Goal: Information Seeking & Learning: Check status

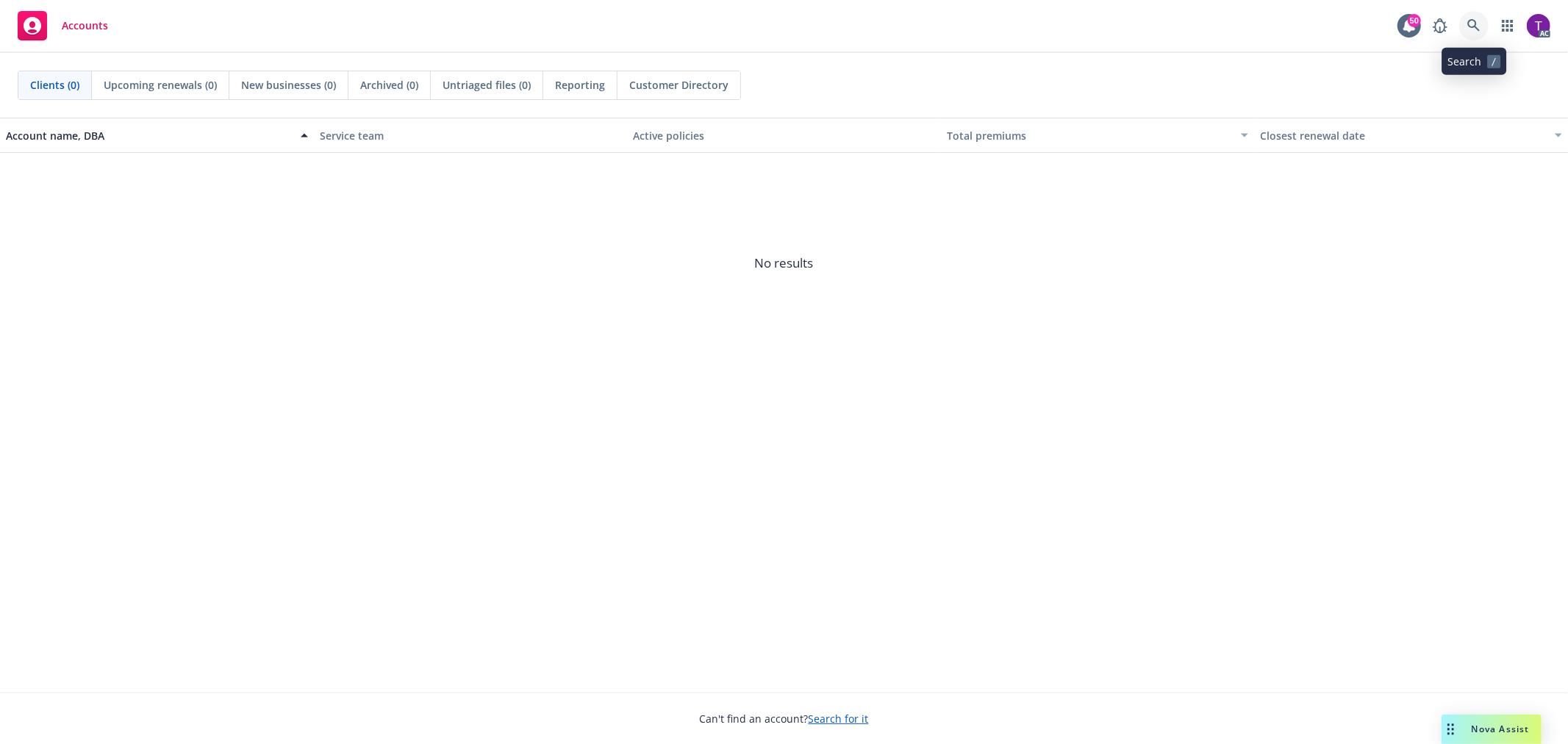
click at [1475, 26] on icon at bounding box center [1473, 26] width 12 height 12
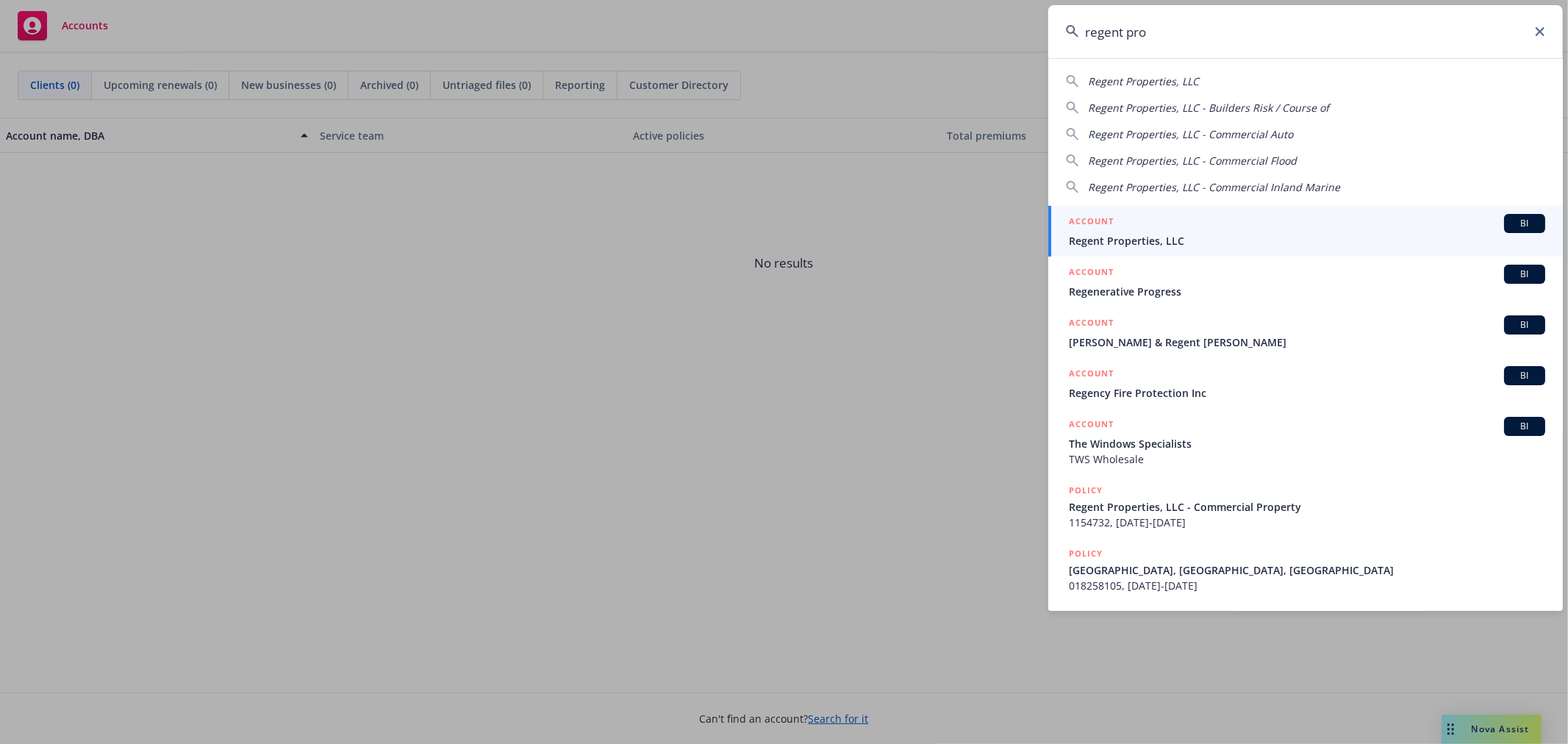
type input "regent pro"
click at [1263, 233] on span "Regent Properties, LLC" at bounding box center [1307, 241] width 476 height 16
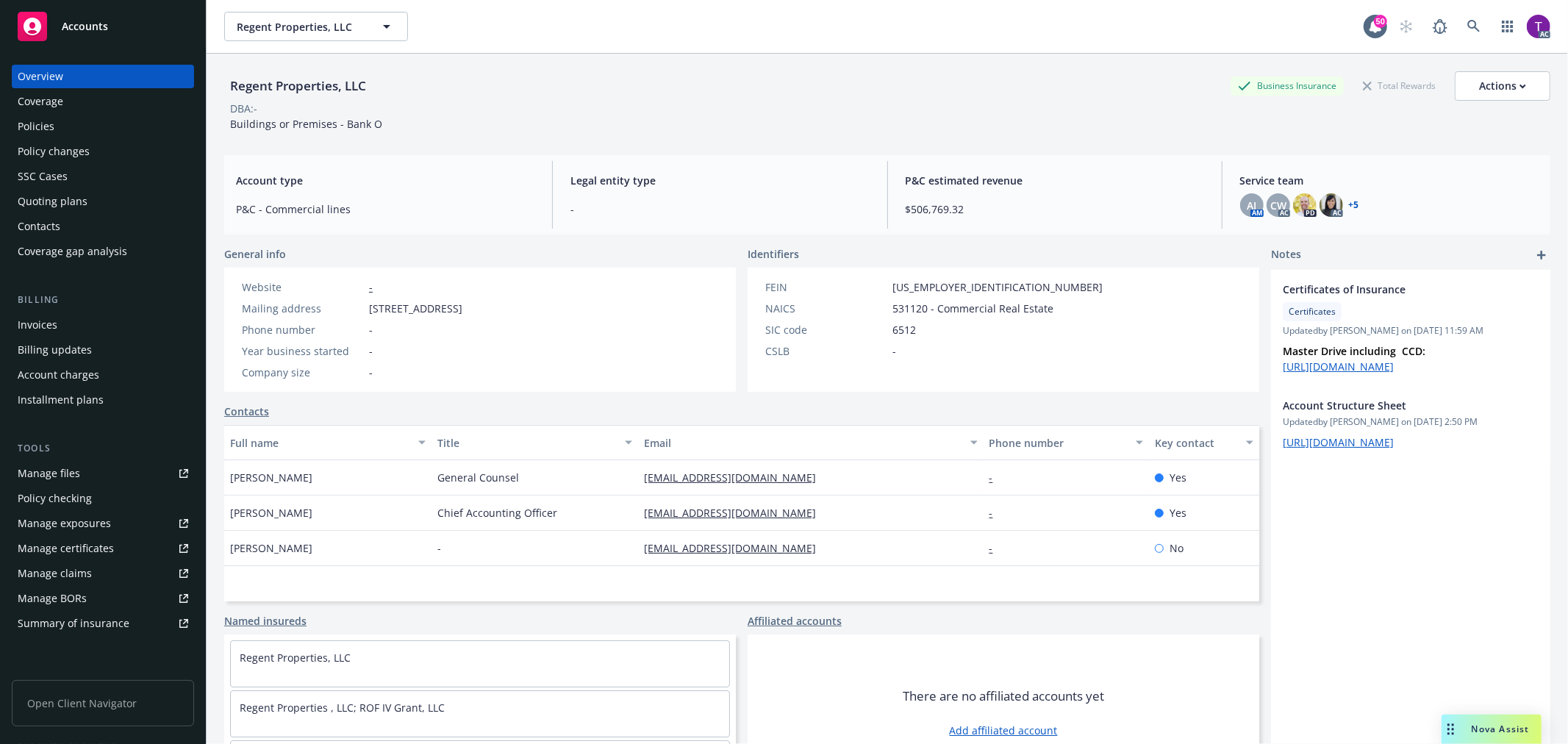
click at [50, 318] on div "Invoices" at bounding box center [37, 325] width 40 height 23
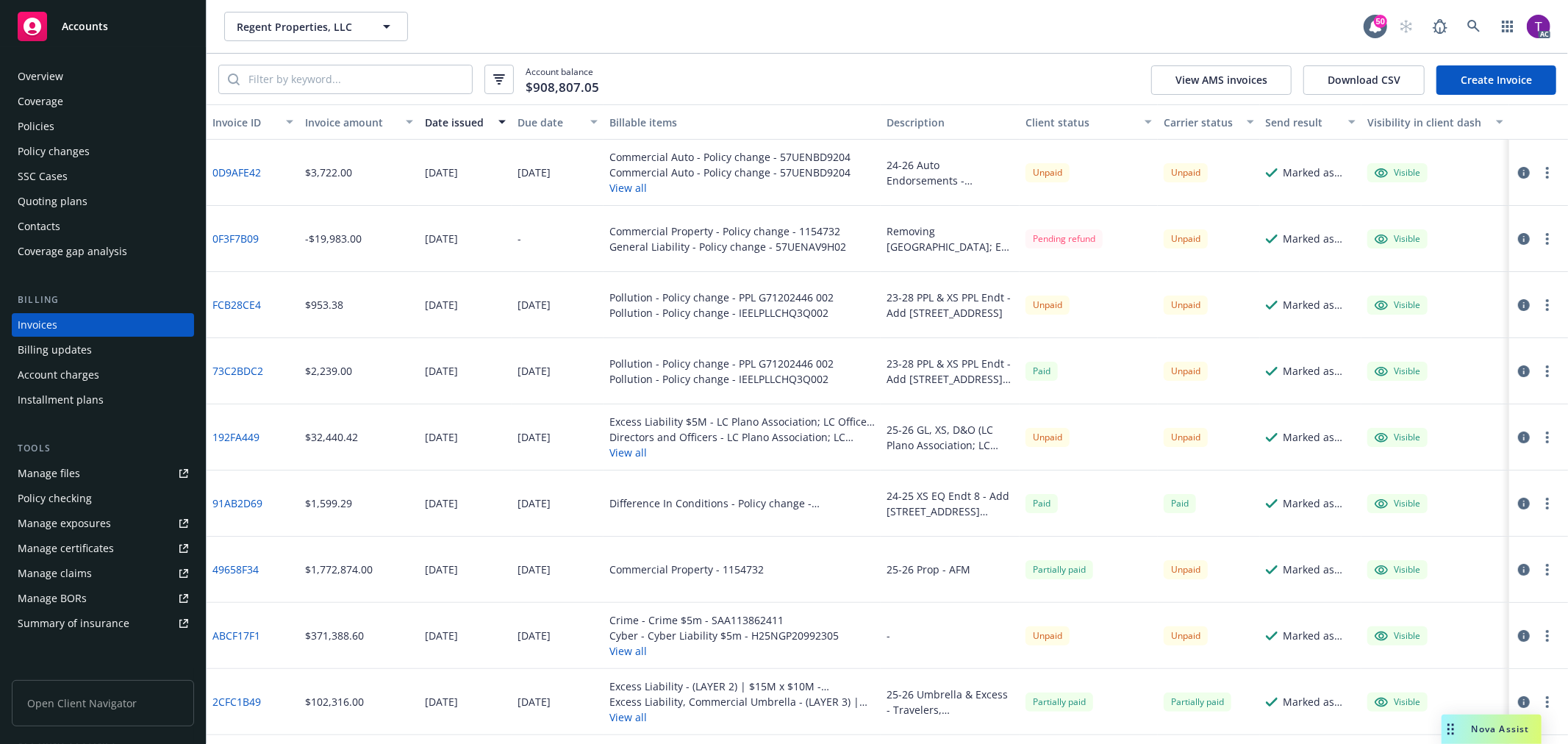
click at [335, 120] on div "Invoice amount" at bounding box center [351, 122] width 92 height 16
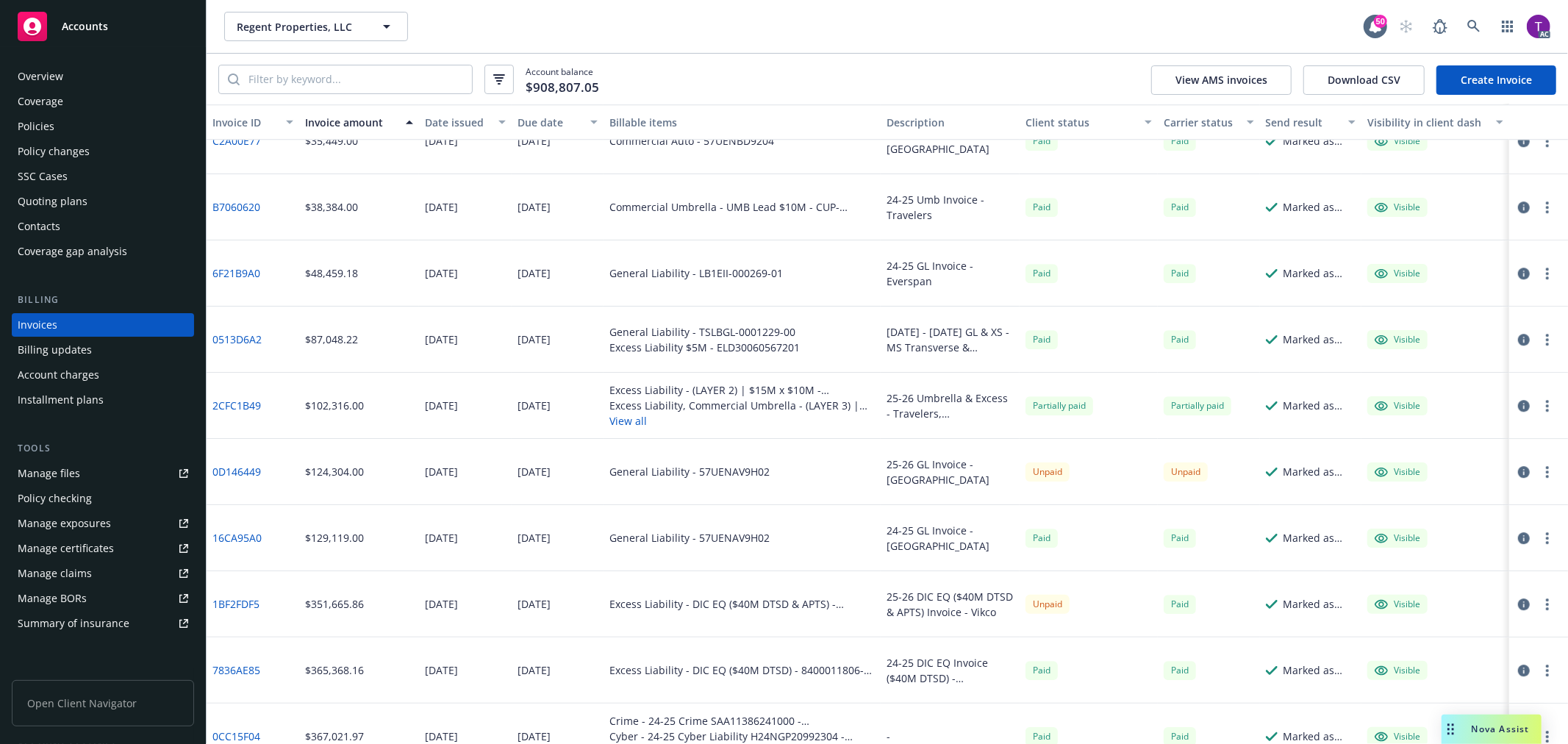
scroll to position [3551, 0]
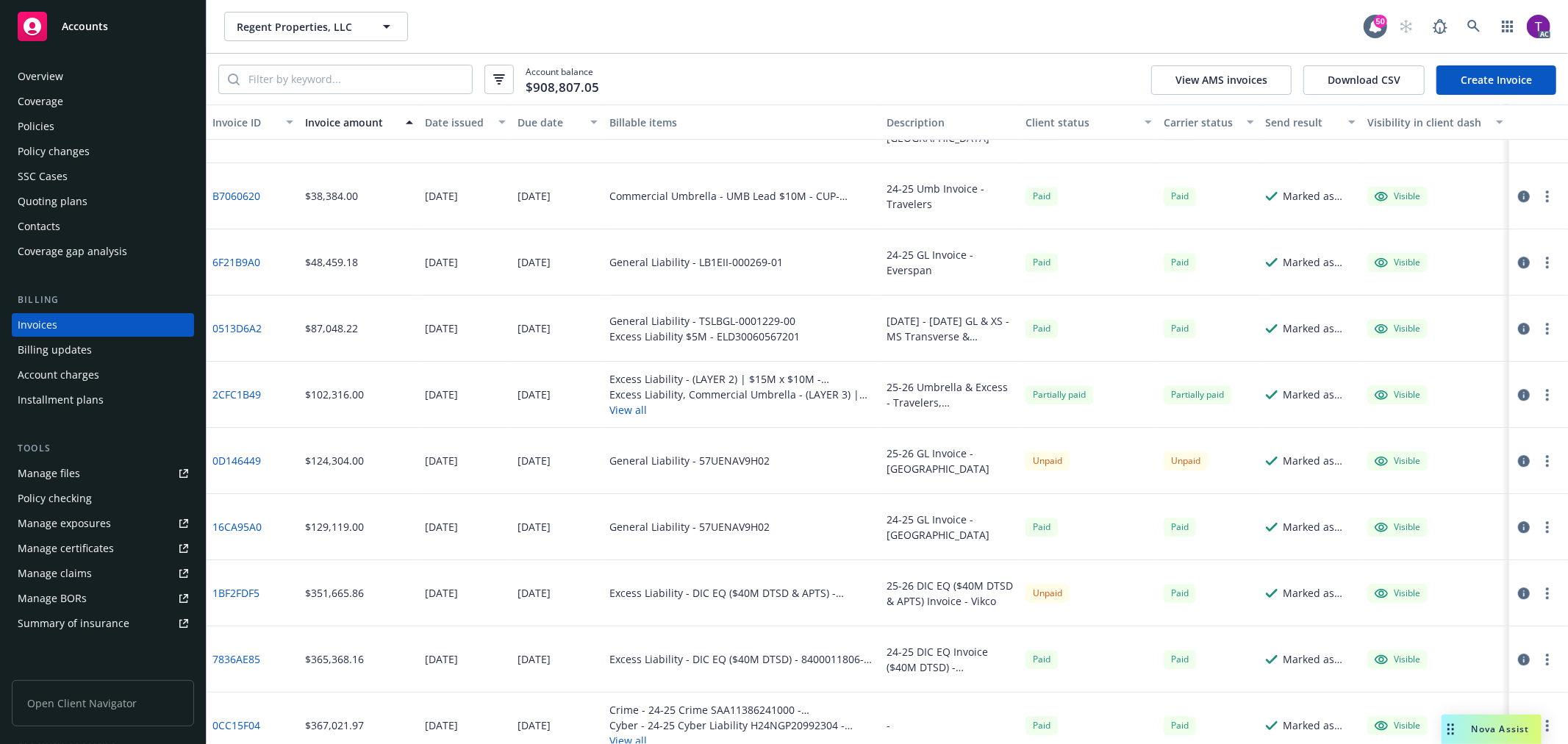
click at [1027, 76] on div "Account balance $908,807.05 View AMS invoices Download CSV Create Invoice" at bounding box center [887, 79] width 1361 height 51
click at [213, 74] on div "Account balance $908,807.05 View AMS invoices Download CSV Create Invoice" at bounding box center [887, 79] width 1361 height 51
click at [281, 77] on input "search" at bounding box center [355, 79] width 233 height 28
paste input "3BA0378E"
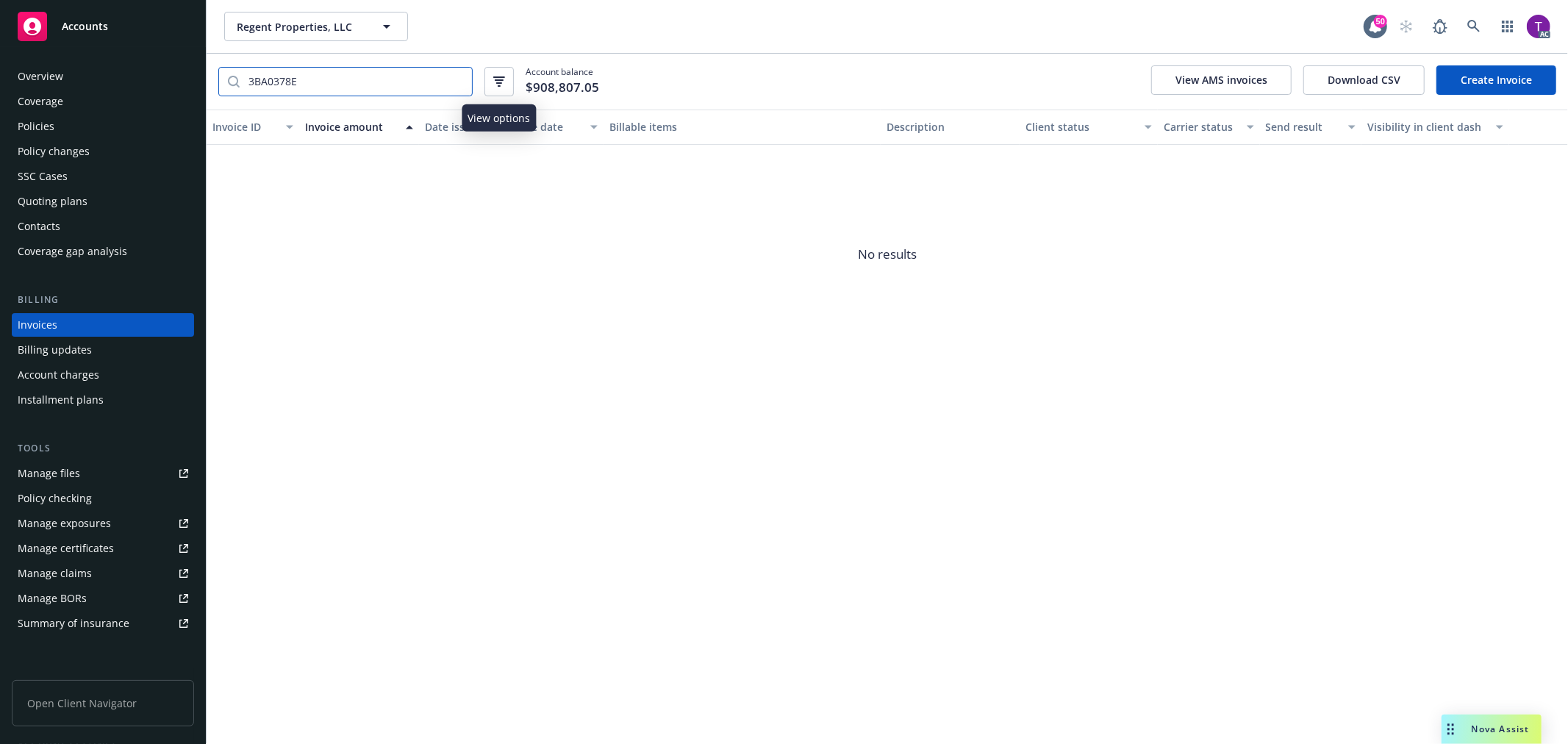
type input "3BA0378E"
click at [499, 85] on icon "button" at bounding box center [499, 81] width 12 height 10
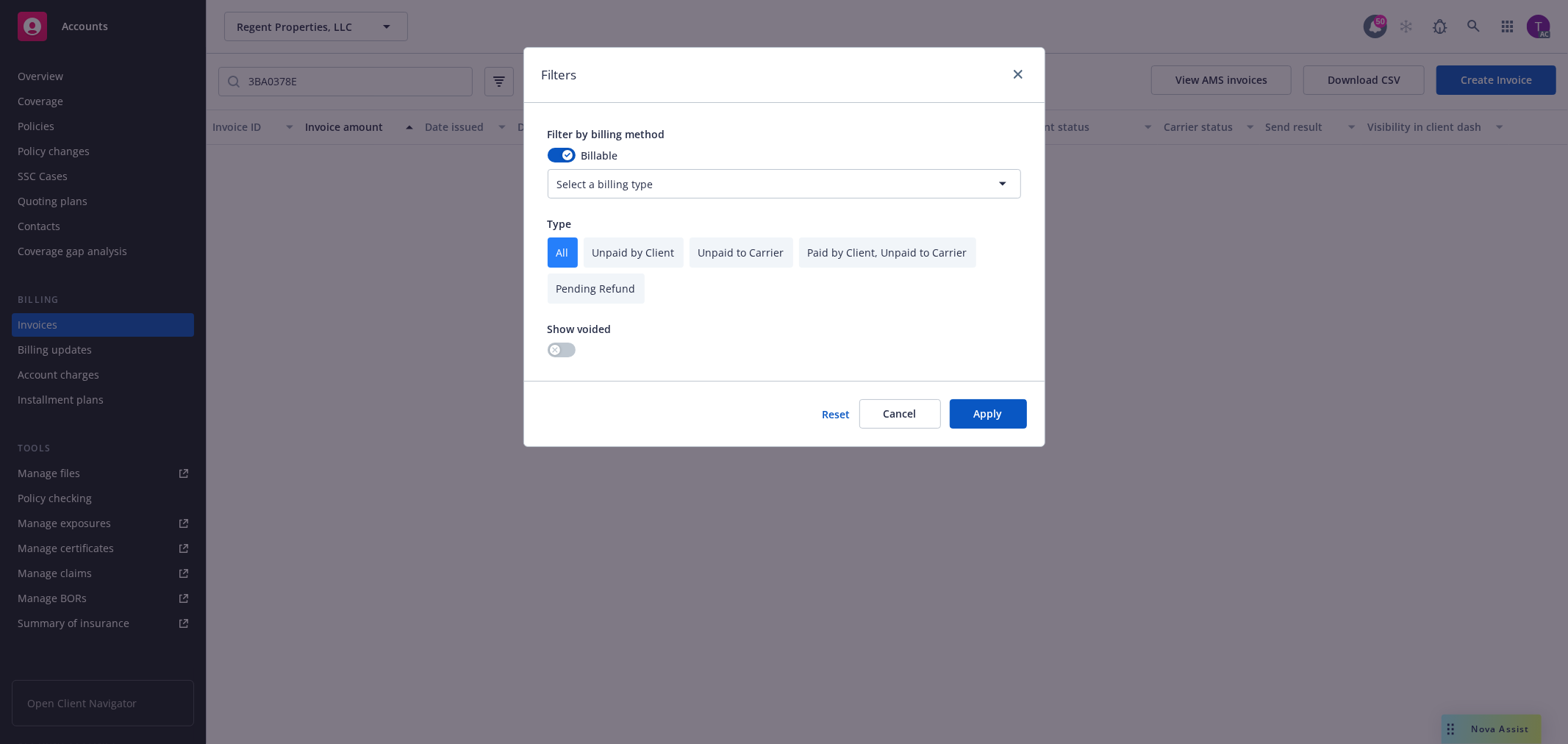
click at [571, 356] on div at bounding box center [579, 349] width 64 height 15
click at [562, 347] on button "button" at bounding box center [562, 349] width 28 height 15
click at [985, 420] on button "Apply" at bounding box center [988, 414] width 77 height 30
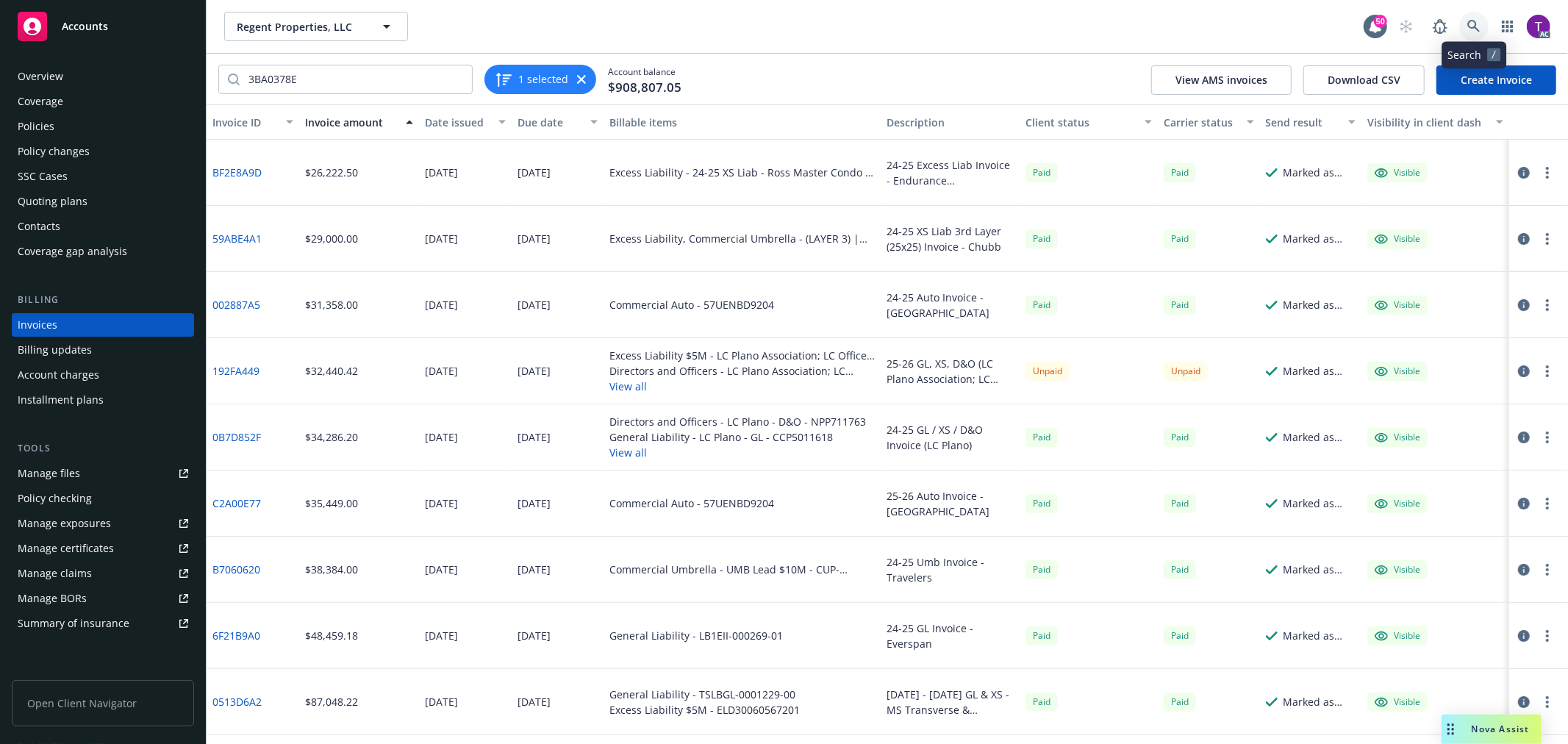
click at [1478, 23] on icon at bounding box center [1473, 26] width 13 height 13
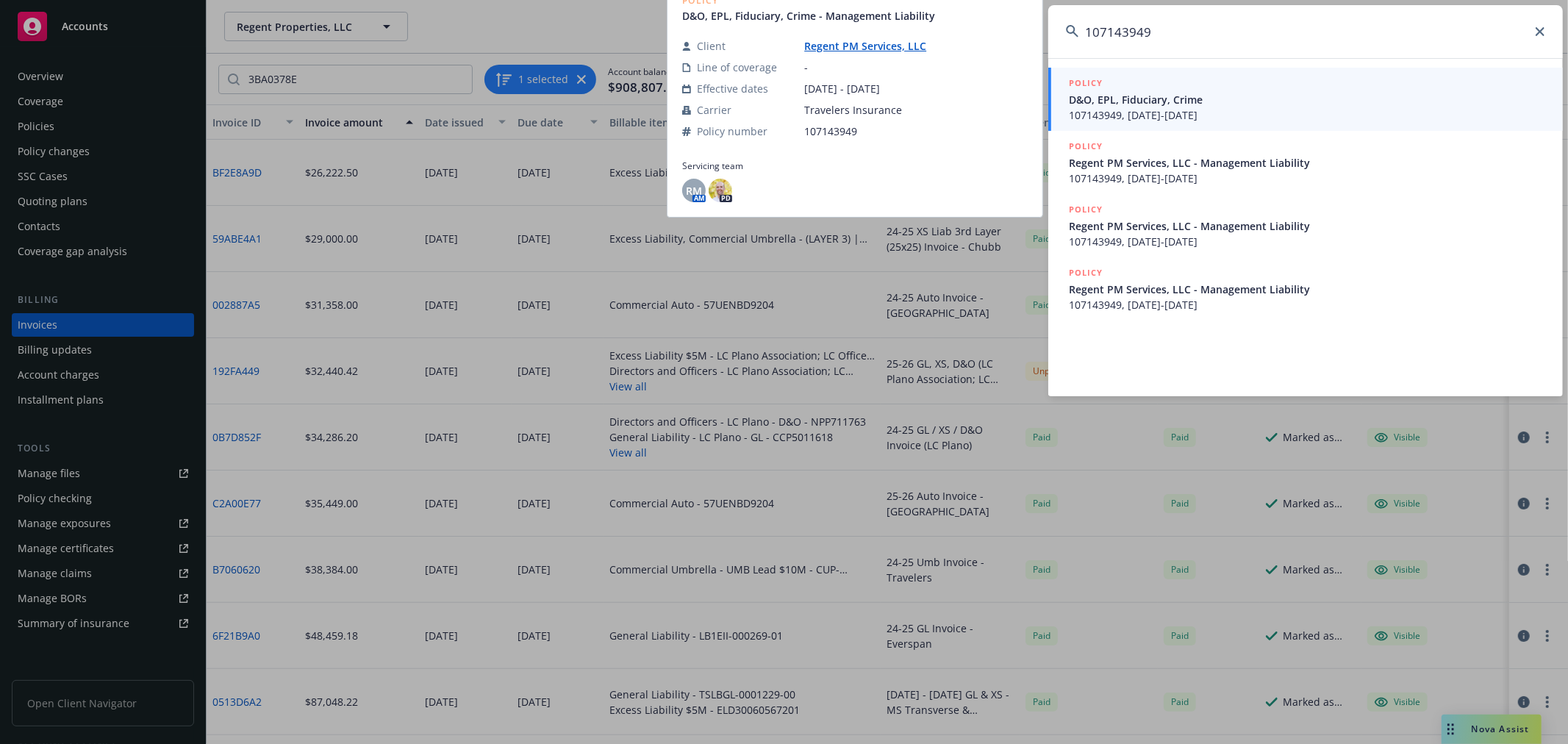
type input "107143949"
click at [1134, 107] on span "107143949, 08/21/2022-08/21/2023" at bounding box center [1307, 115] width 476 height 16
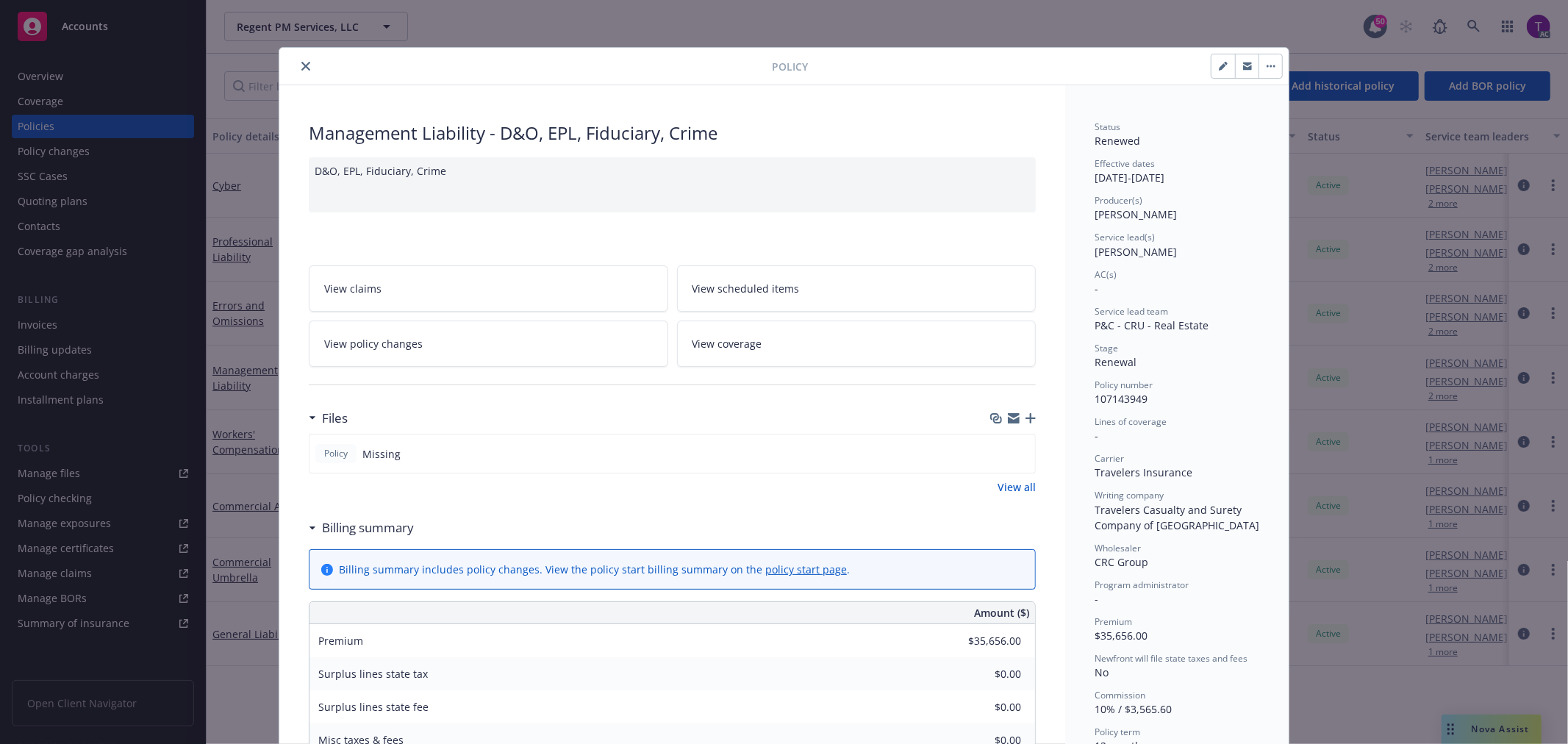
click at [301, 64] on icon "close" at bounding box center [305, 65] width 9 height 9
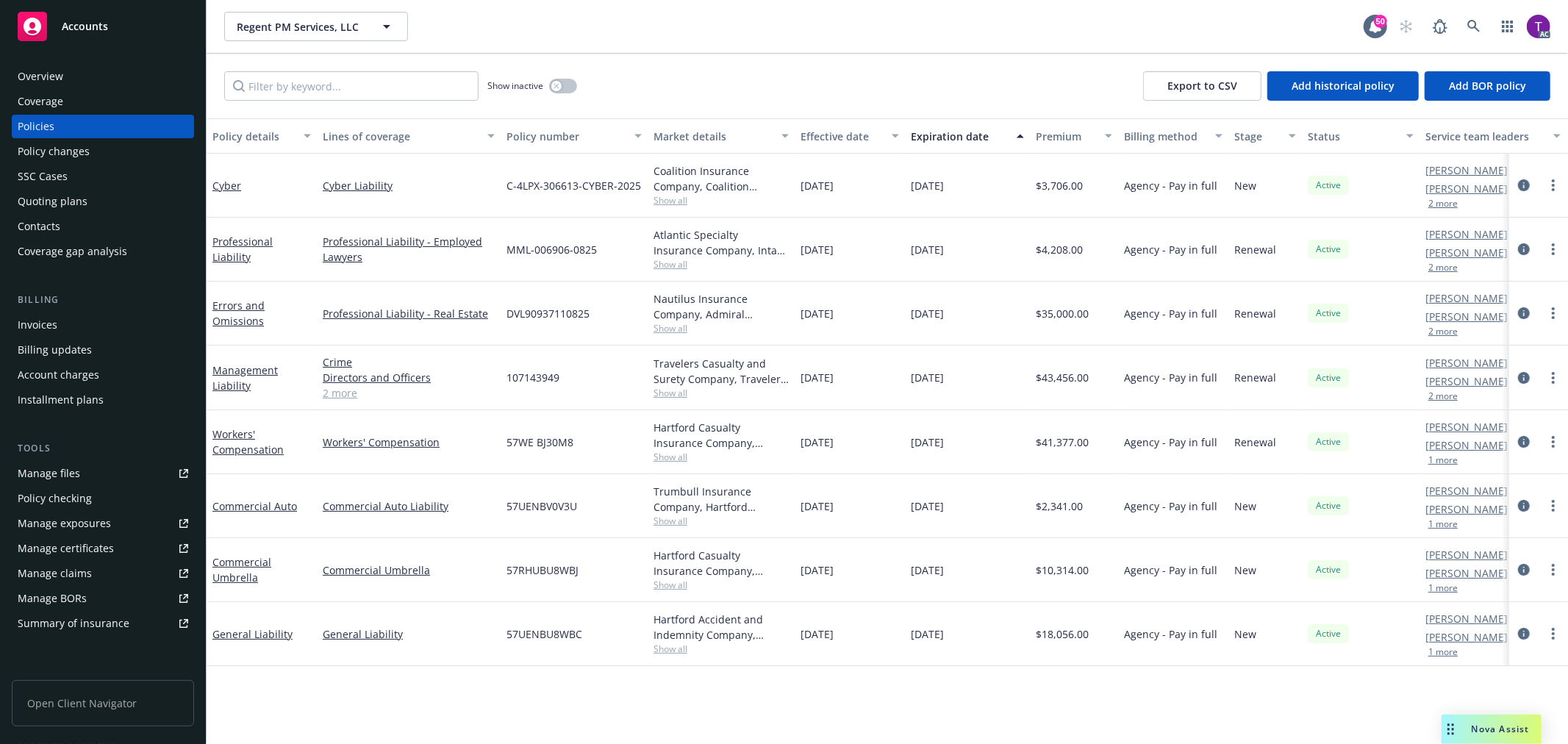
click at [58, 321] on div "Invoices" at bounding box center [103, 325] width 170 height 23
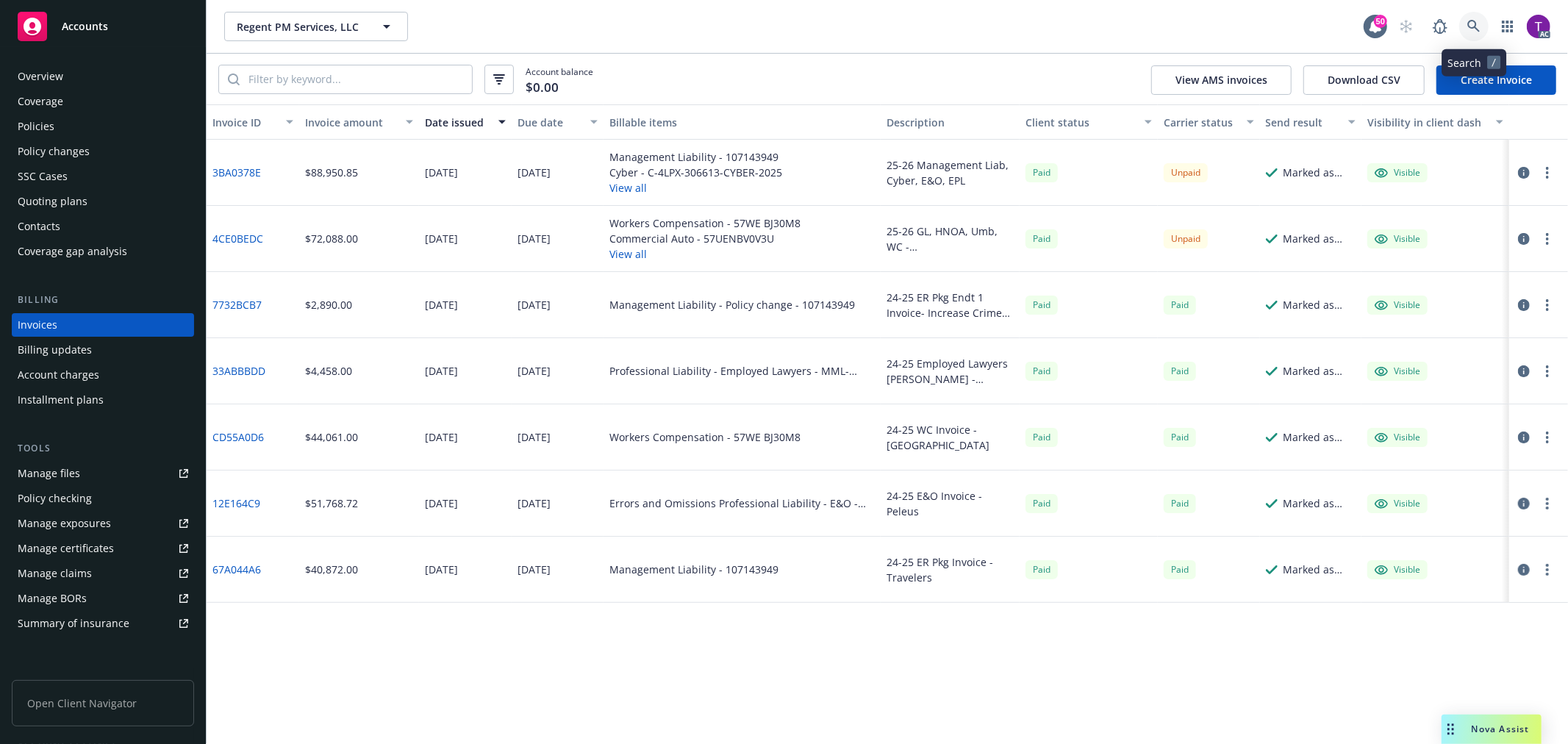
click at [1486, 28] on link at bounding box center [1474, 26] width 30 height 30
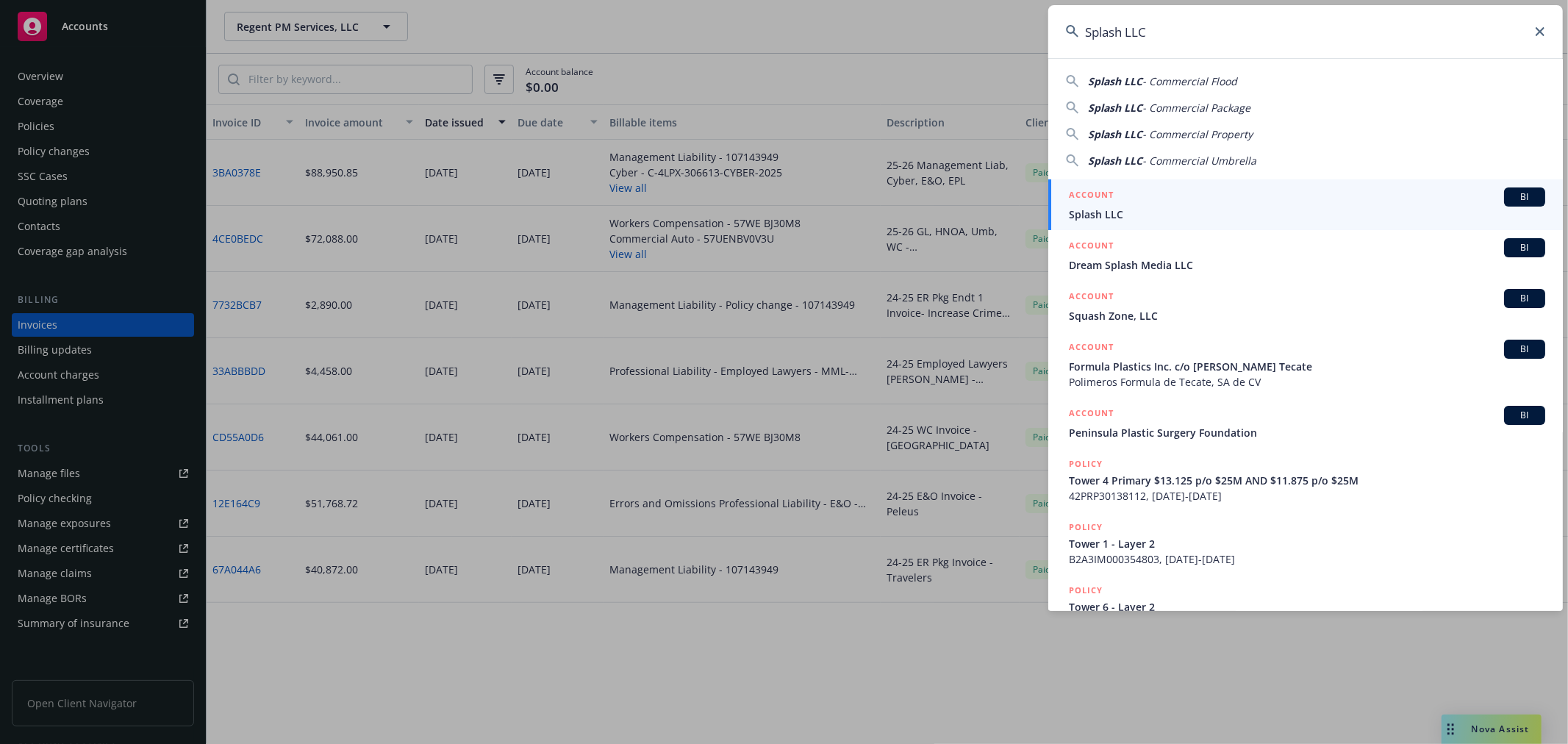
type input "Splash LLC"
click at [1216, 223] on link "ACCOUNT BI Splash LLC" at bounding box center [1306, 205] width 515 height 51
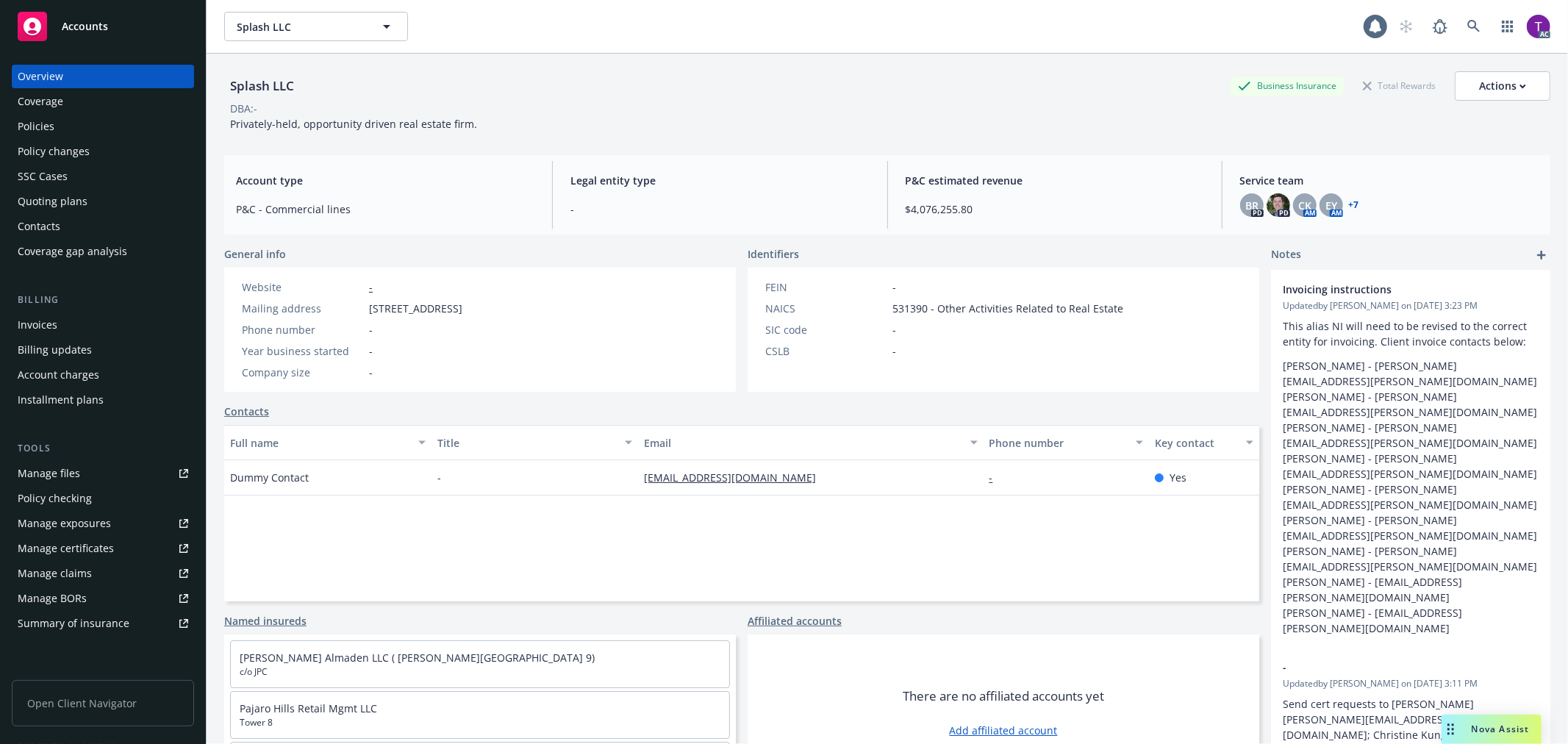
click at [85, 324] on div "Invoices" at bounding box center [103, 325] width 170 height 23
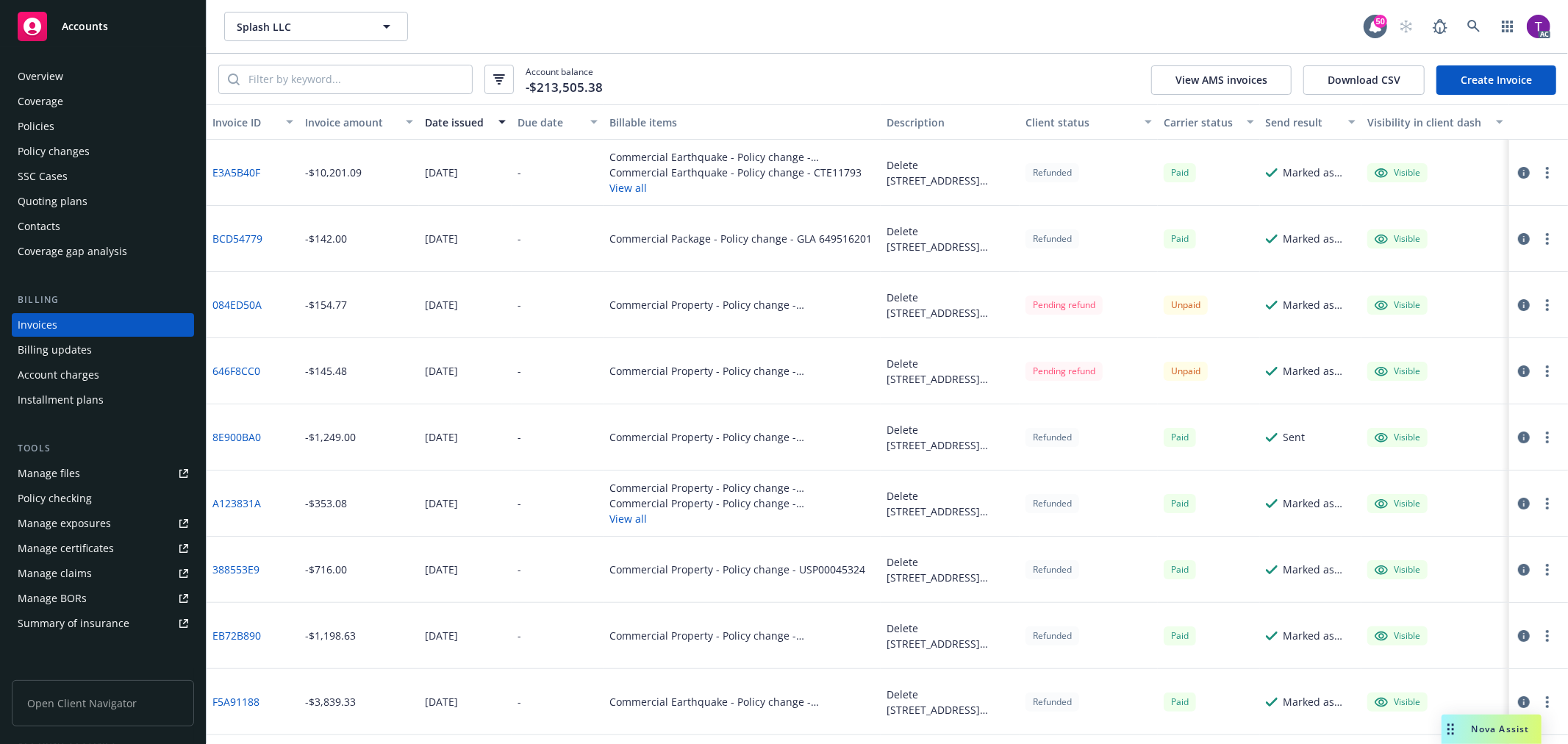
click at [341, 116] on div "Invoice amount" at bounding box center [351, 122] width 92 height 16
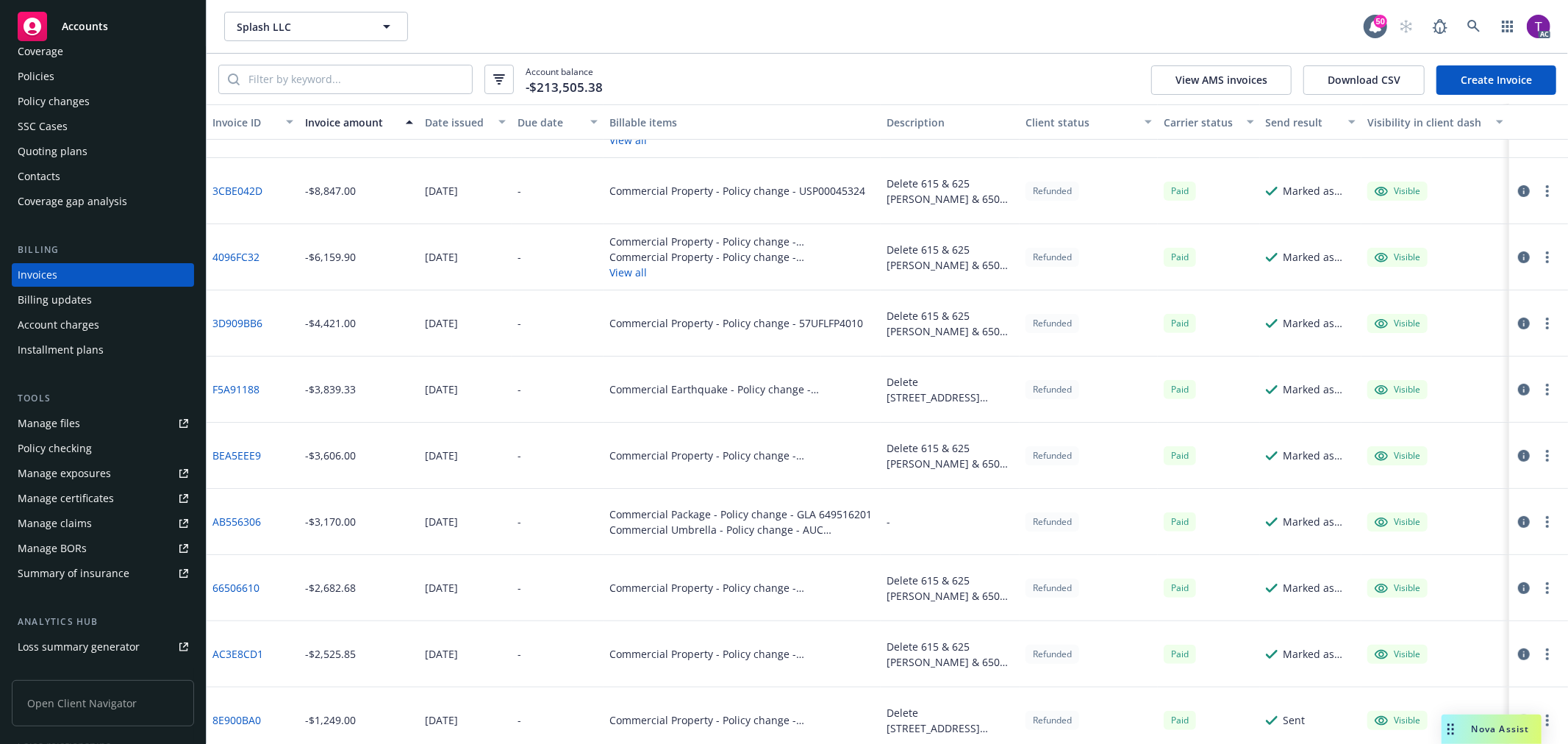
scroll to position [490, 0]
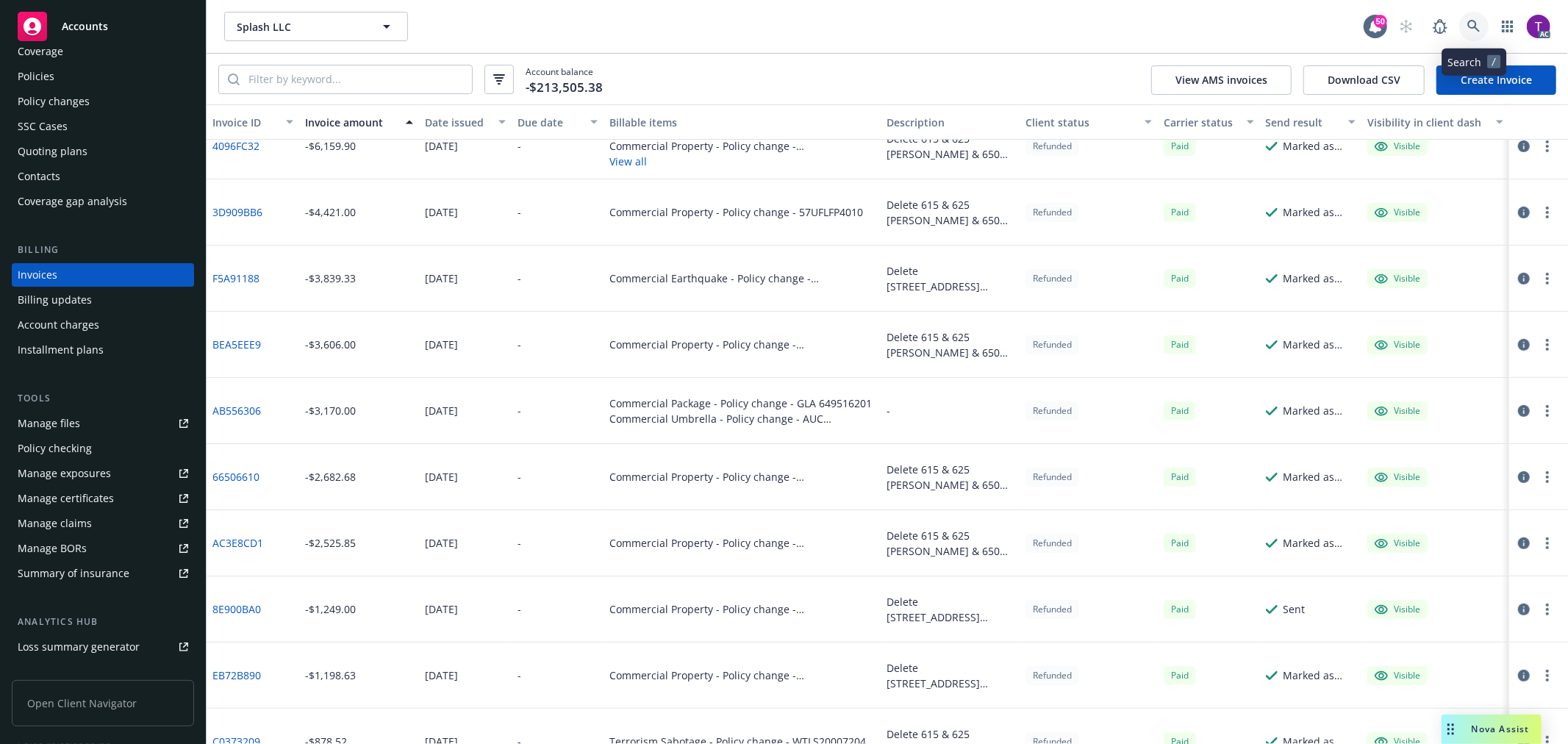
click at [1476, 25] on icon at bounding box center [1473, 26] width 13 height 13
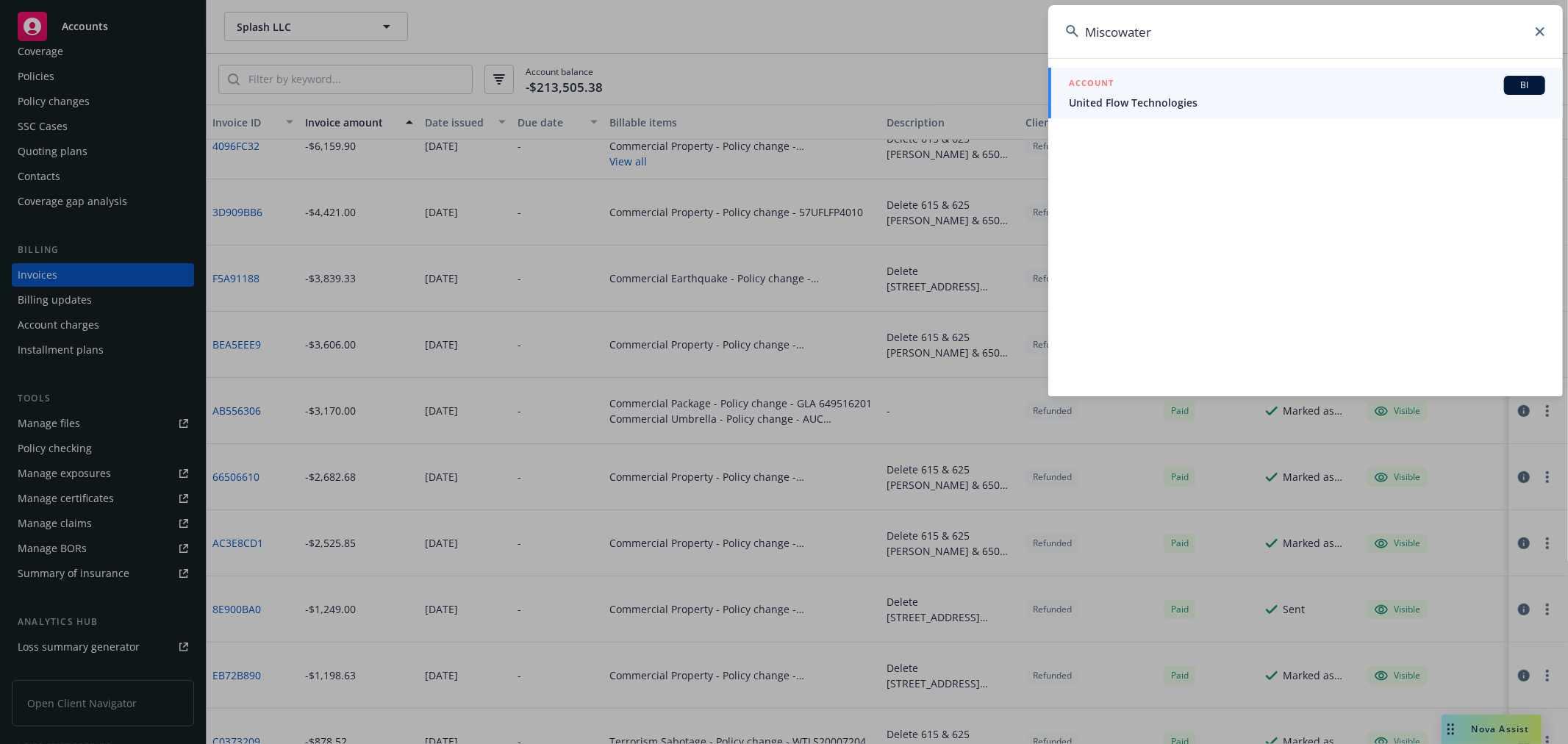
type input "Miscowater"
click at [1143, 91] on div "ACCOUNT BI" at bounding box center [1307, 85] width 476 height 19
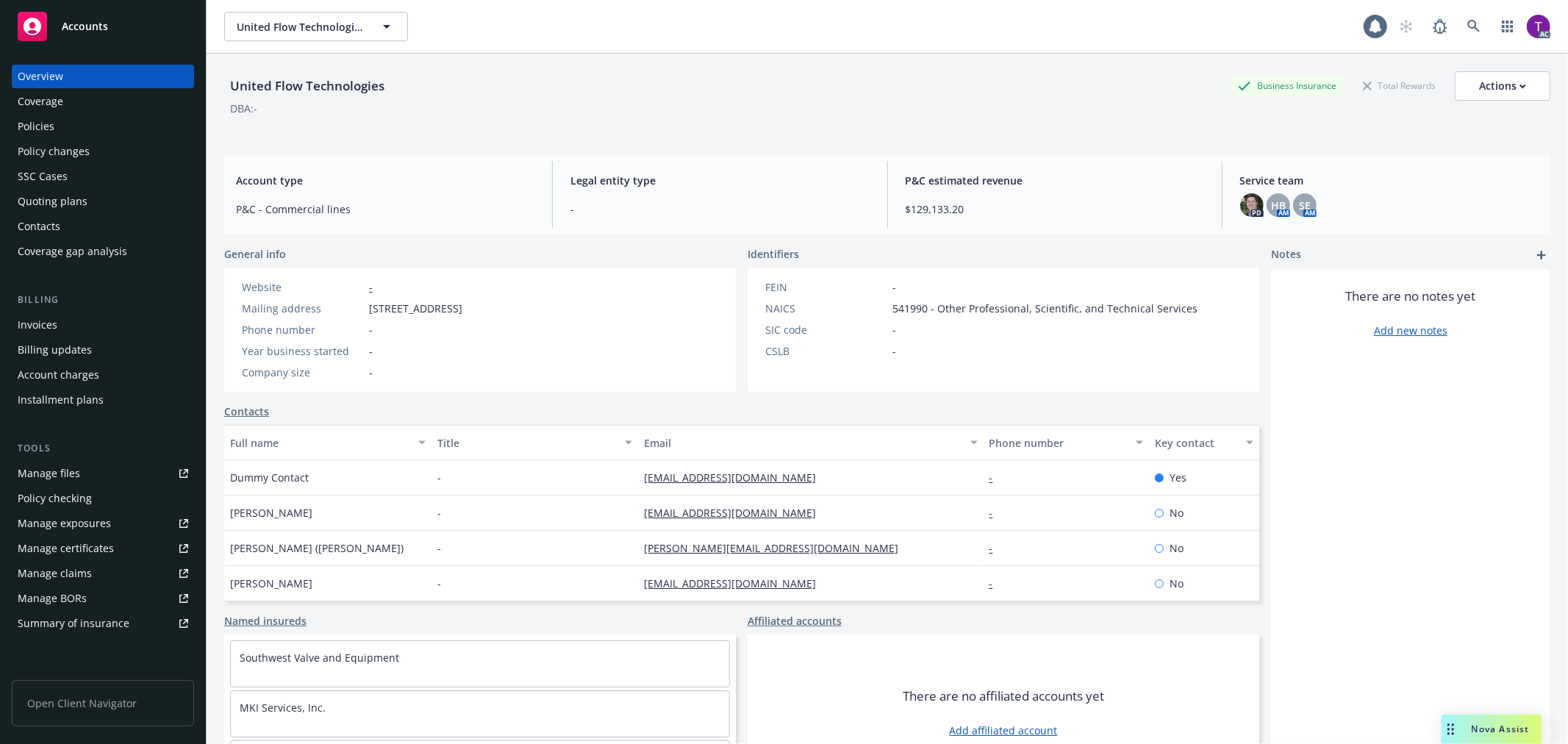
click at [72, 321] on div "Invoices" at bounding box center [103, 325] width 170 height 23
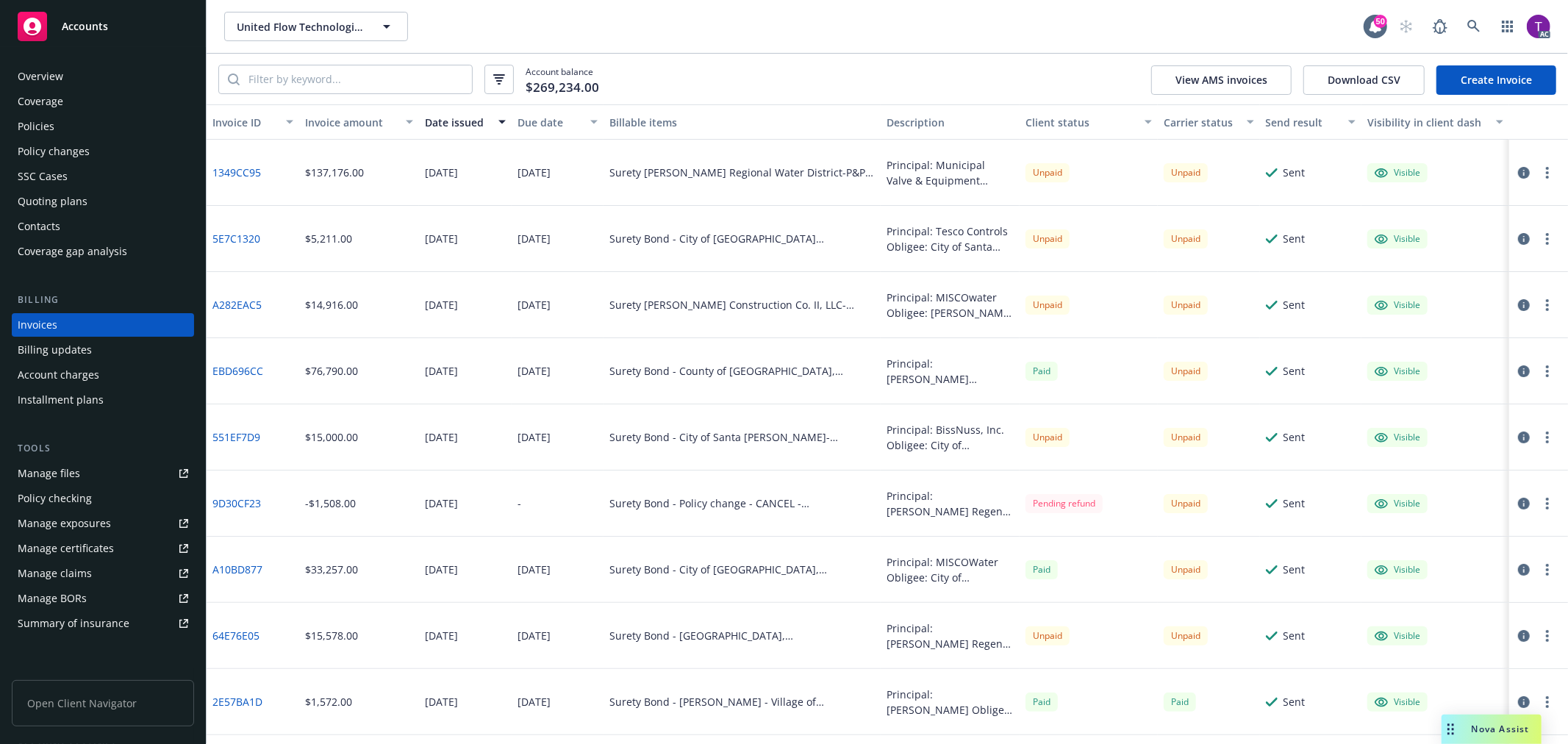
click at [1038, 121] on div "Client status" at bounding box center [1080, 122] width 111 height 16
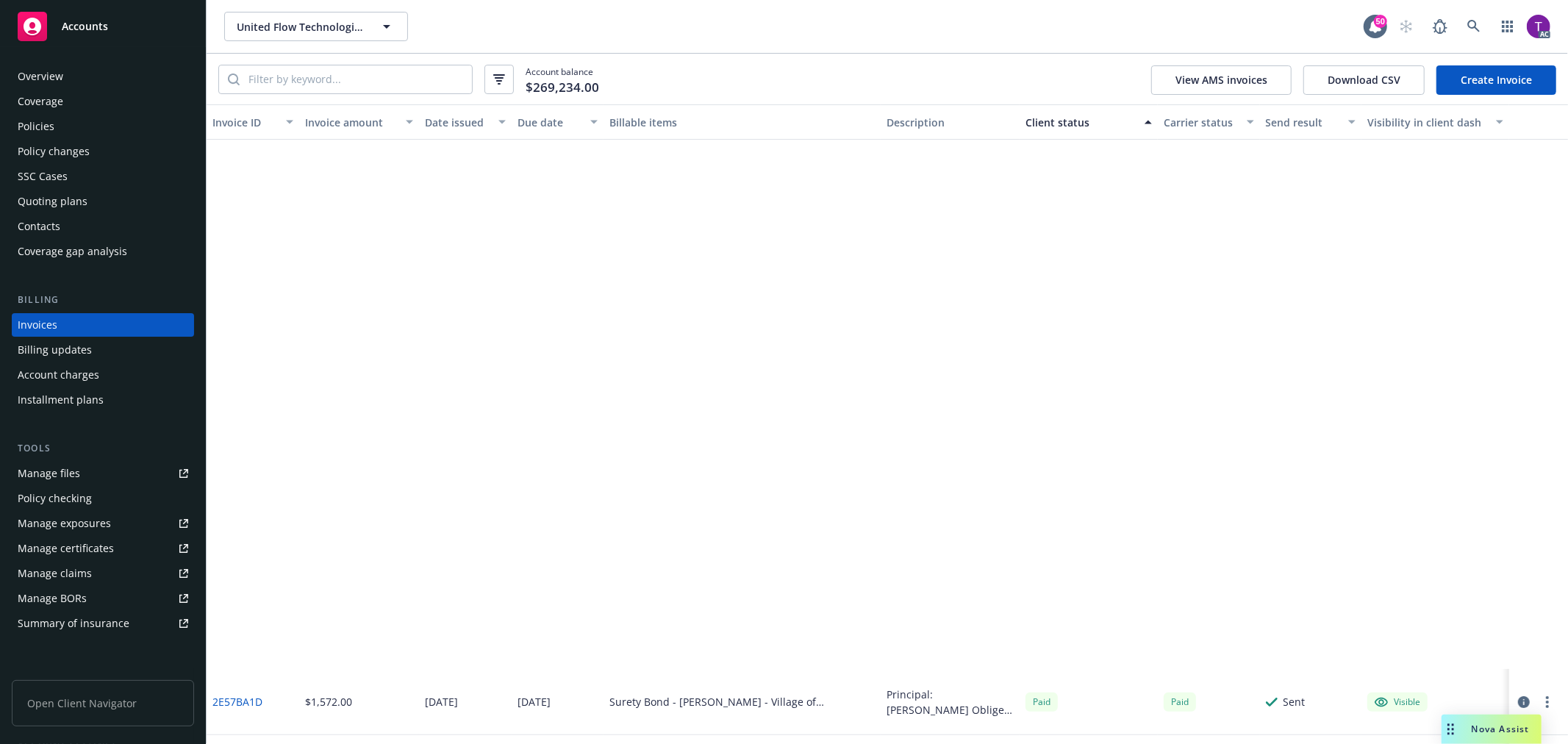
scroll to position [652, 0]
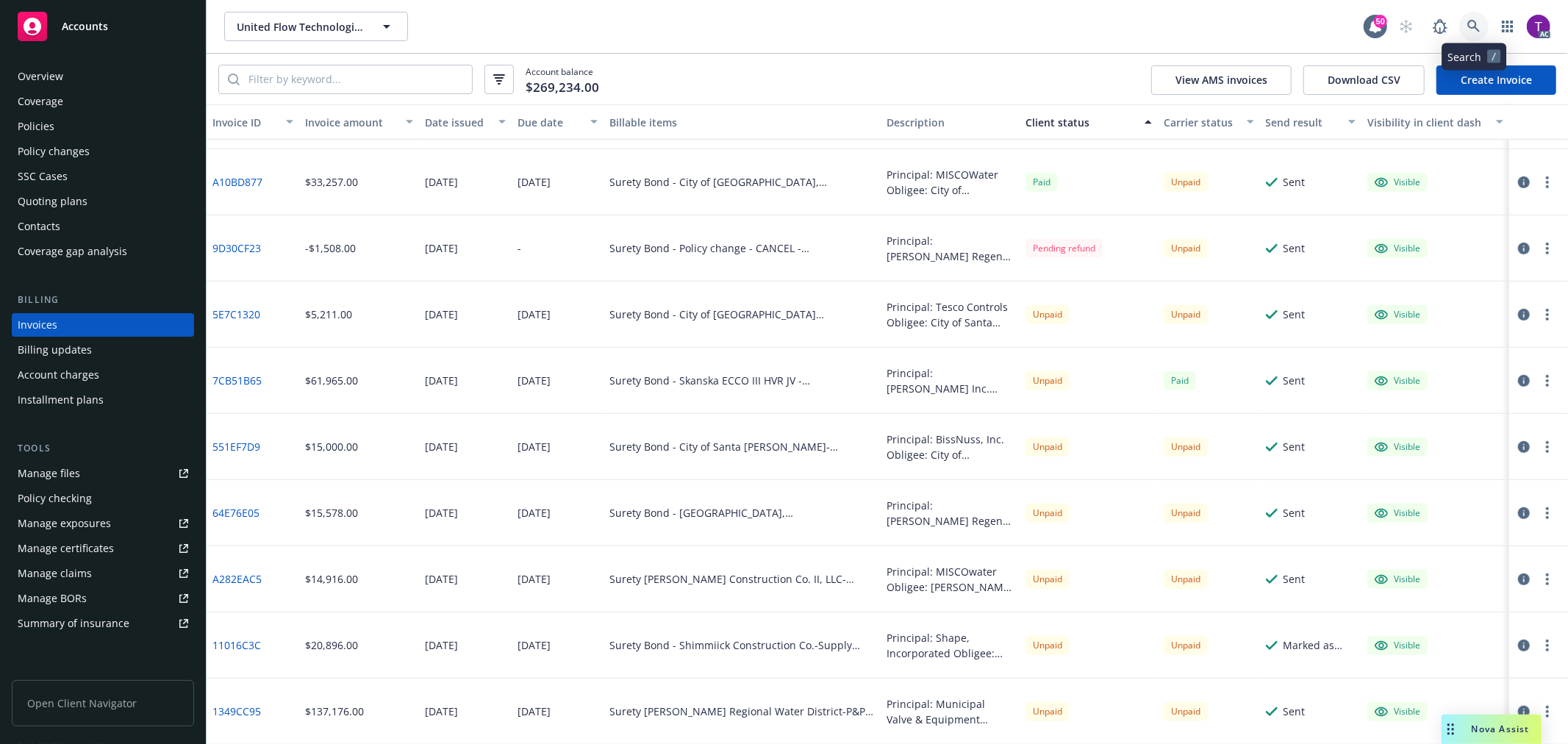
click at [1463, 20] on link at bounding box center [1474, 26] width 30 height 30
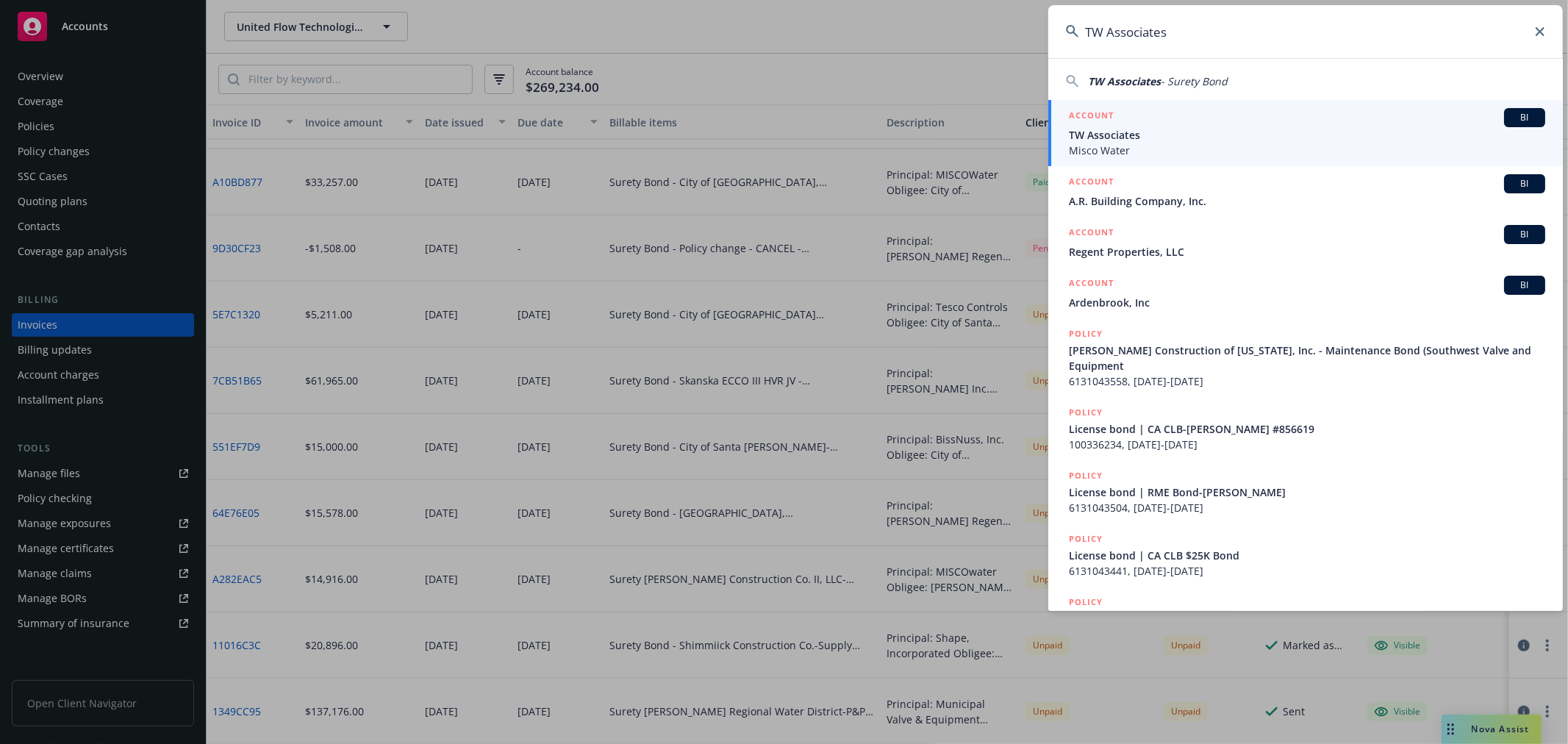
type input "TW Associates"
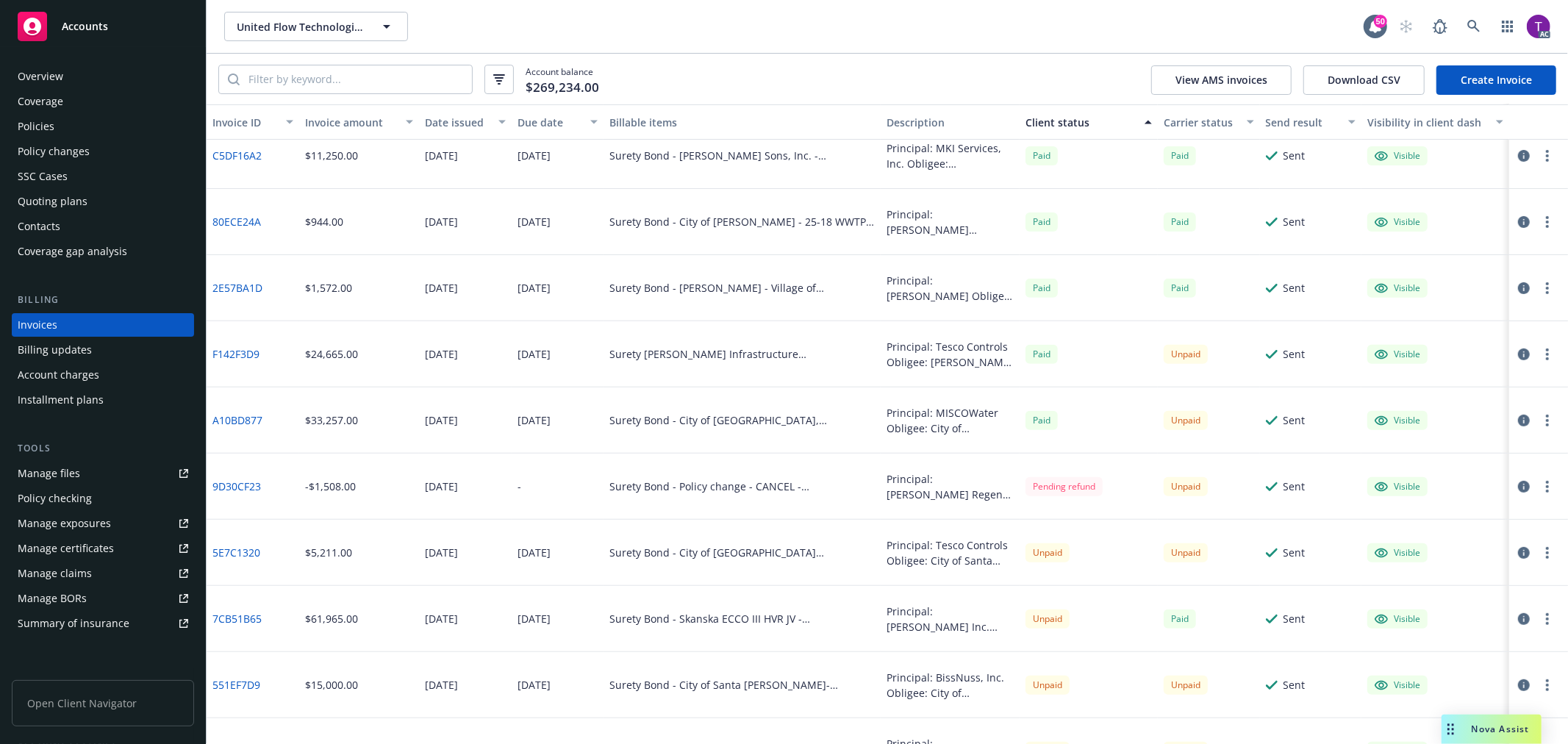
scroll to position [416, 0]
click at [355, 121] on div "Invoice amount" at bounding box center [351, 122] width 92 height 16
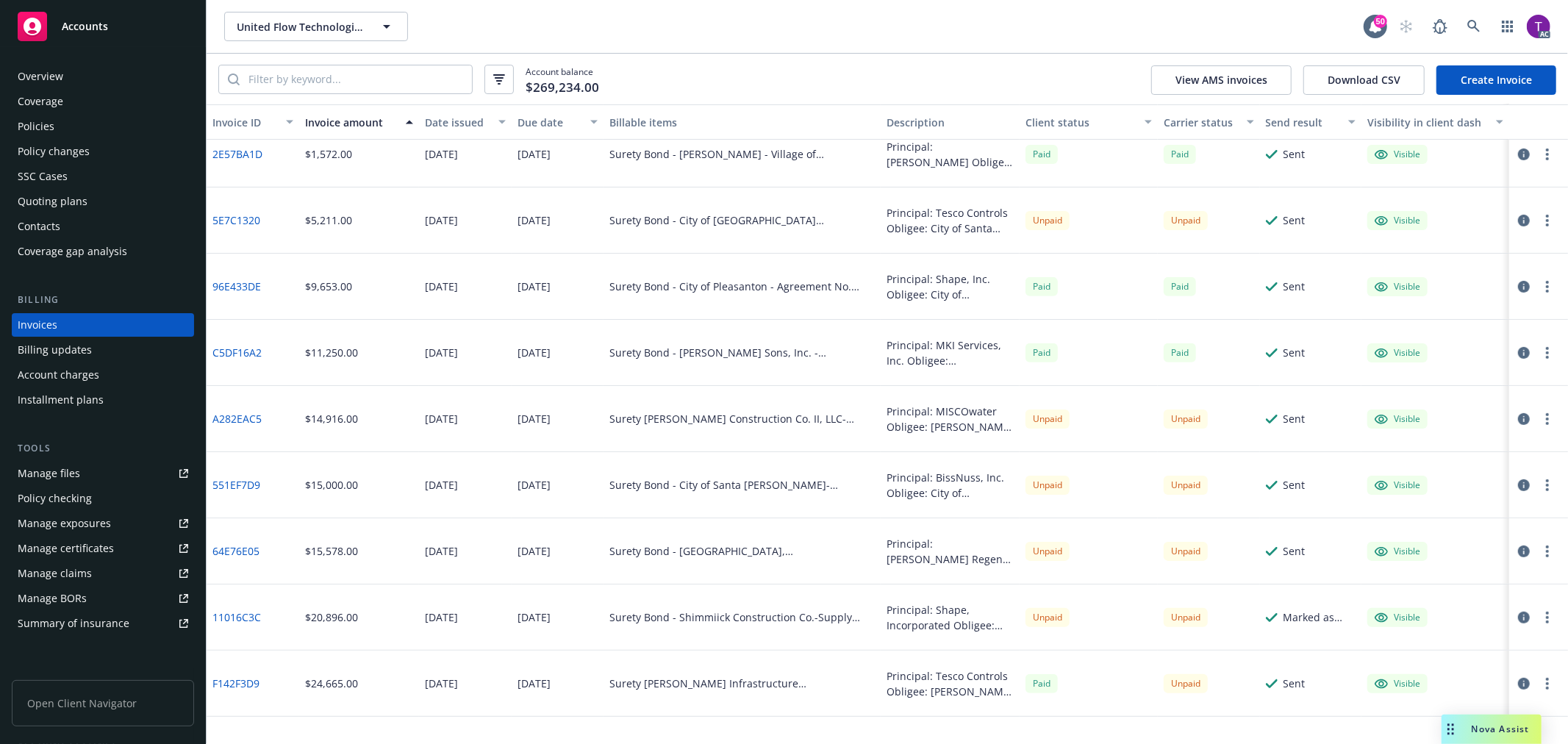
scroll to position [283, 0]
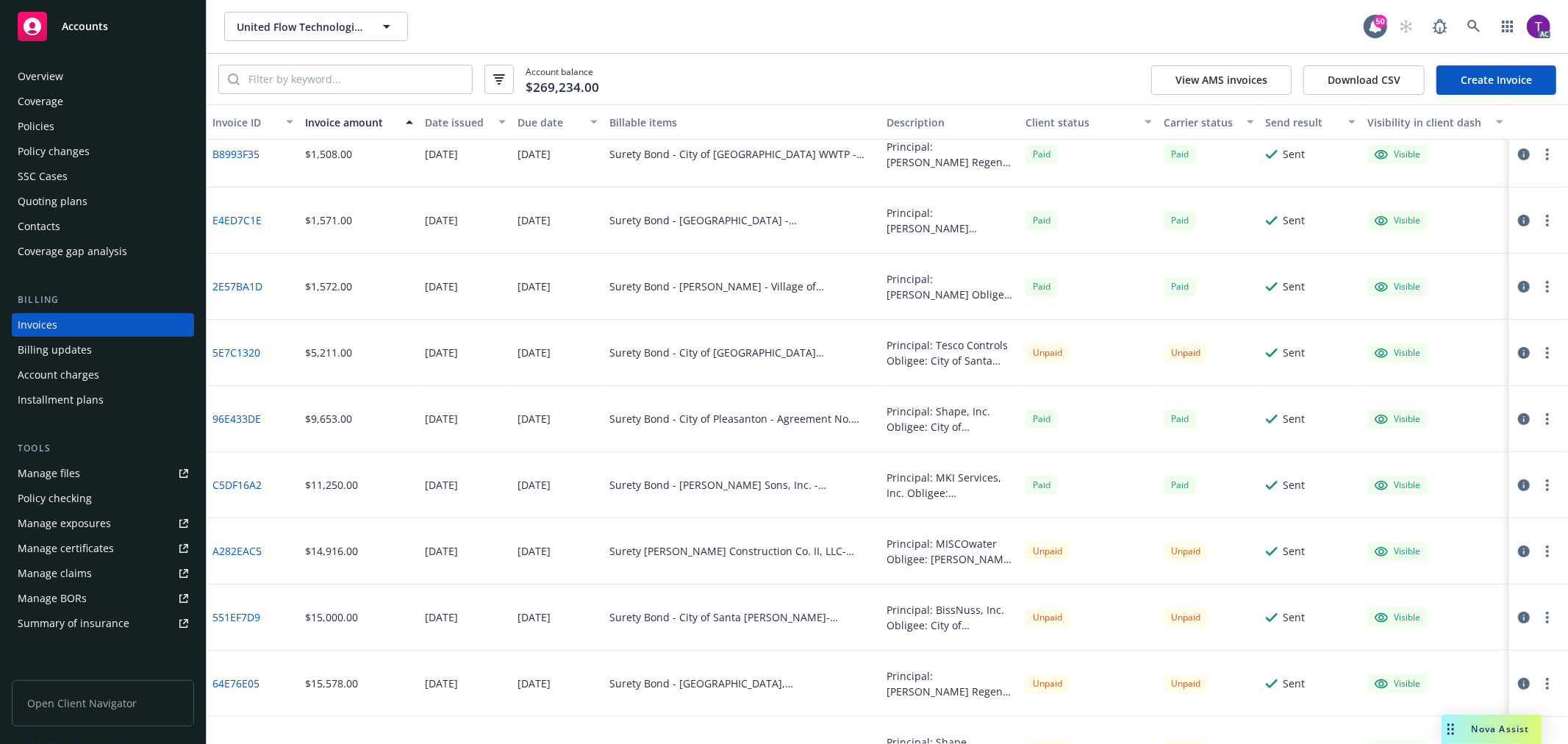
click at [238, 546] on link "A282EAC5" at bounding box center [236, 551] width 49 height 16
click at [1518, 550] on icon "button" at bounding box center [1524, 551] width 12 height 12
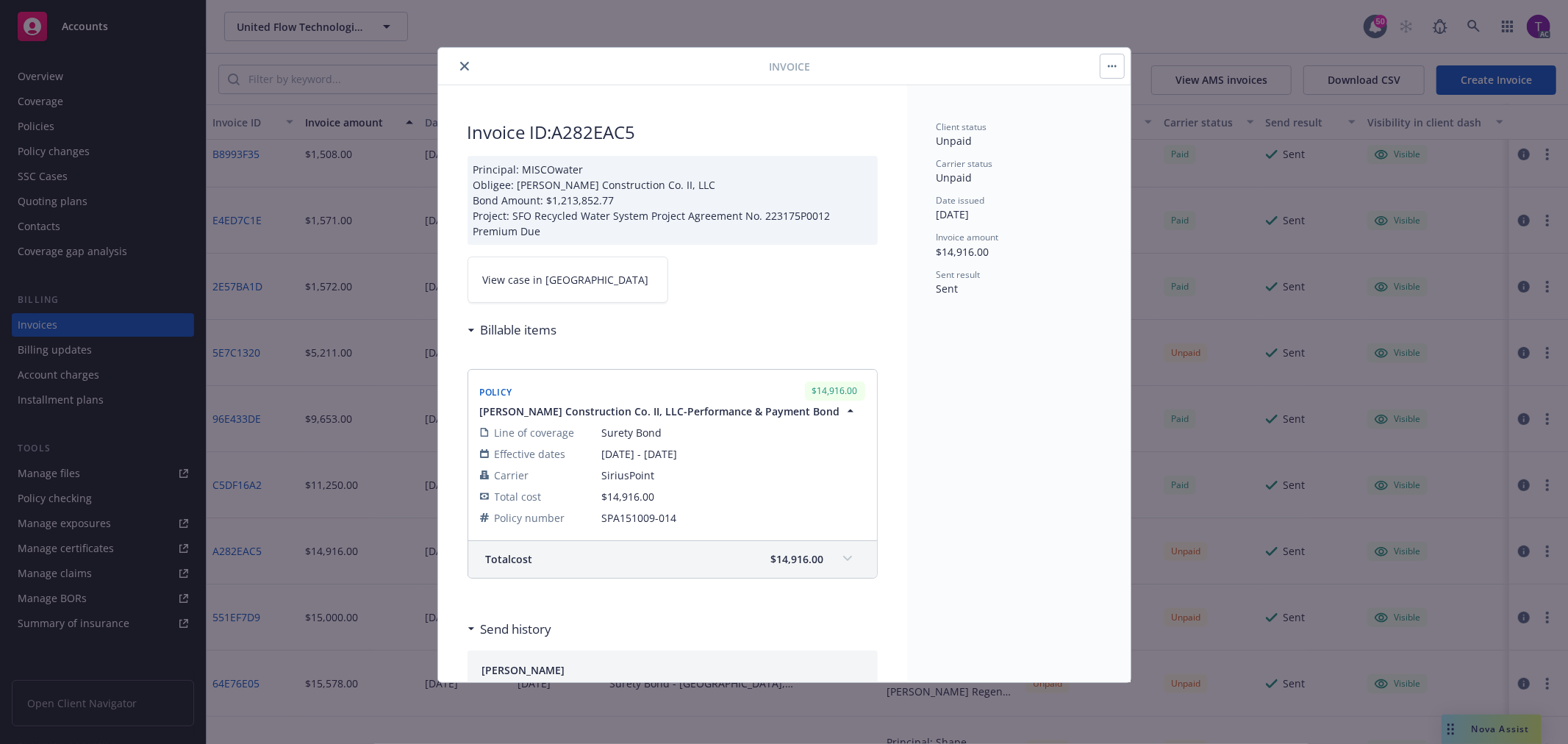
click at [563, 272] on link "View case in SSC" at bounding box center [568, 280] width 201 height 47
click at [460, 64] on icon "close" at bounding box center [464, 65] width 9 height 9
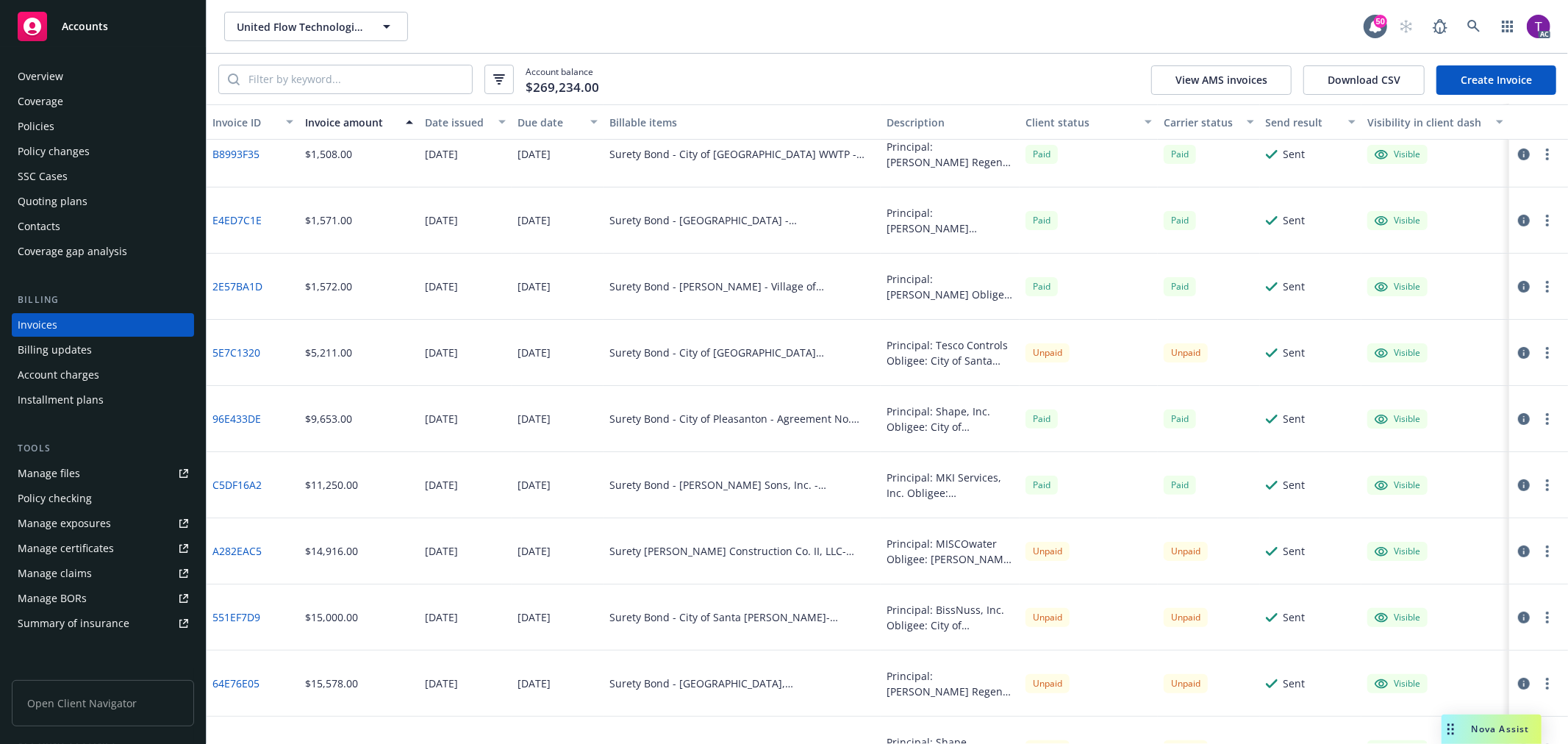
click at [103, 128] on div "Policies" at bounding box center [103, 126] width 170 height 23
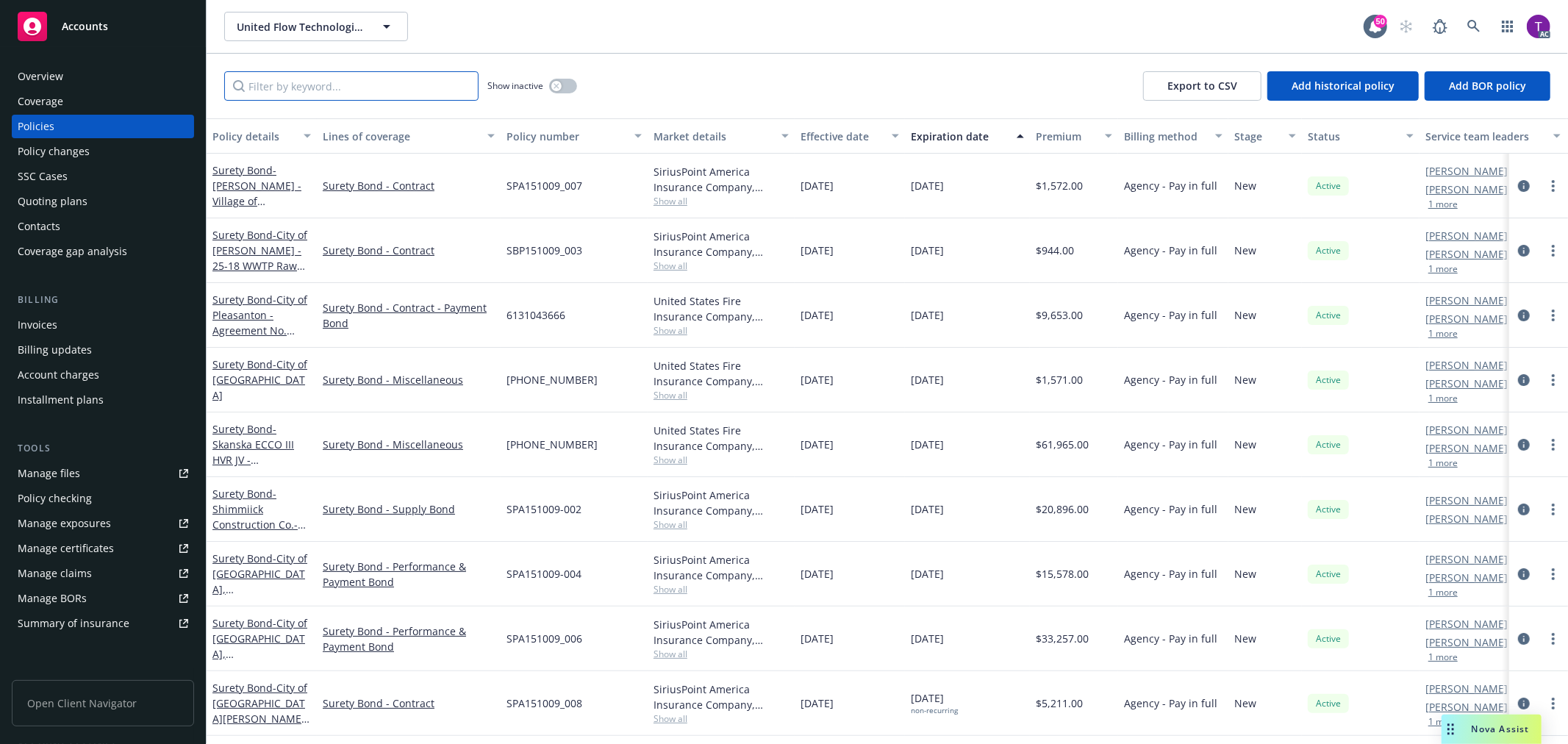
click at [261, 84] on input "Filter by keyword..." at bounding box center [351, 86] width 254 height 30
paste input "SPA151009-014"
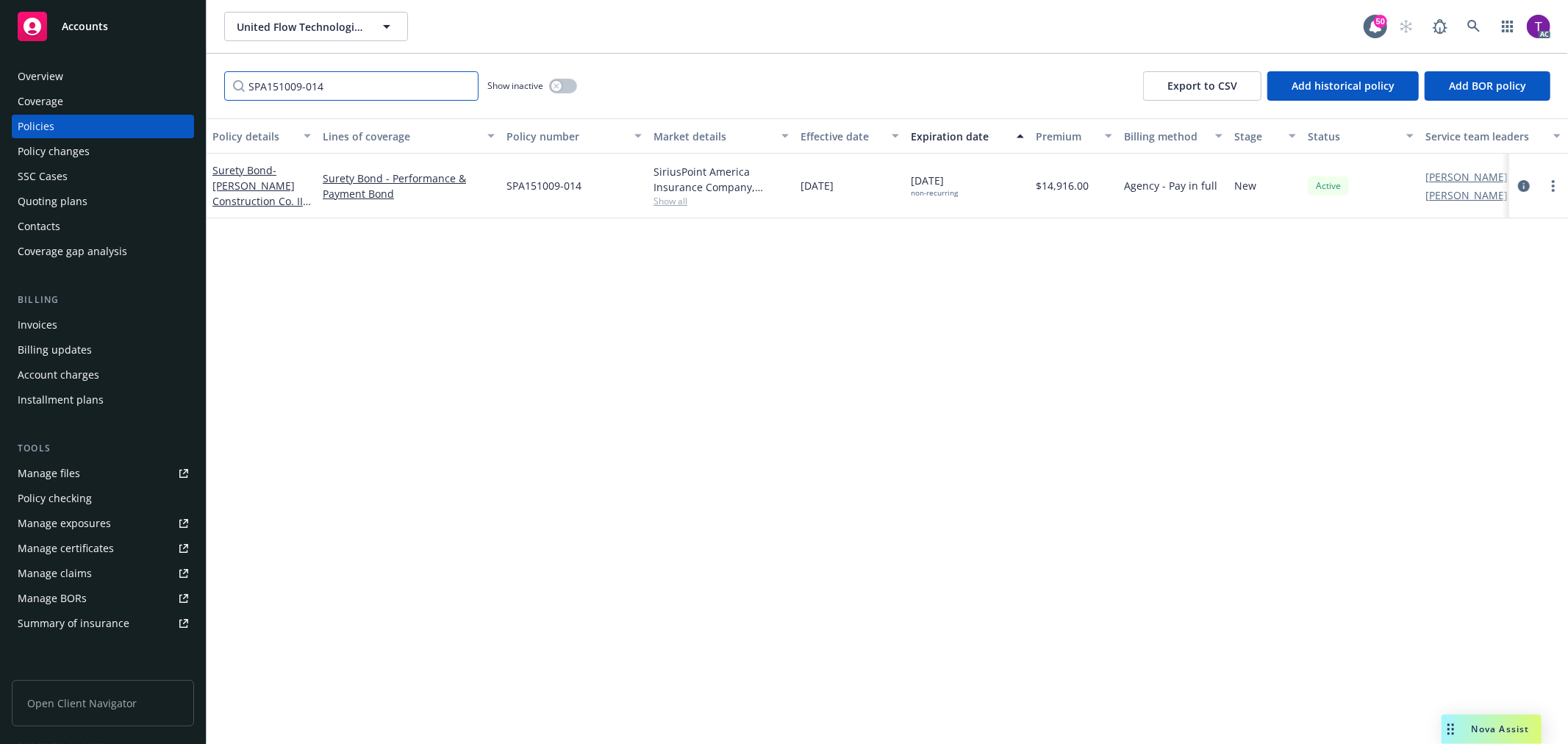
type input "SPA151009-014"
click at [236, 160] on div "Surety Bond - Walsh Construction Co. II, LLC-Performance & Payment Bond" at bounding box center [262, 186] width 110 height 65
click at [236, 174] on link "Surety Bond - Walsh Construction Co. II, LLC-Performance & Payment Bond" at bounding box center [259, 201] width 94 height 75
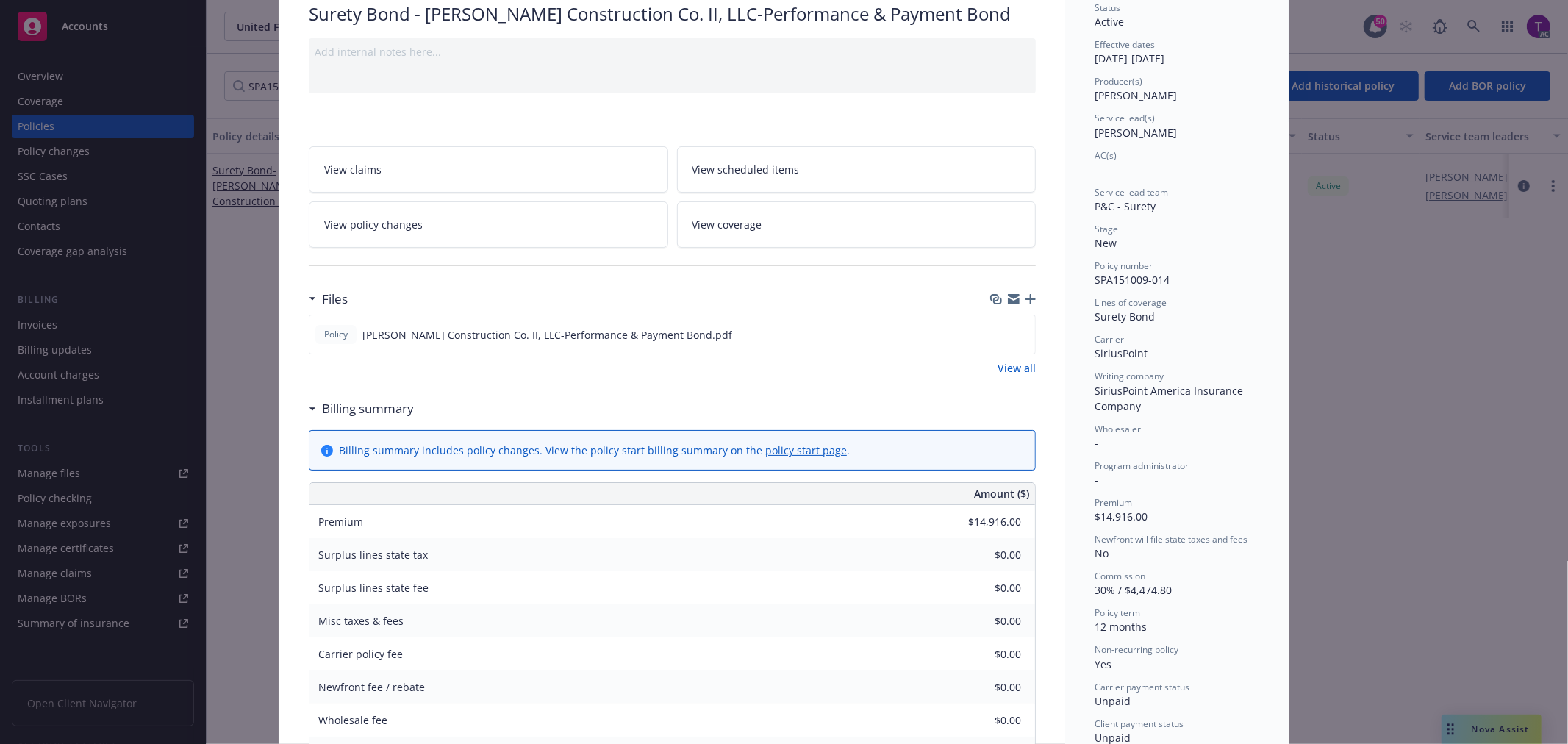
scroll to position [124, 0]
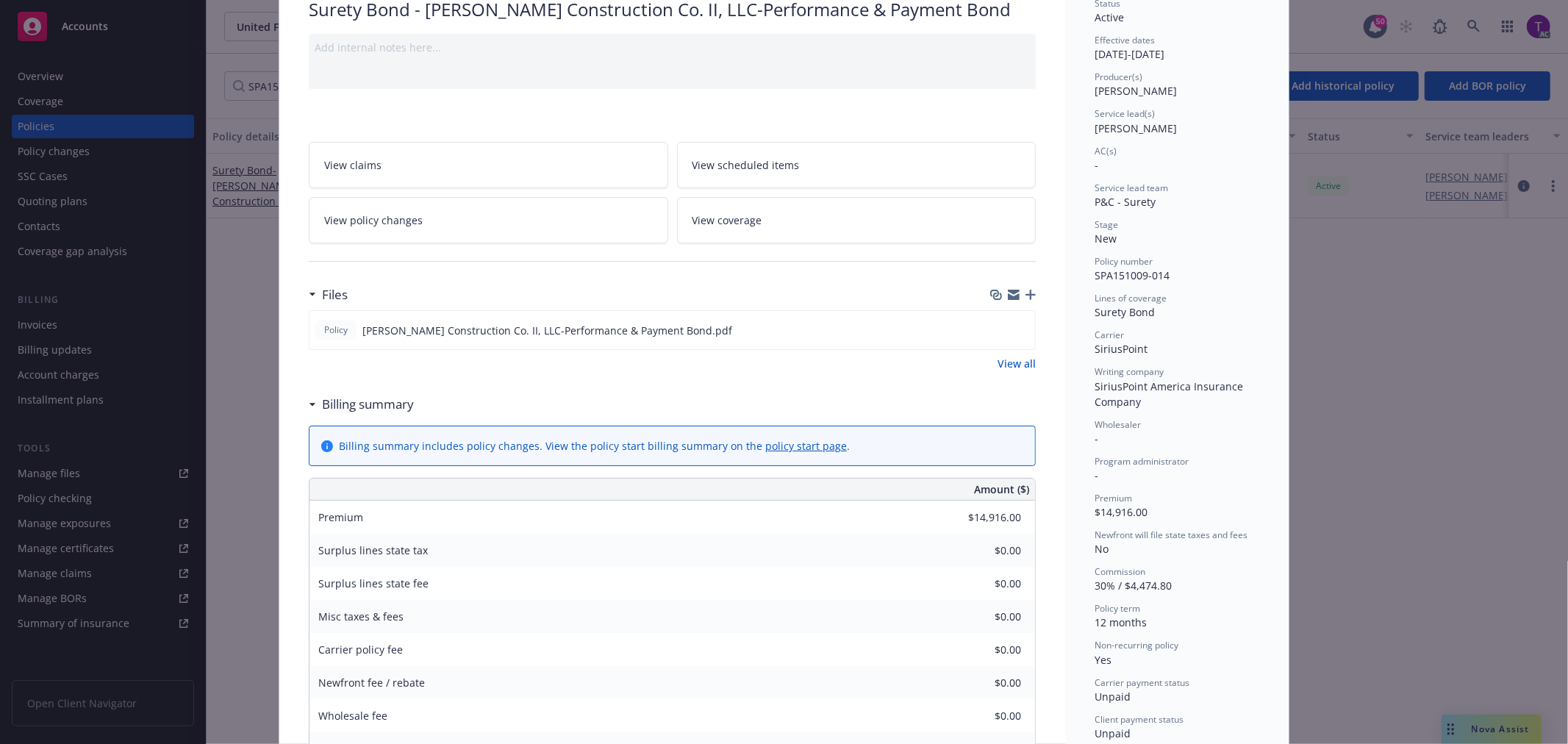
click at [1010, 367] on link "View all" at bounding box center [1017, 363] width 38 height 16
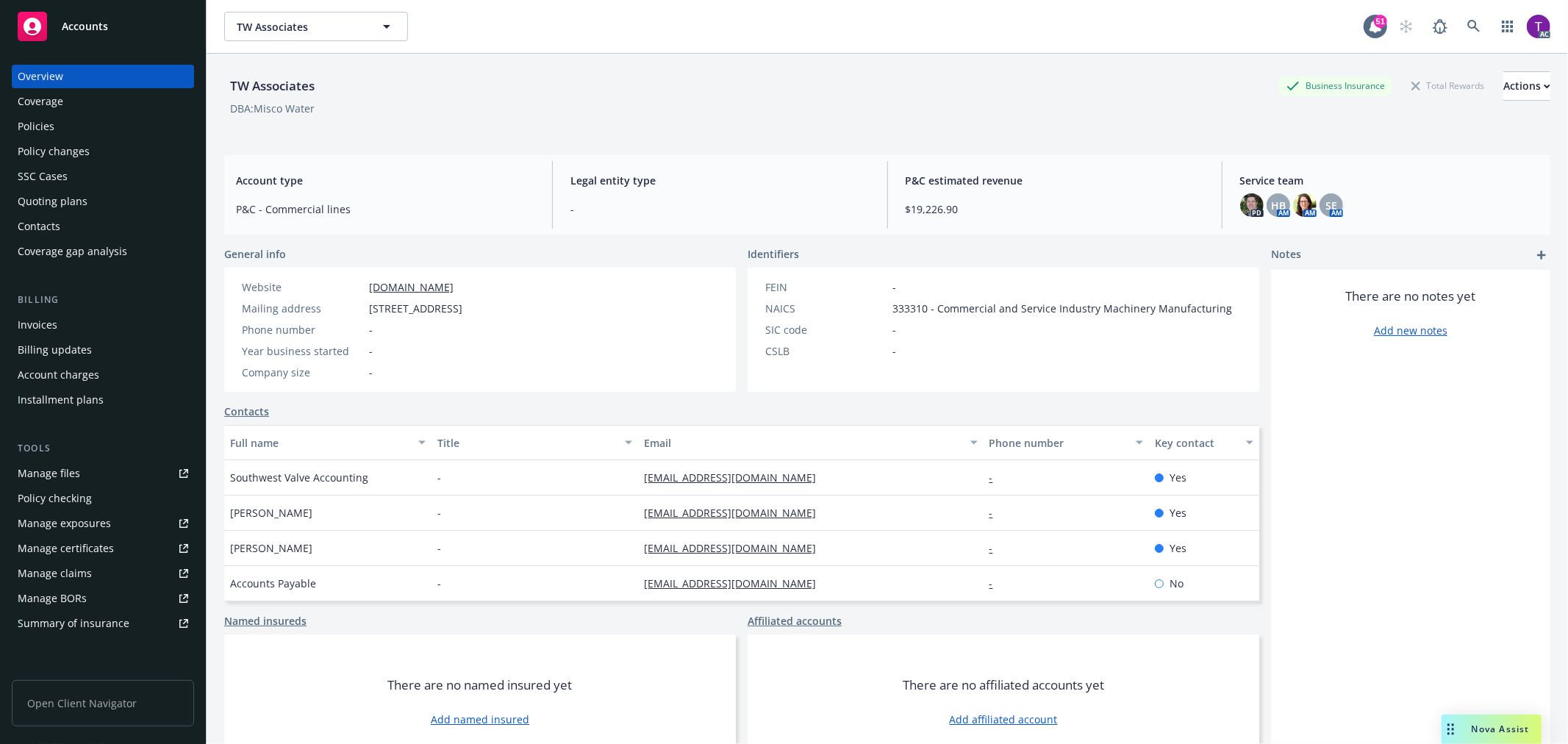
click at [72, 334] on div "Invoices" at bounding box center [103, 325] width 170 height 23
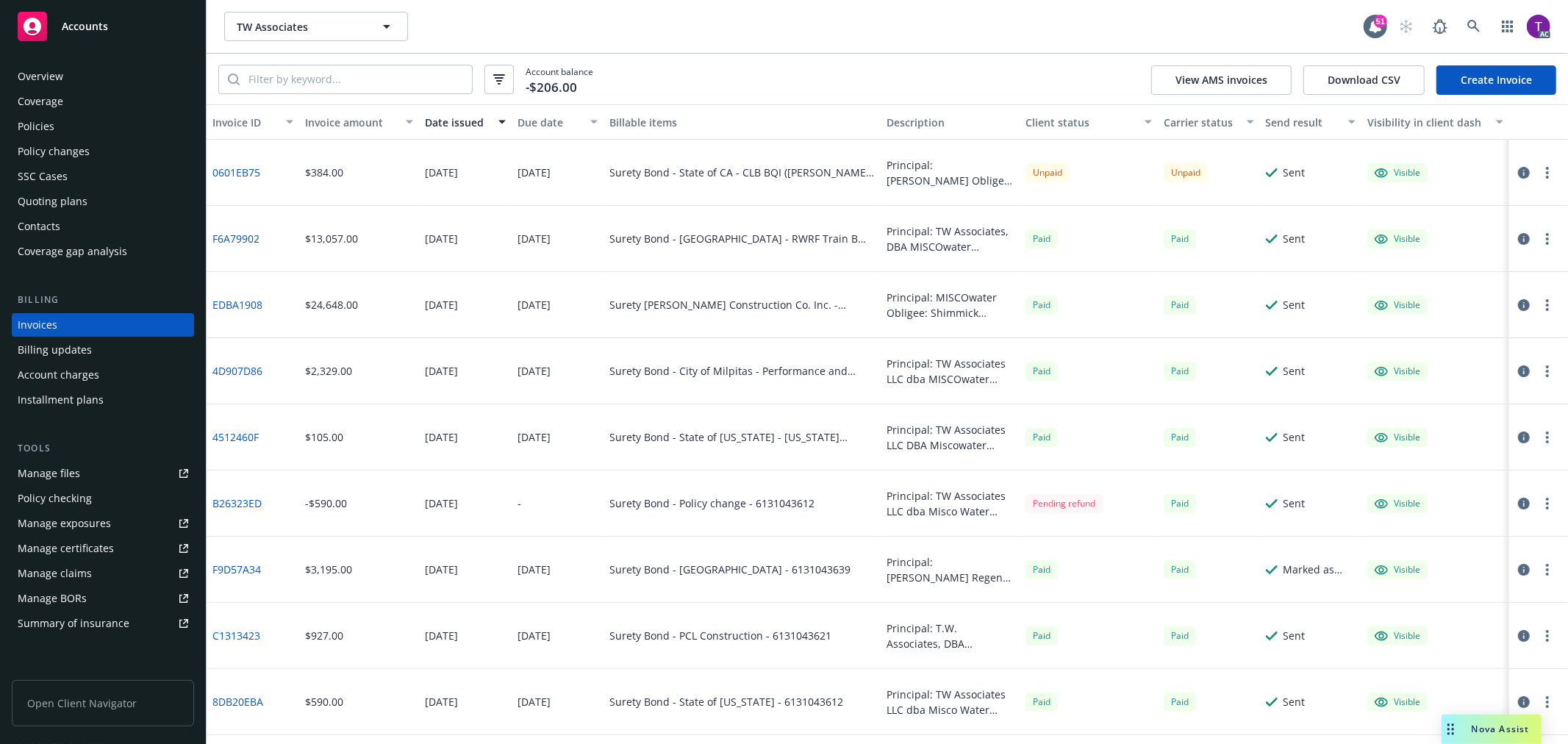
click at [1033, 118] on div "Client status" at bounding box center [1080, 122] width 111 height 16
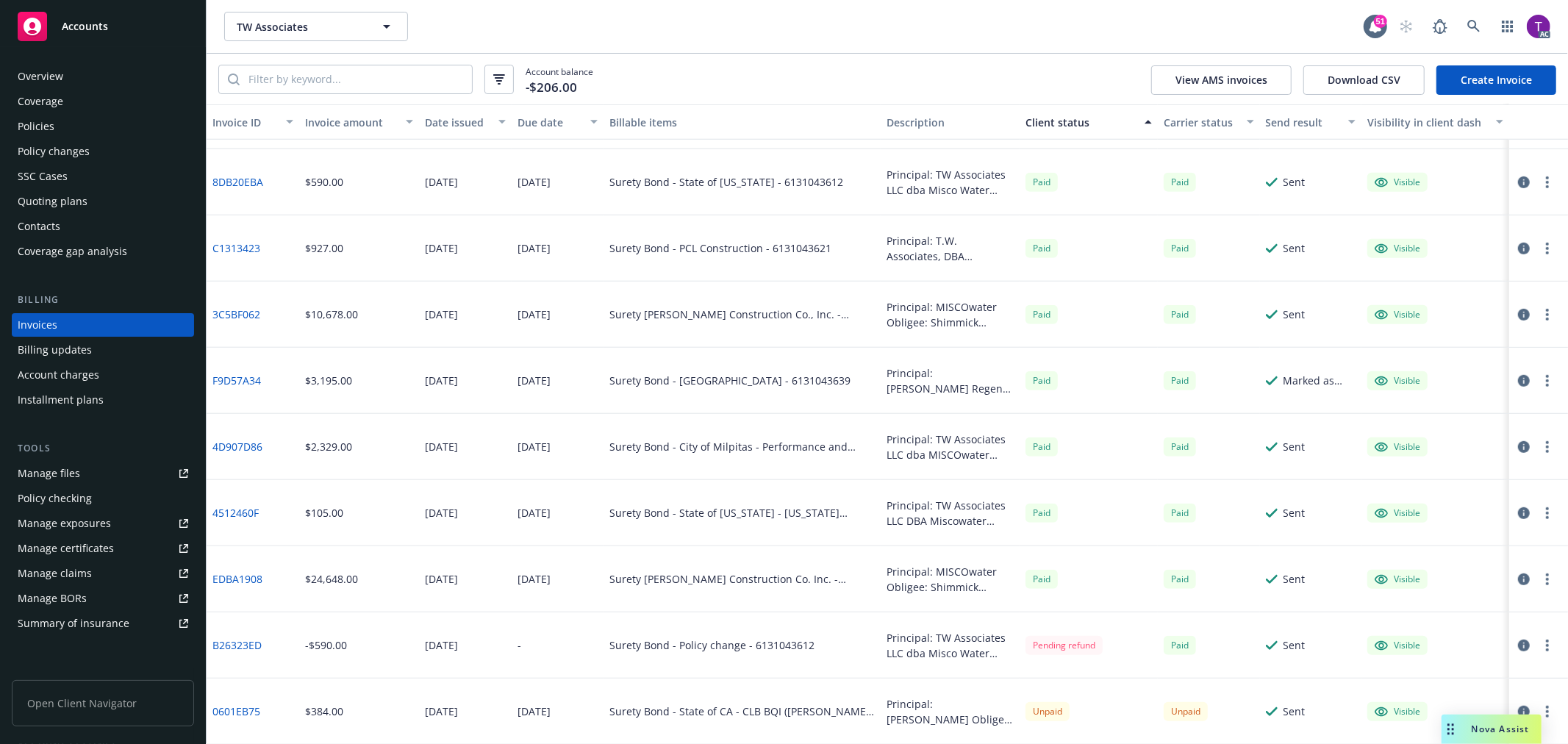
click at [240, 706] on link "0601EB75" at bounding box center [236, 711] width 47 height 16
click at [1518, 709] on icon "button" at bounding box center [1524, 711] width 12 height 12
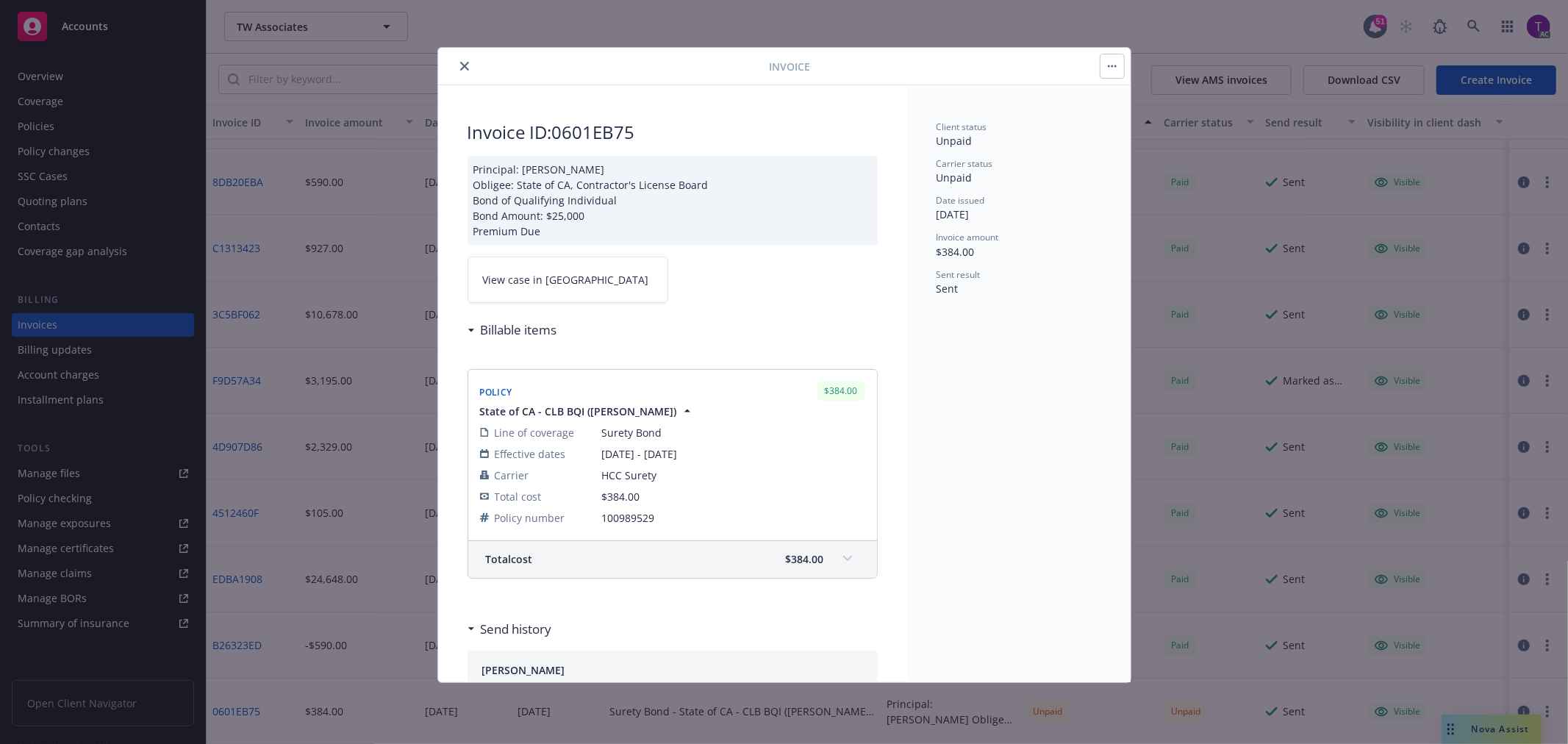
click at [533, 270] on link "View case in SSC" at bounding box center [568, 280] width 201 height 47
click at [458, 61] on button "close" at bounding box center [464, 66] width 18 height 18
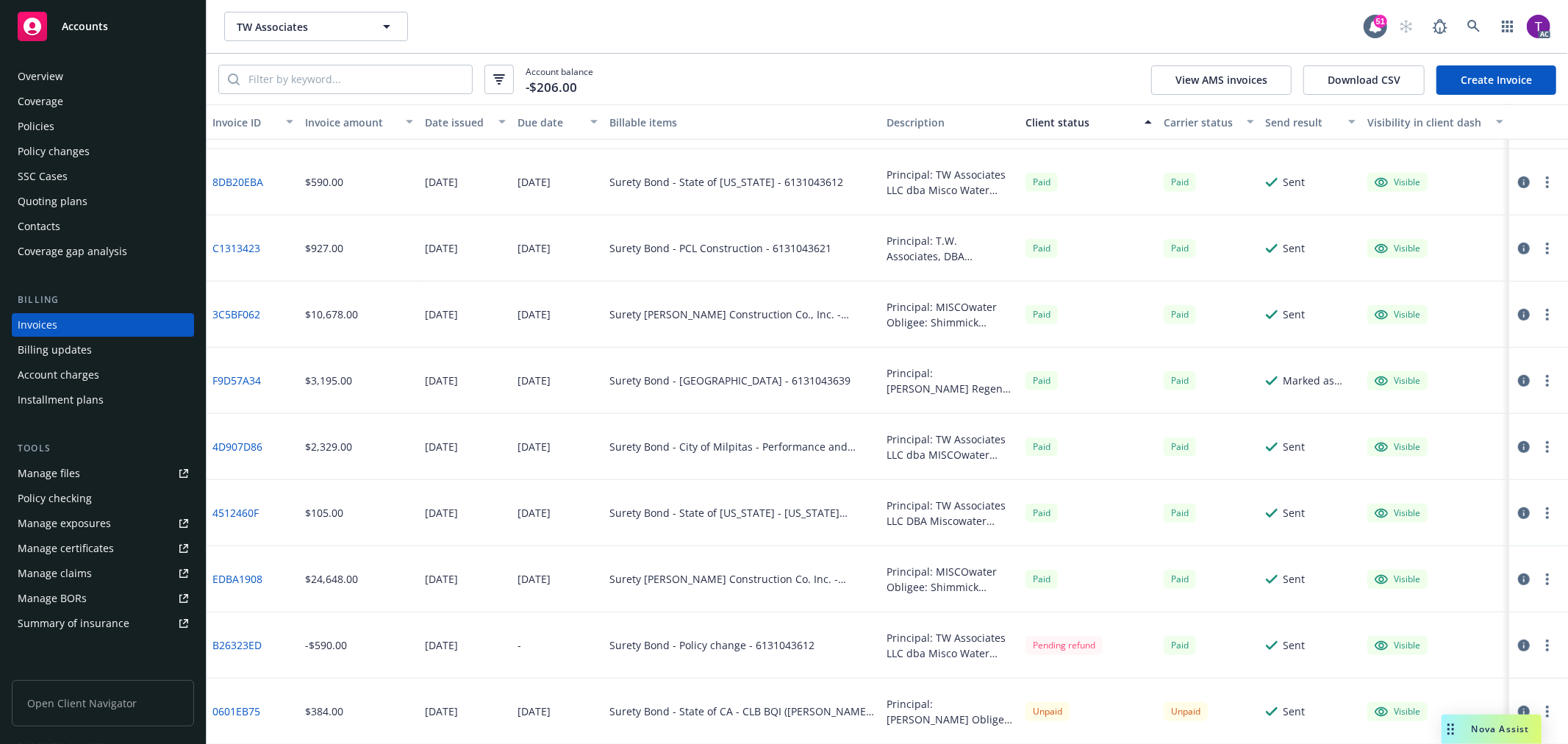
click at [81, 116] on div "Policies" at bounding box center [103, 126] width 170 height 23
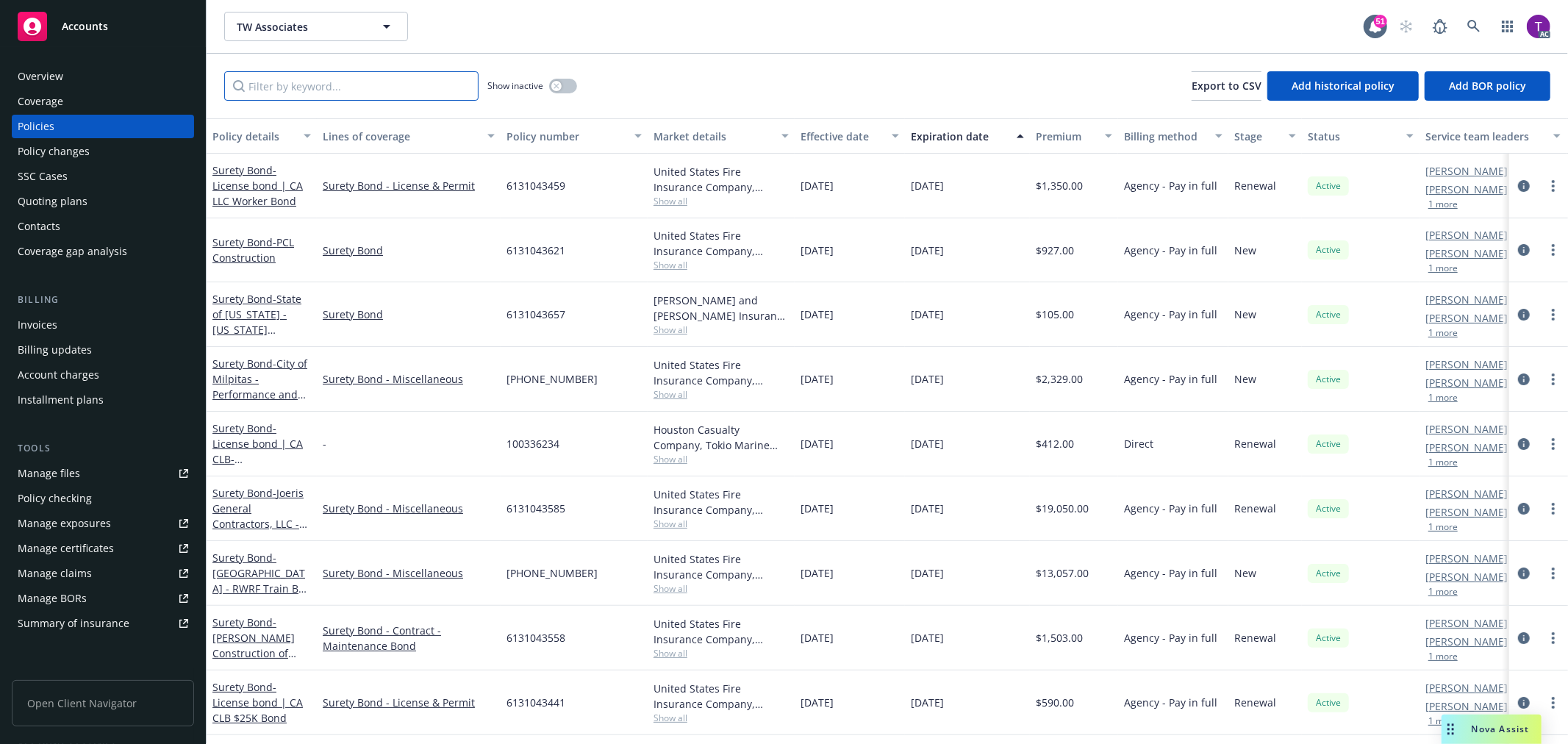
click at [296, 86] on input "Filter by keyword..." at bounding box center [351, 86] width 254 height 30
paste input "100989529"
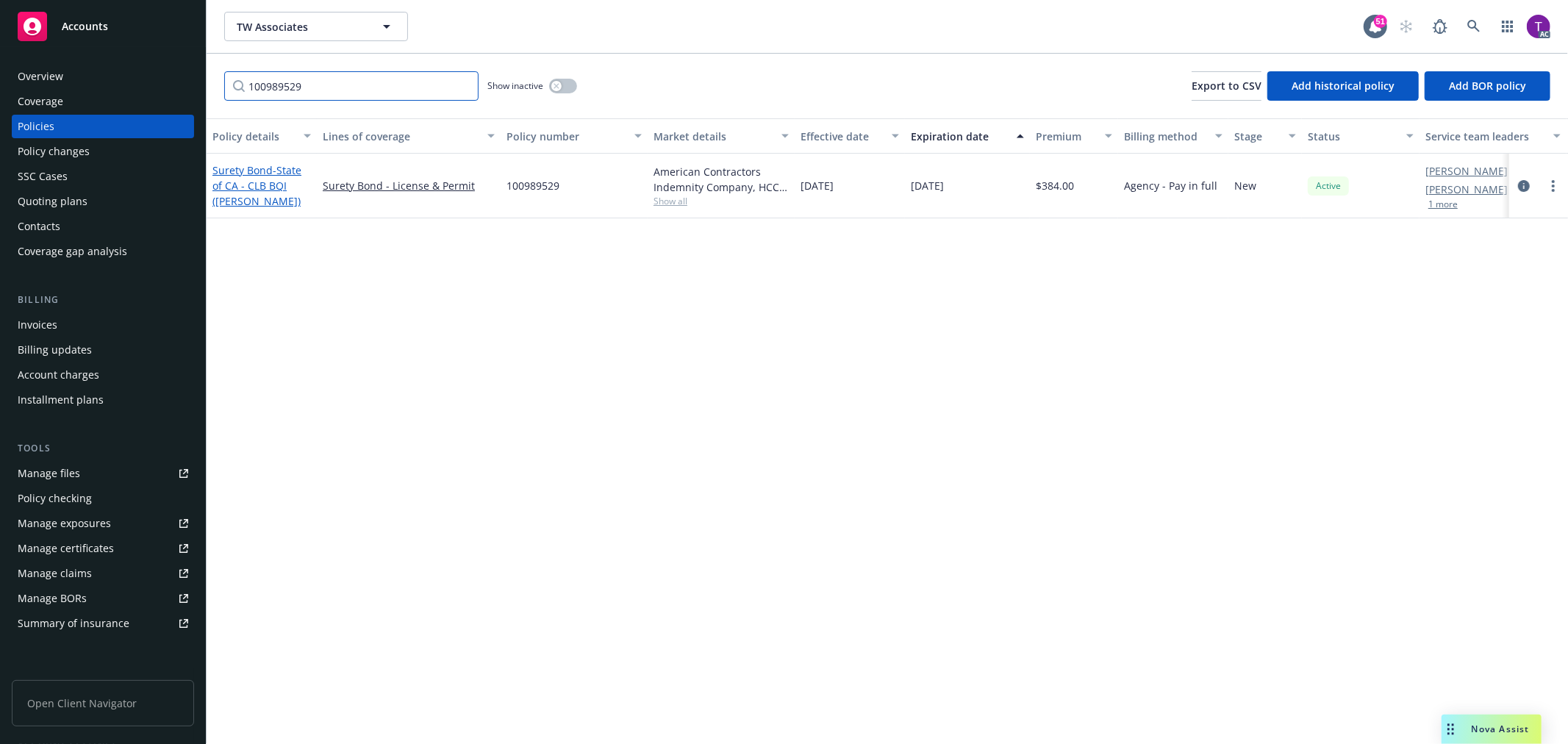
type input "100989529"
click at [243, 178] on span "- State of CA - CLB BQI (Richard James Gnandt)" at bounding box center [257, 186] width 89 height 45
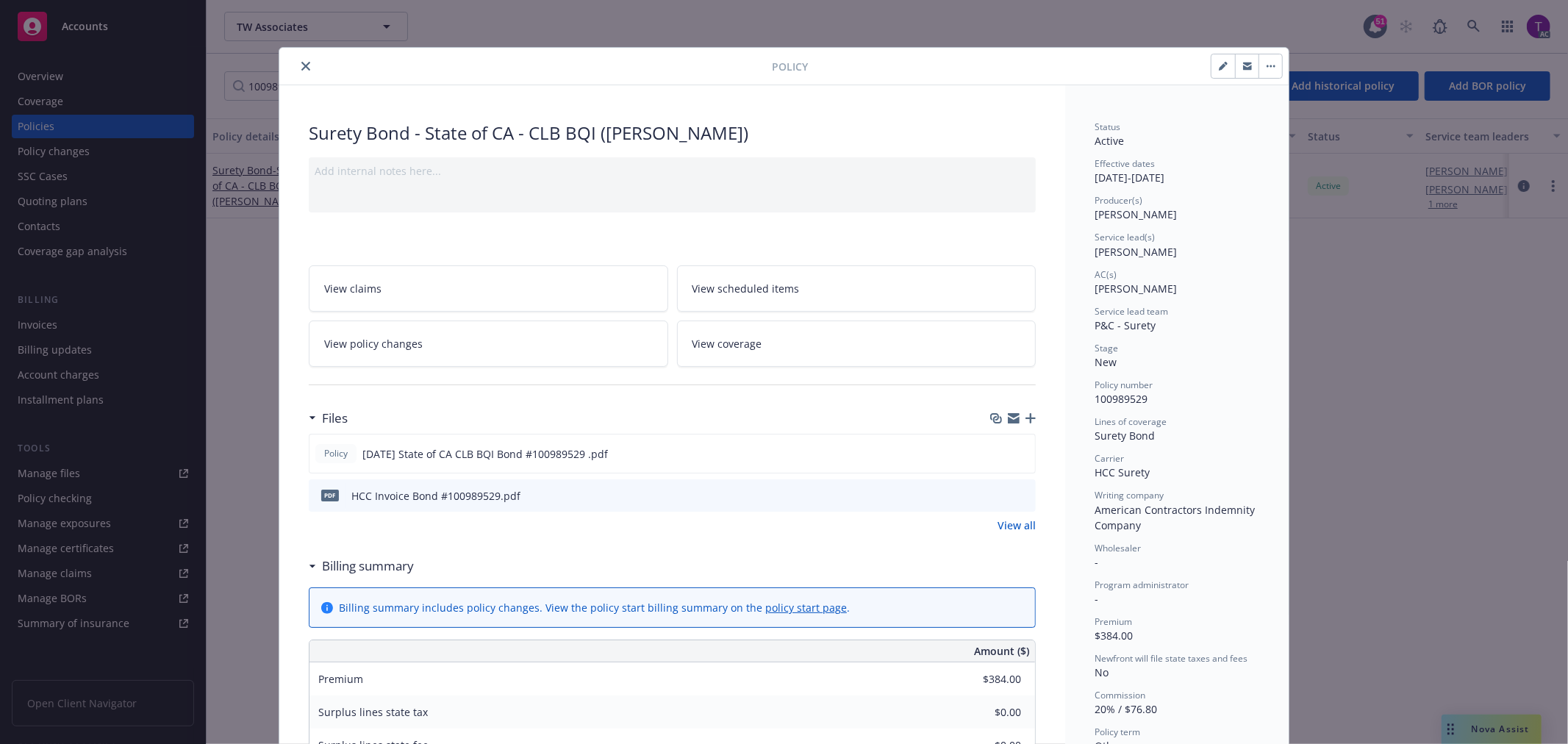
drag, startPoint x: 1126, startPoint y: 463, endPoint x: 1096, endPoint y: 469, distance: 30.6
click at [1094, 469] on div "Carrier HCC Surety" at bounding box center [1177, 466] width 165 height 28
drag, startPoint x: 1157, startPoint y: 472, endPoint x: 1072, endPoint y: 474, distance: 85.0
copy span "HCC Surety"
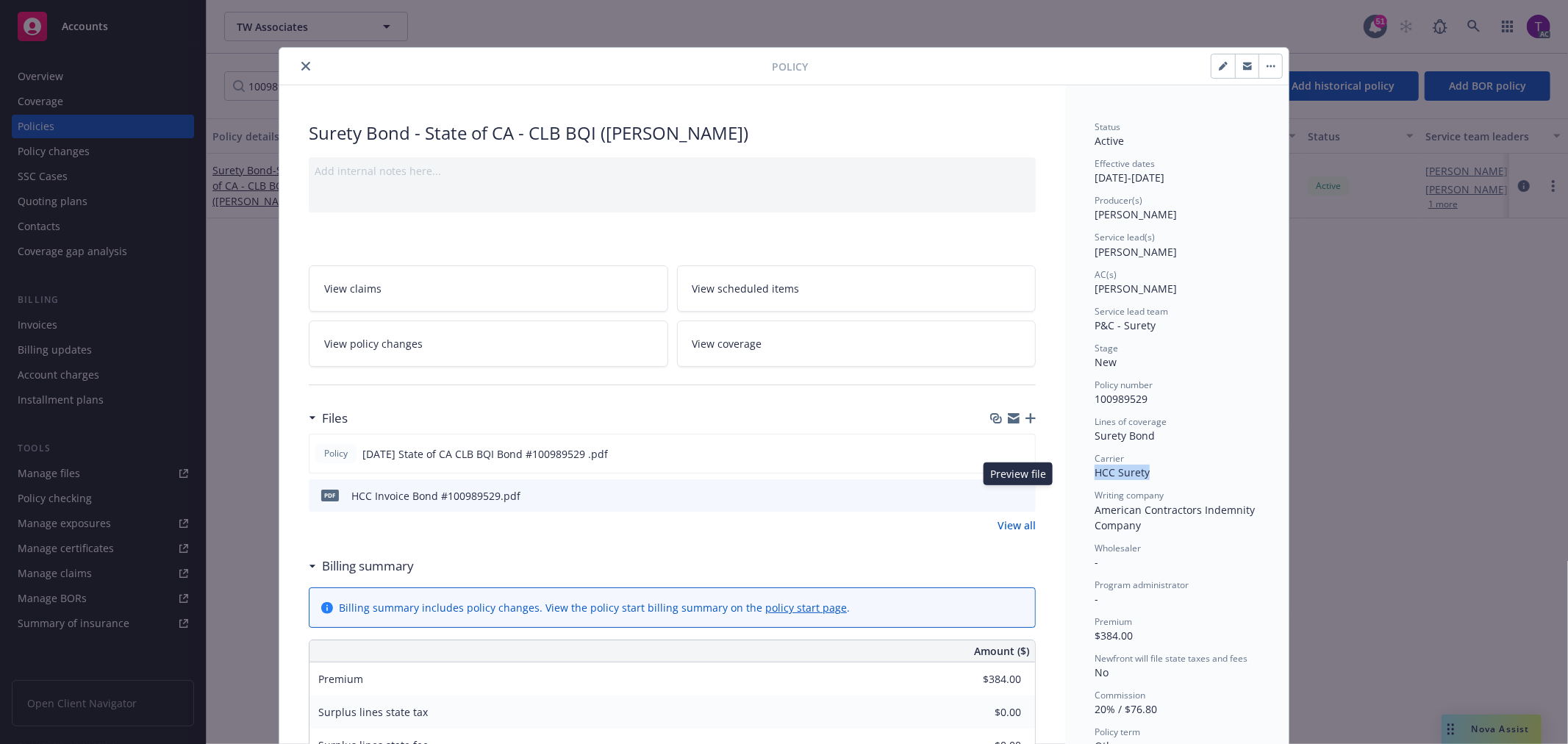
click at [1017, 499] on button at bounding box center [1023, 497] width 13 height 16
click at [1015, 491] on icon "preview file" at bounding box center [1021, 494] width 13 height 10
click at [301, 65] on icon "close" at bounding box center [305, 65] width 9 height 9
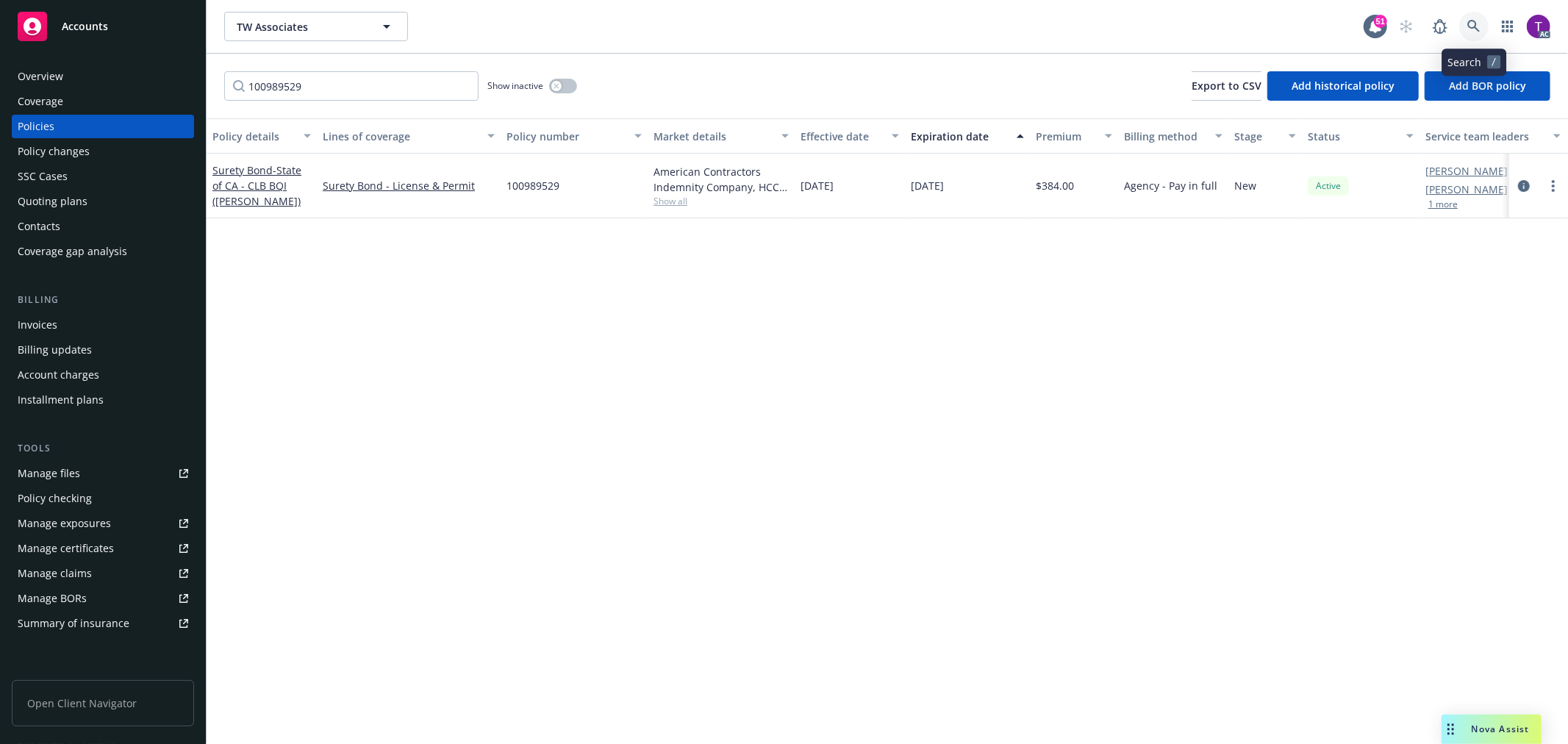
click at [1467, 24] on icon at bounding box center [1473, 26] width 13 height 13
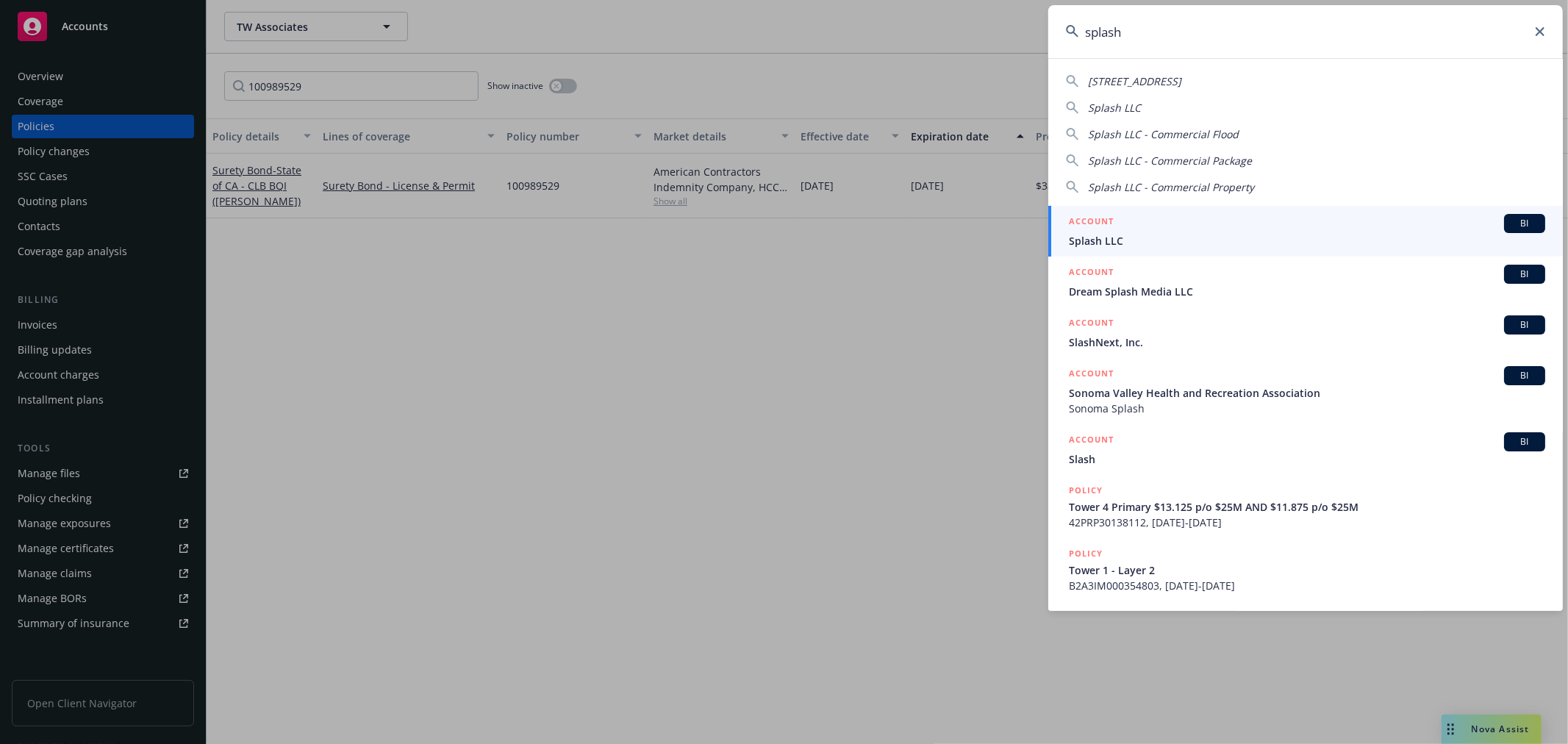
type input "splash"
click at [1100, 237] on span "Splash LLC" at bounding box center [1307, 241] width 476 height 16
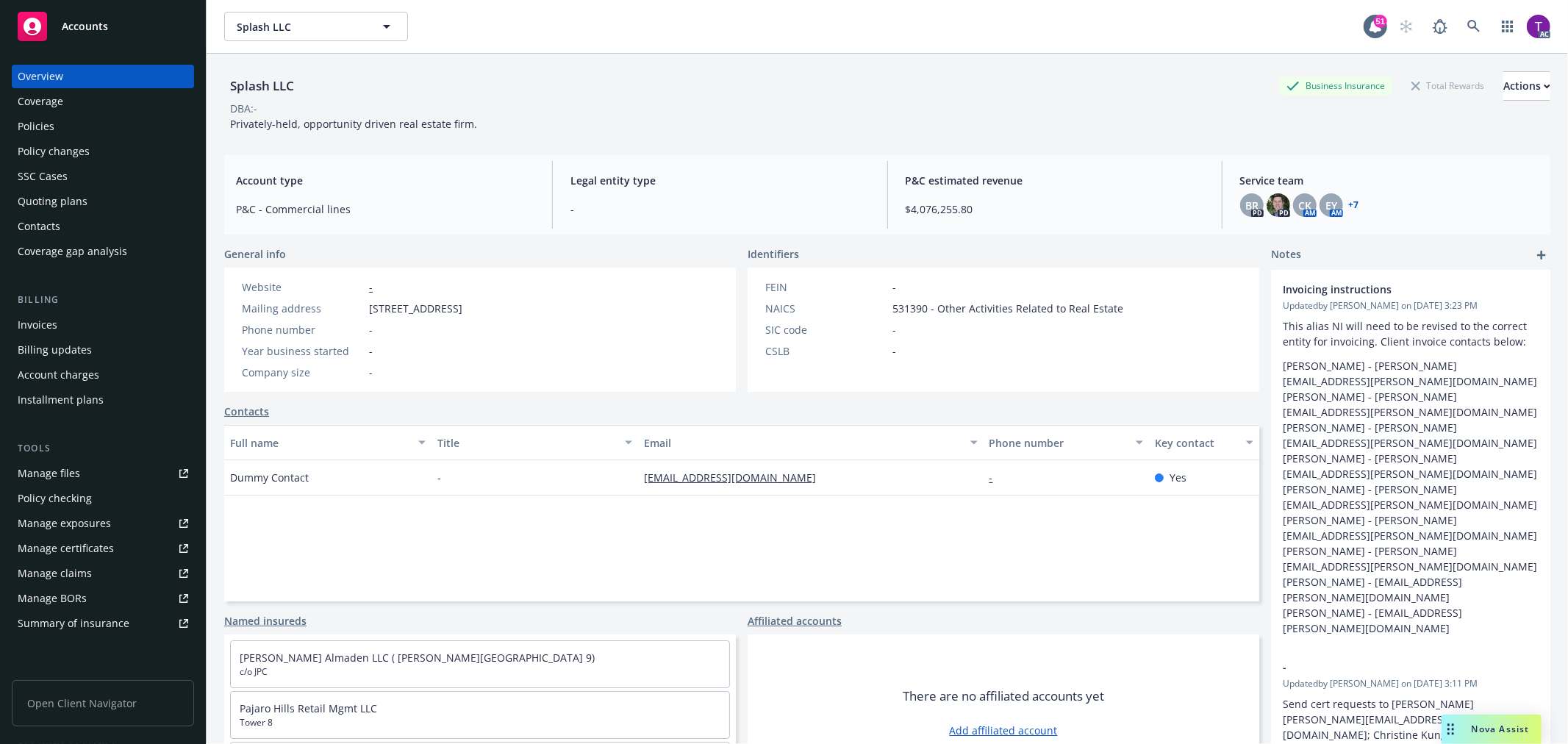
click at [112, 131] on div "Policies" at bounding box center [103, 126] width 170 height 23
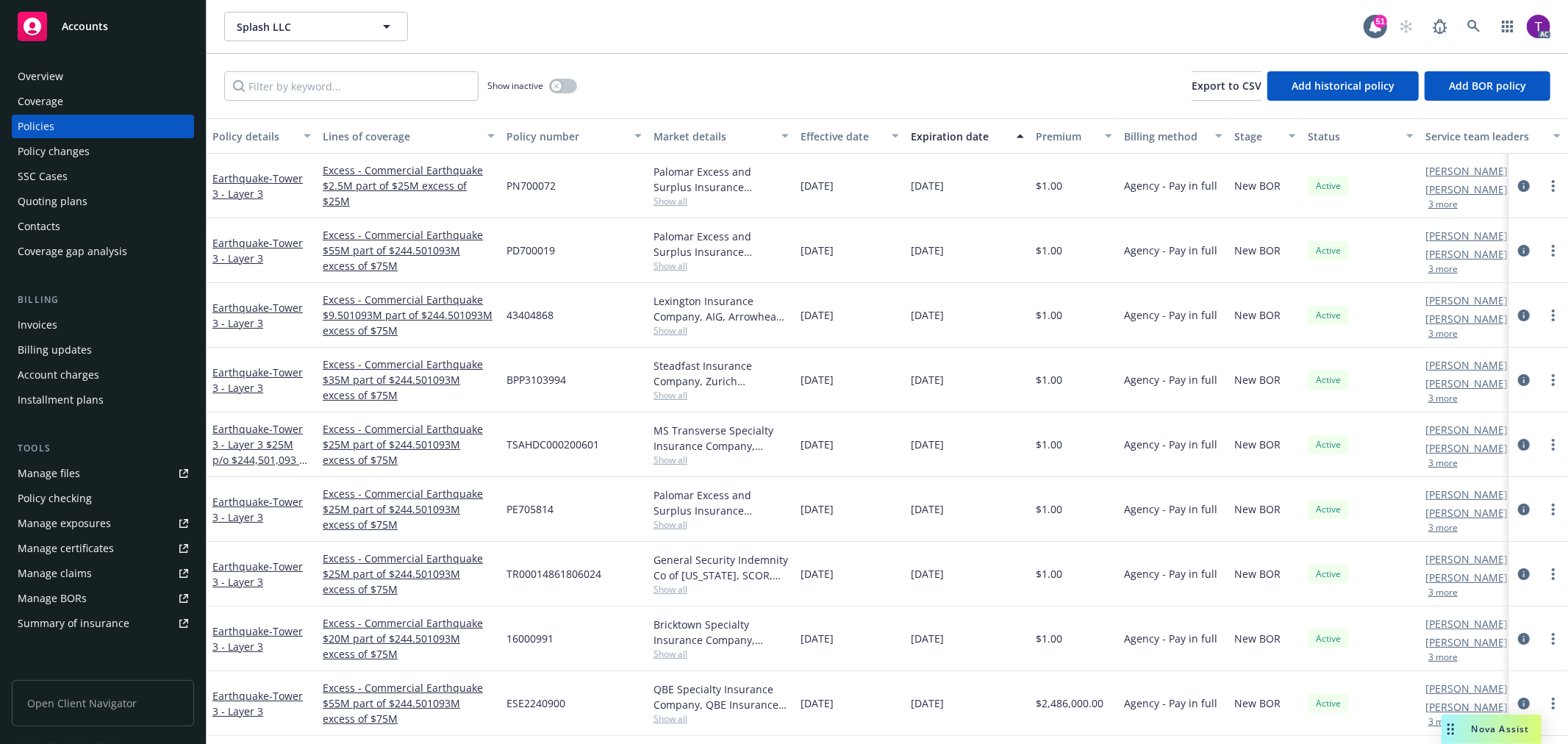
scroll to position [472, 0]
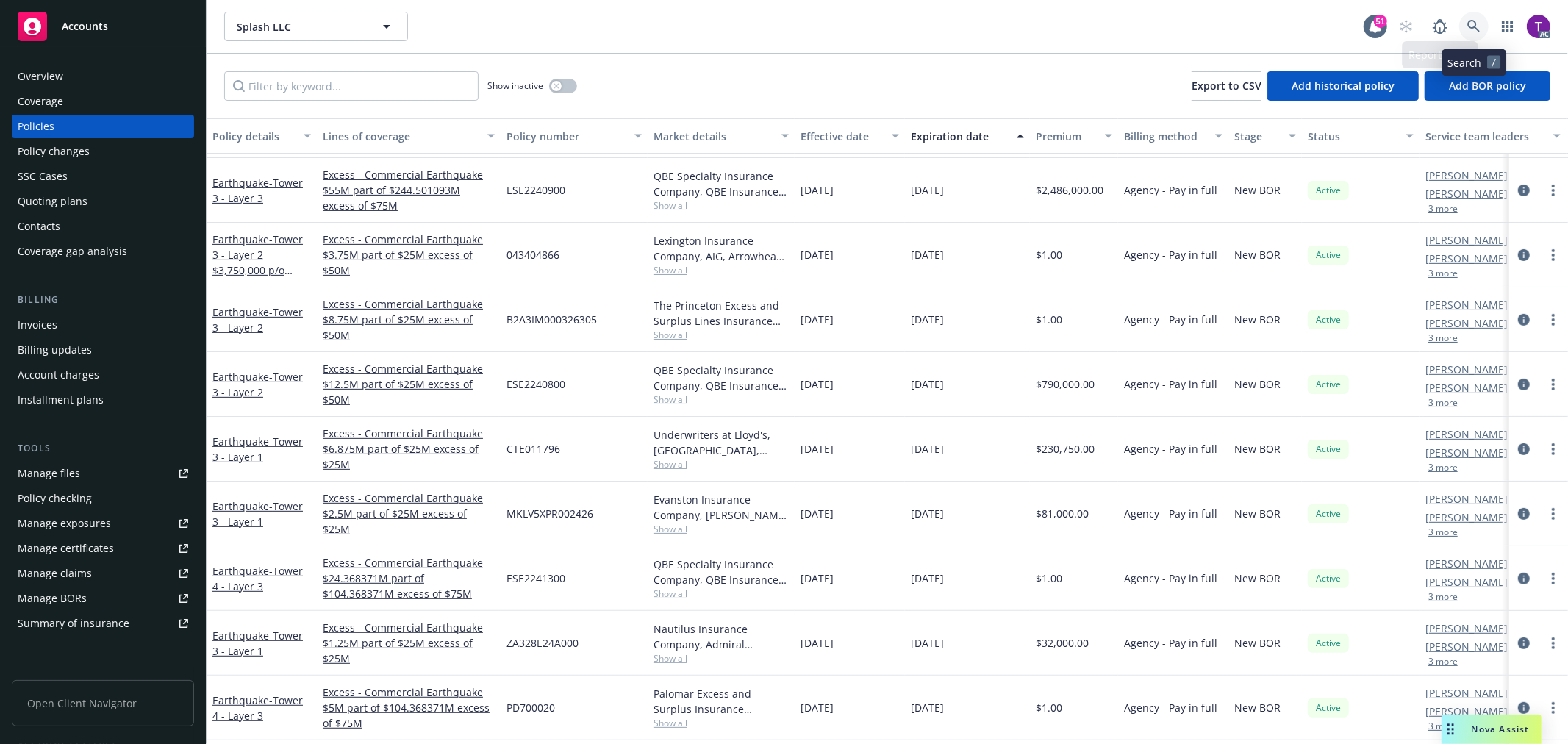
click at [1468, 27] on icon at bounding box center [1473, 26] width 13 height 13
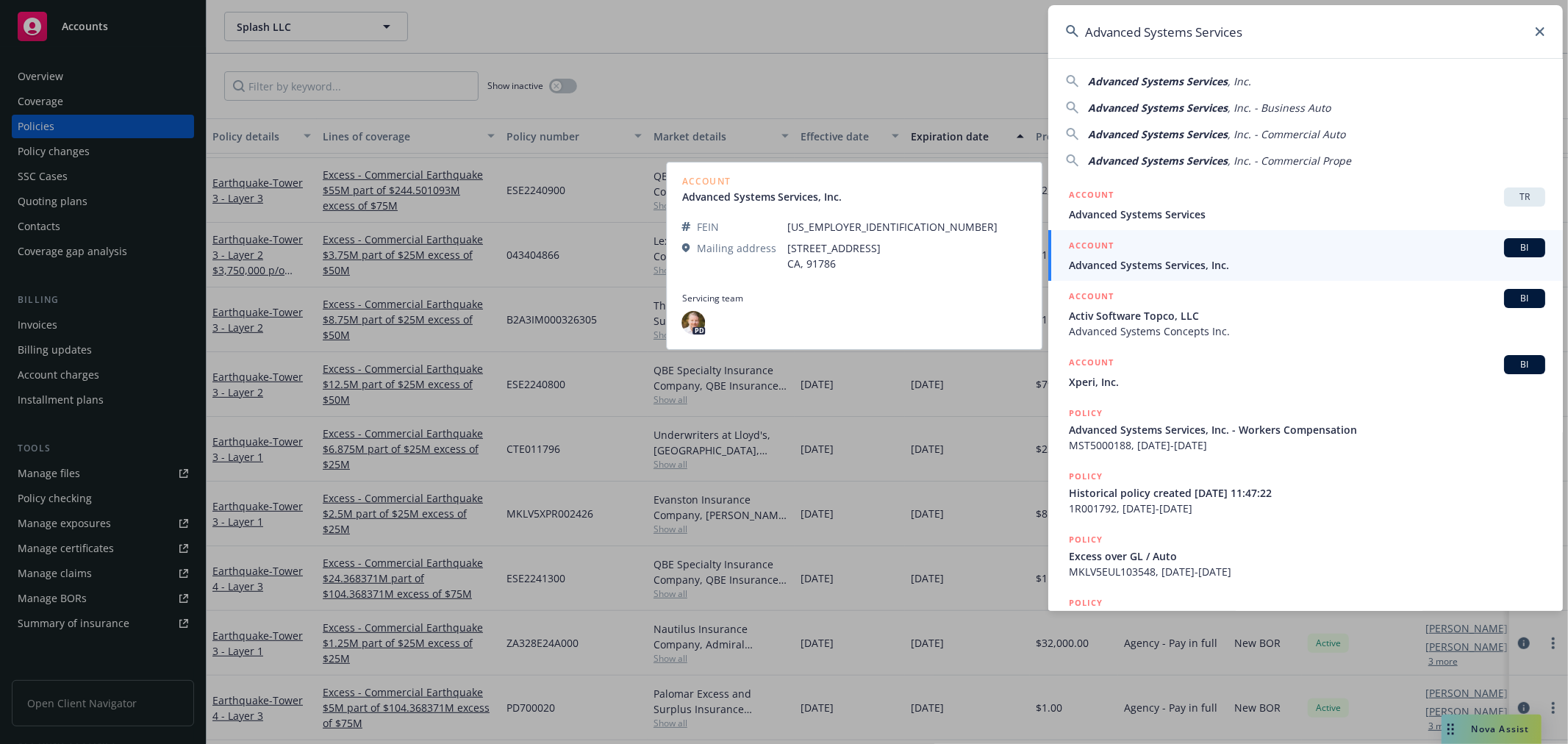
type input "Advanced Systems Services"
click at [1179, 269] on span "Advanced Systems Services, Inc." at bounding box center [1307, 265] width 476 height 16
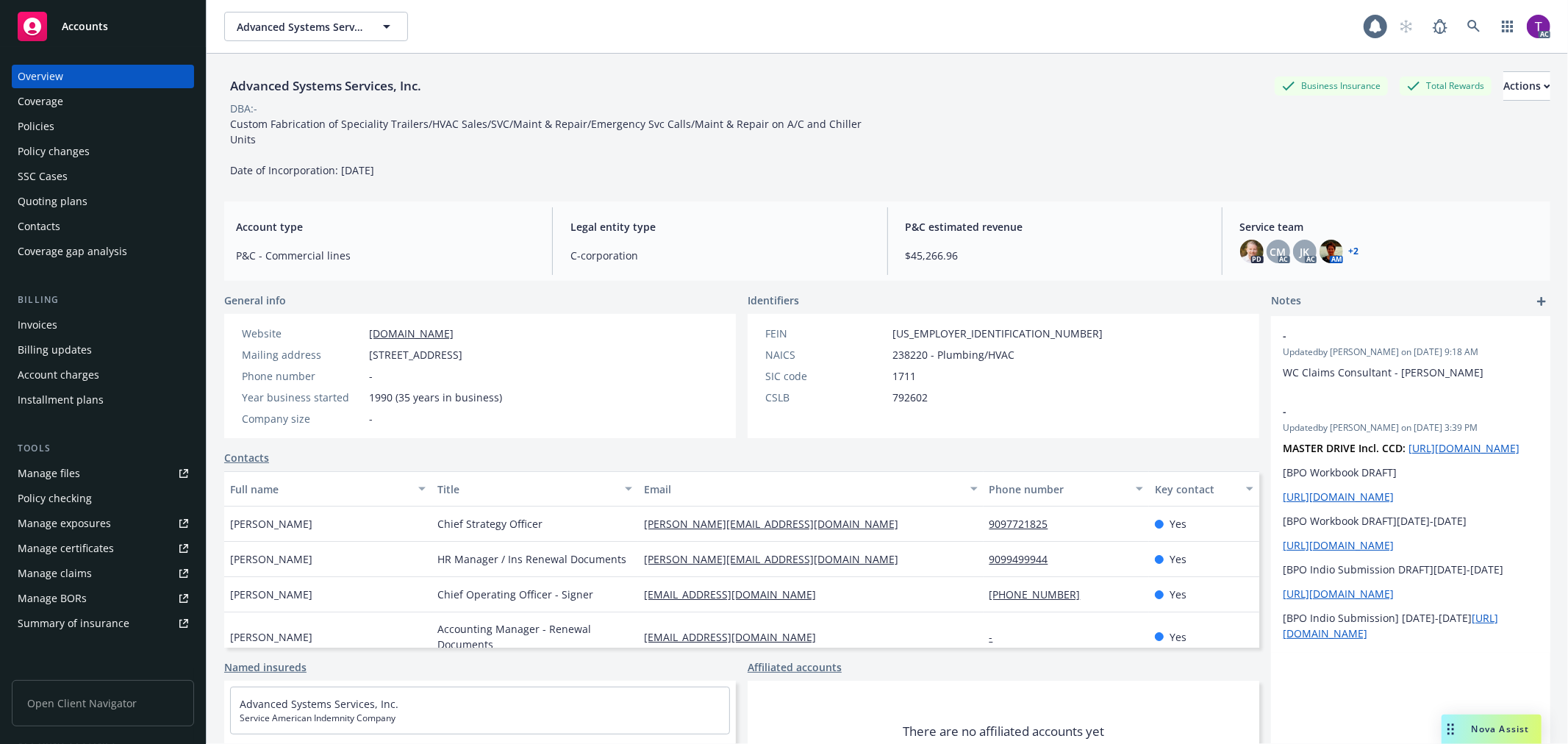
click at [79, 316] on div "Invoices" at bounding box center [103, 325] width 170 height 23
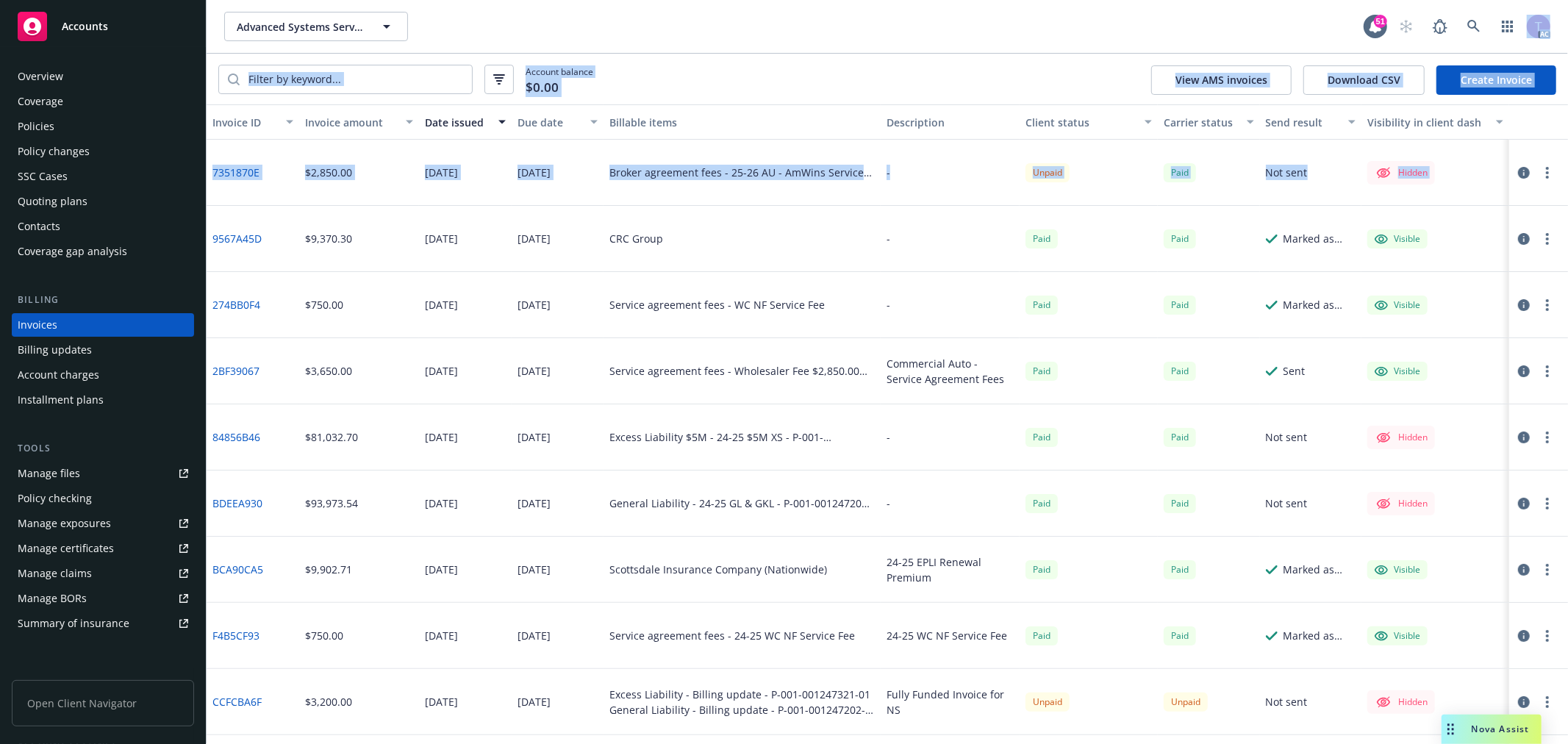
drag, startPoint x: 1567, startPoint y: 42, endPoint x: 1564, endPoint y: 197, distance: 155.0
click at [1564, 197] on div "Advanced Systems Services, Inc. Advanced Systems Services, Inc. 51 AC Account b…" at bounding box center [887, 372] width 1361 height 744
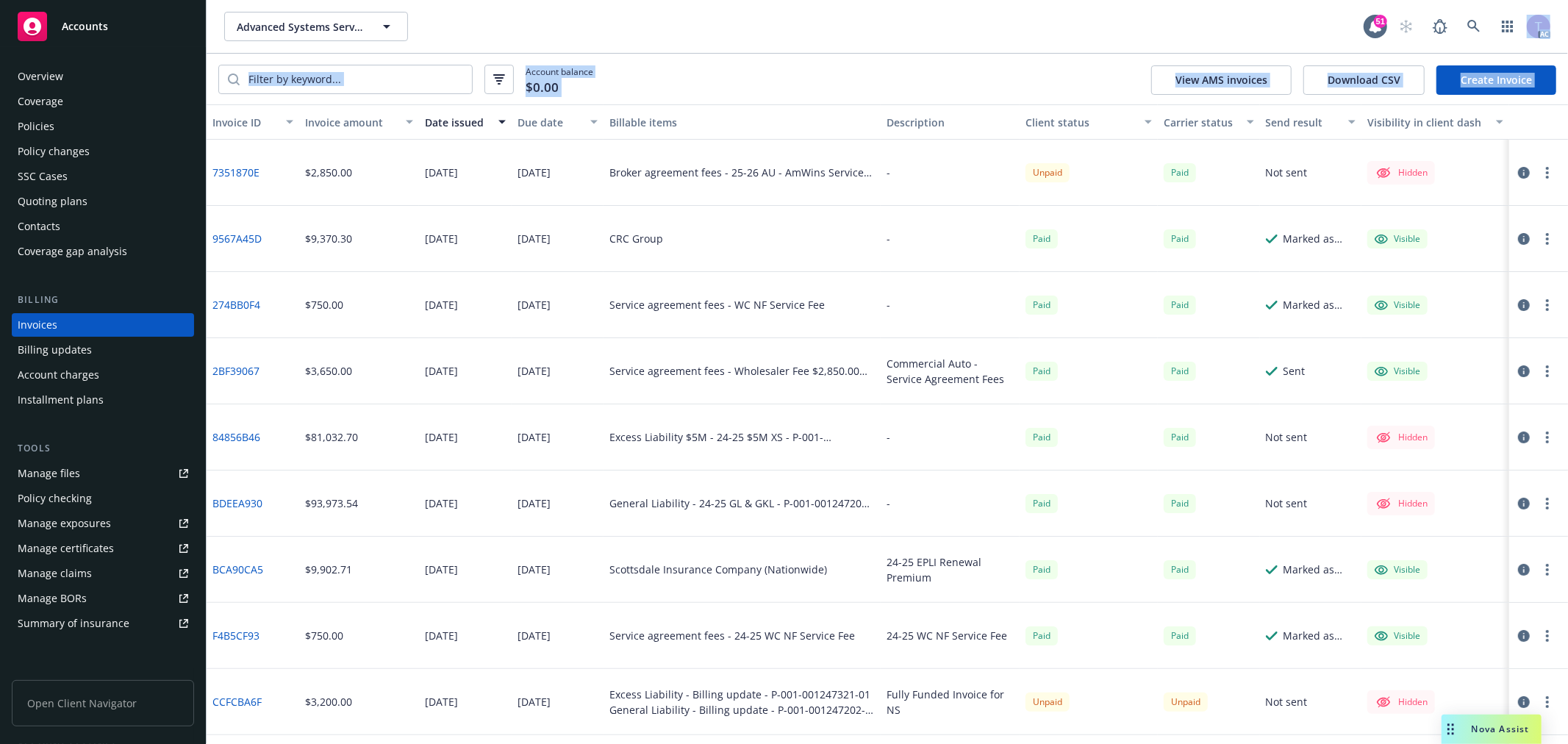
click at [59, 82] on div "Overview" at bounding box center [40, 76] width 46 height 23
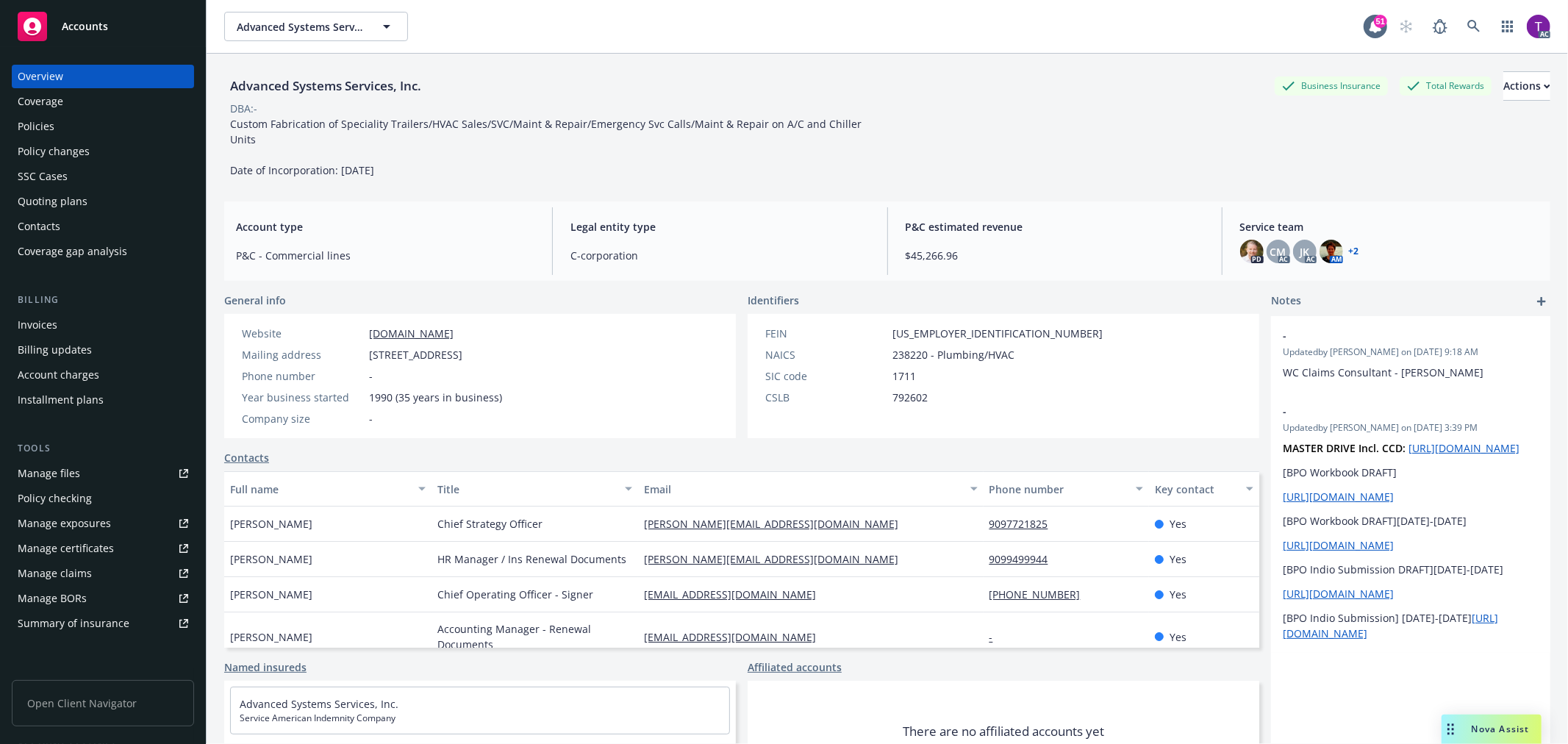
click at [1349, 247] on link "+ 2" at bounding box center [1353, 251] width 10 height 9
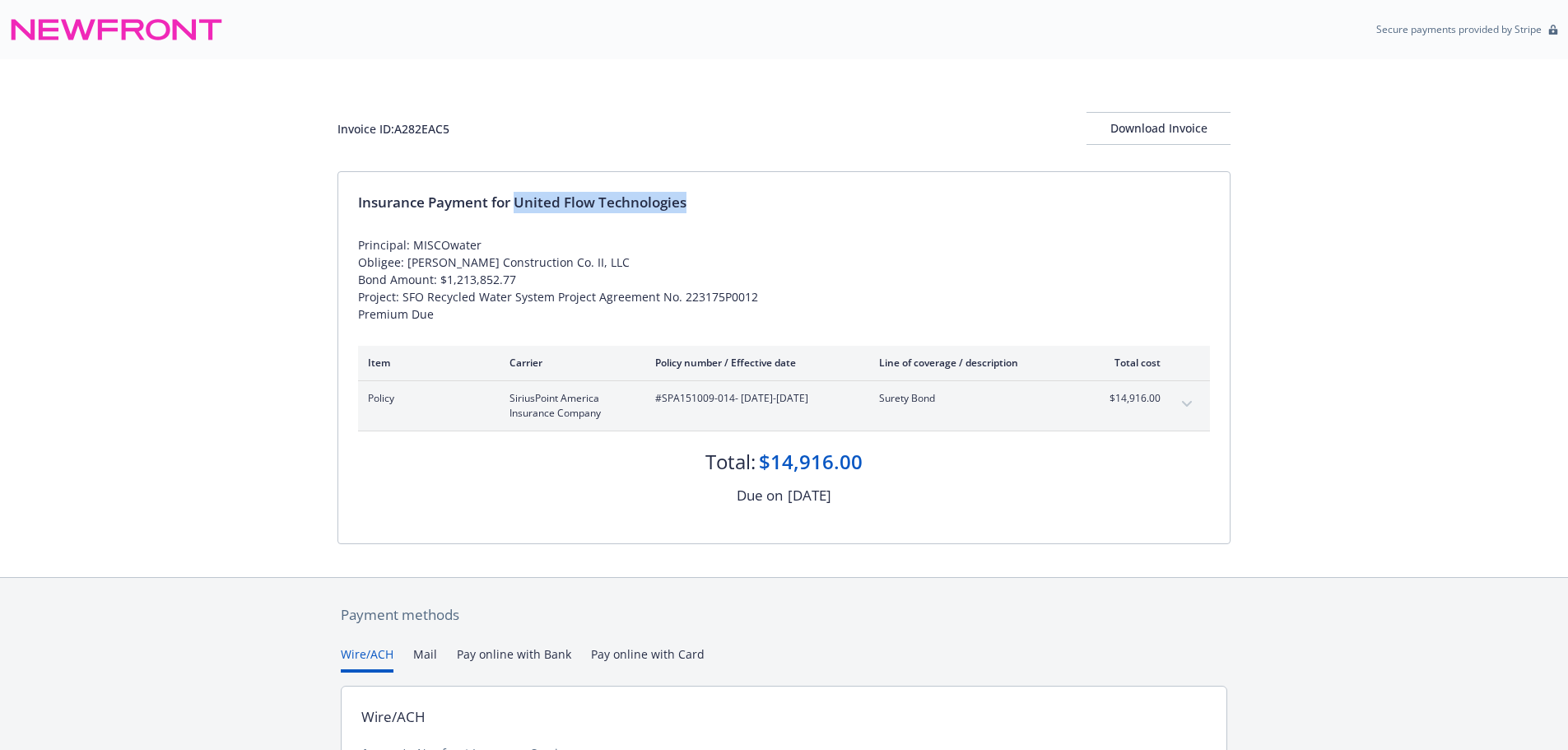
drag, startPoint x: 692, startPoint y: 201, endPoint x: 517, endPoint y: 204, distance: 175.0
click at [517, 204] on div "Insurance Payment for United Flow Technologies" at bounding box center [784, 202] width 852 height 22
drag, startPoint x: 441, startPoint y: 136, endPoint x: 405, endPoint y: 132, distance: 36.2
click at [408, 132] on div "Invoice ID: A282EAC5 Download Invoice" at bounding box center [783, 129] width 893 height 33
drag, startPoint x: 397, startPoint y: 131, endPoint x: 457, endPoint y: 133, distance: 60.0
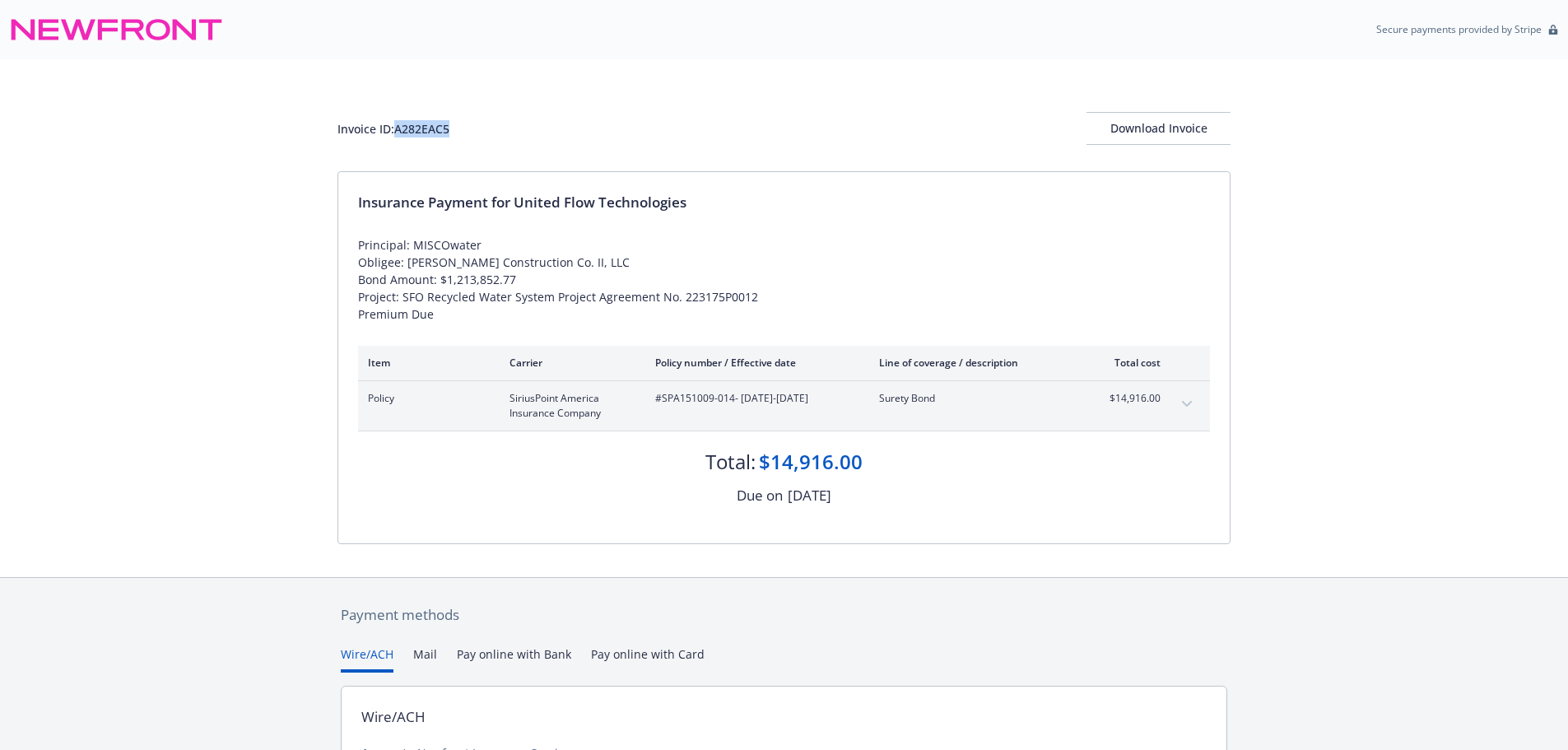
click at [457, 133] on div "Invoice ID: A282EAC5 Download Invoice" at bounding box center [783, 129] width 893 height 33
copy div "A282EAC5"
drag, startPoint x: 732, startPoint y: 402, endPoint x: 663, endPoint y: 407, distance: 69.2
click at [663, 407] on div "#SPA151009-014 - 09/04/2025-09/04/2026" at bounding box center [754, 406] width 198 height 30
copy span "SPA151009-014"
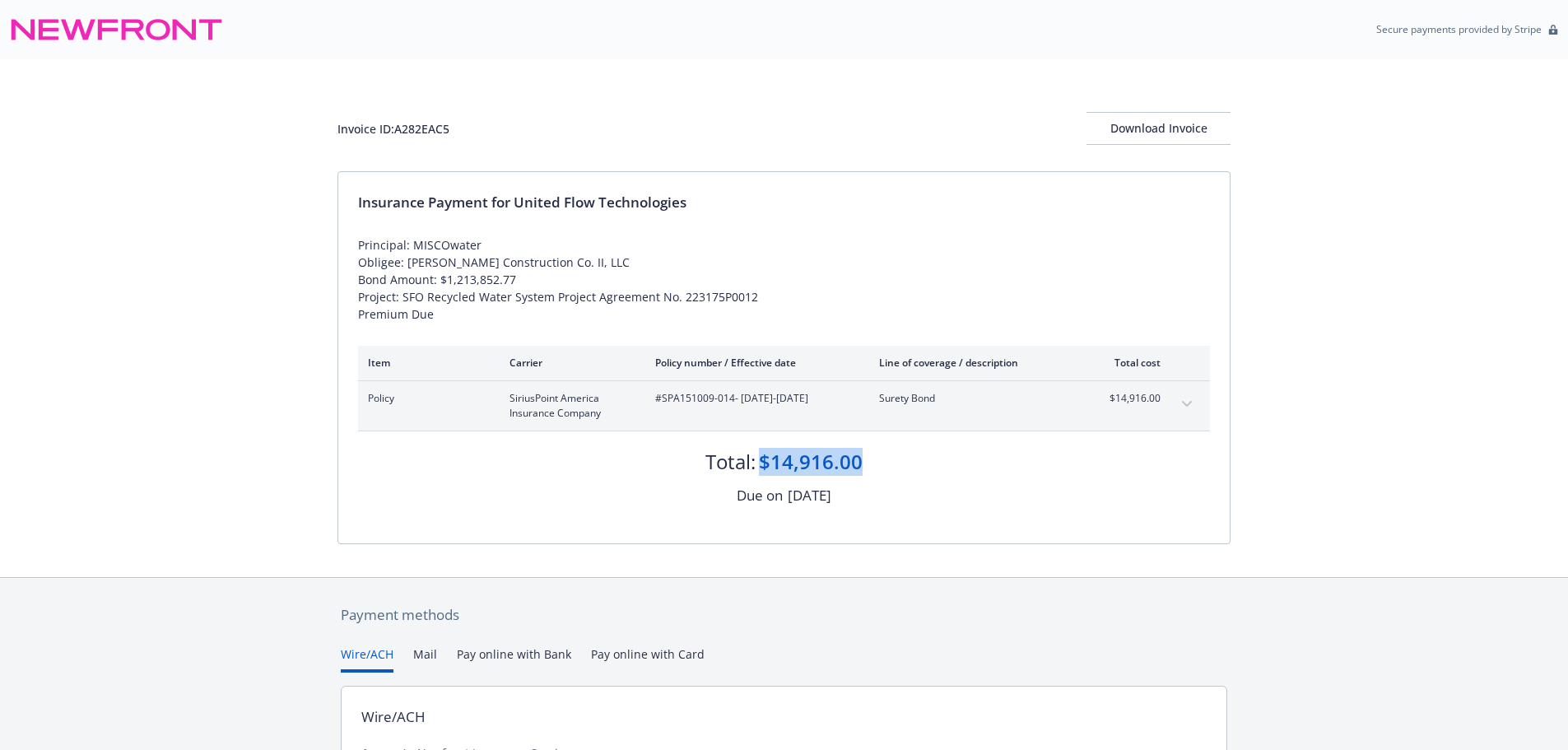
drag, startPoint x: 877, startPoint y: 469, endPoint x: 764, endPoint y: 458, distance: 113.5
click at [764, 458] on div "Total: $14,916.00" at bounding box center [784, 453] width 852 height 44
copy div "$14,916.00"
drag, startPoint x: 432, startPoint y: 129, endPoint x: 397, endPoint y: 130, distance: 35.0
click at [397, 130] on div "Invoice ID: 0601EB75 Download Invoice" at bounding box center [783, 129] width 893 height 33
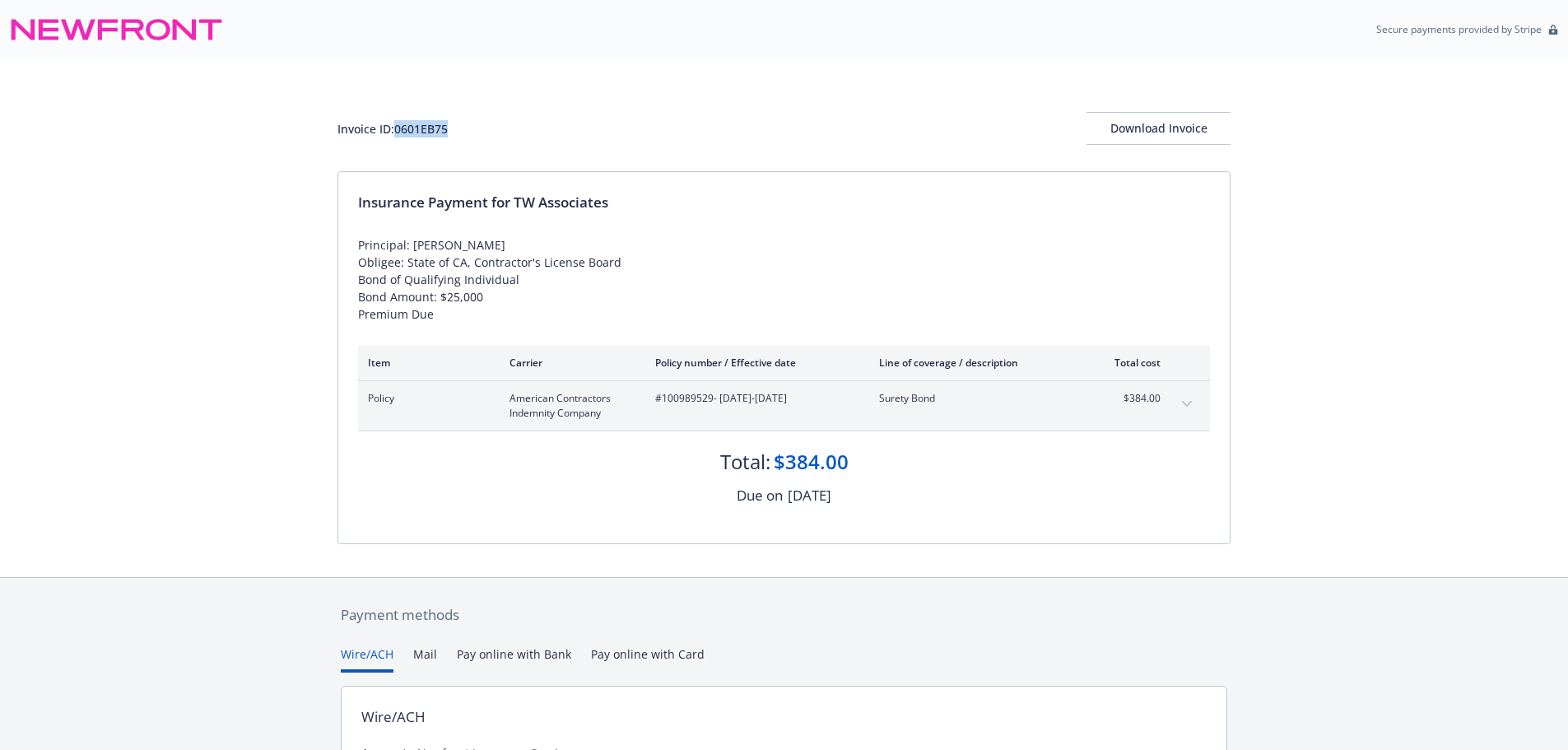
copy div "0601EB75"
drag, startPoint x: 629, startPoint y: 212, endPoint x: 517, endPoint y: 203, distance: 112.4
click at [517, 203] on div "Insurance Payment for TW Associates" at bounding box center [784, 202] width 852 height 22
copy div "TW Associates"
drag, startPoint x: 713, startPoint y: 405, endPoint x: 660, endPoint y: 398, distance: 53.5
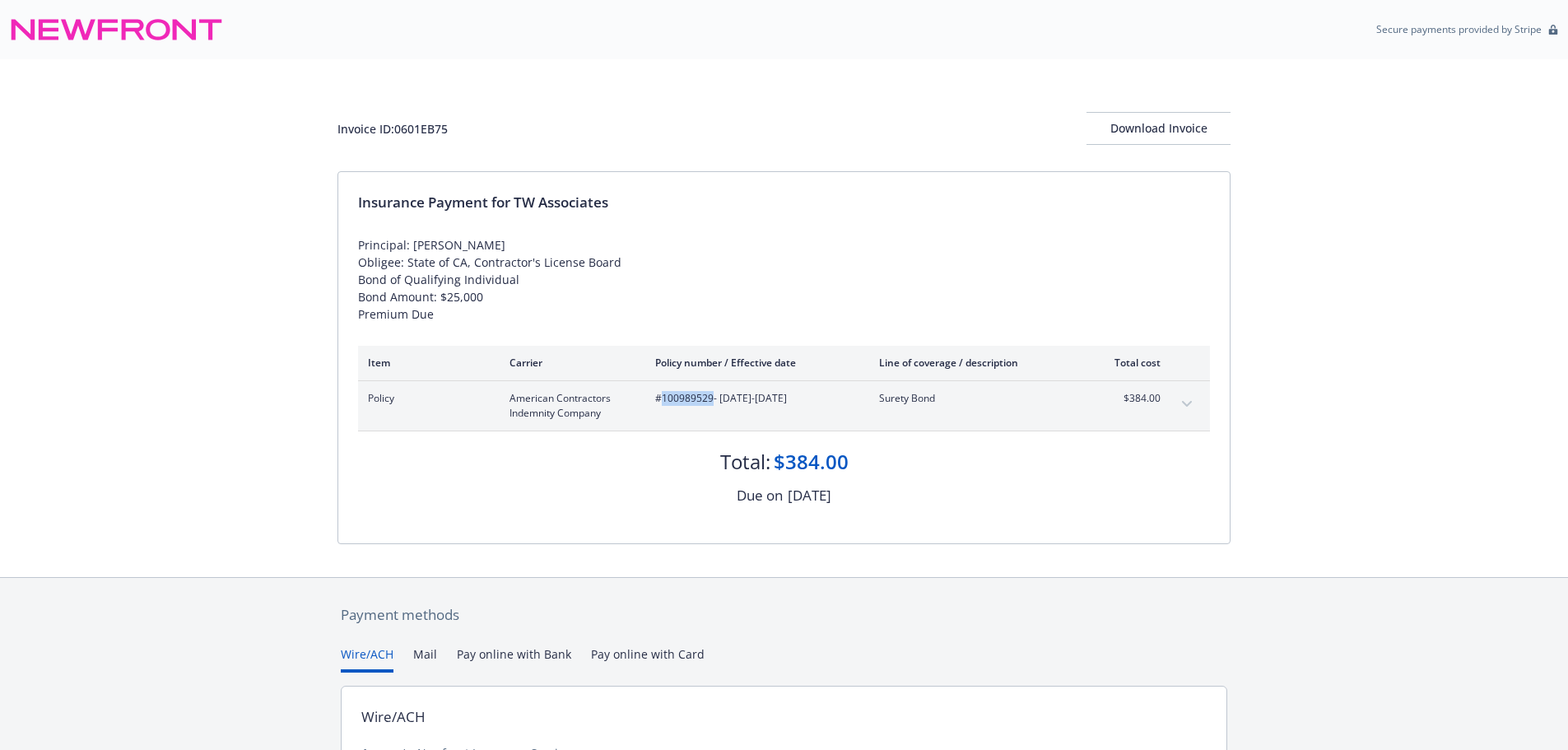
click at [660, 398] on span "#100989529 - 09/07/2025-09/07/2027" at bounding box center [754, 398] width 198 height 15
copy span "100989529"
drag, startPoint x: 835, startPoint y: 479, endPoint x: 784, endPoint y: 467, distance: 52.4
click at [784, 467] on div "Total: $384.00 Due on September 7, 2025" at bounding box center [784, 469] width 852 height 76
click at [802, 457] on div "$384.00" at bounding box center [811, 462] width 75 height 28
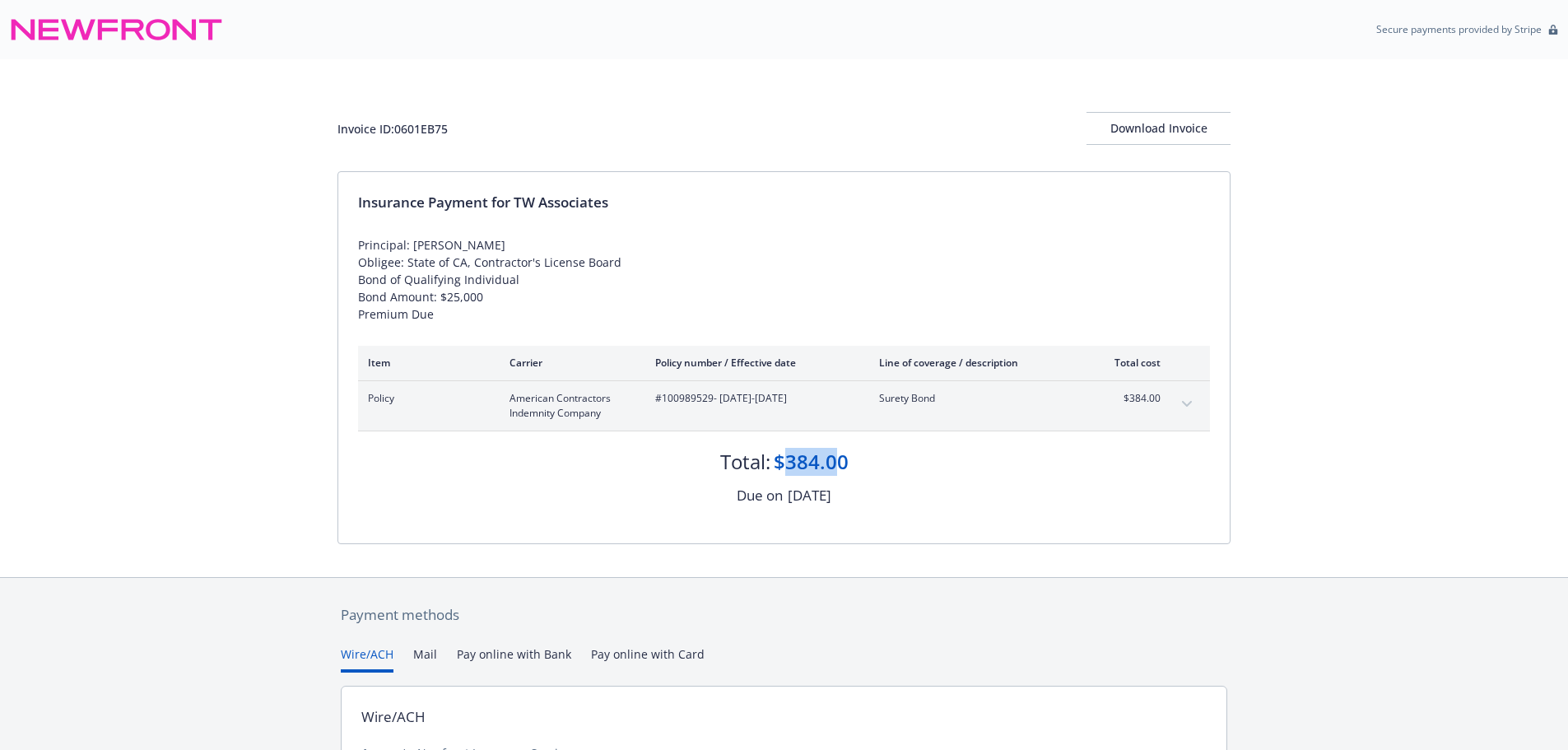
drag, startPoint x: 841, startPoint y: 456, endPoint x: 787, endPoint y: 456, distance: 54.0
click at [787, 456] on div "$384.00" at bounding box center [811, 462] width 75 height 28
copy div "384.0"
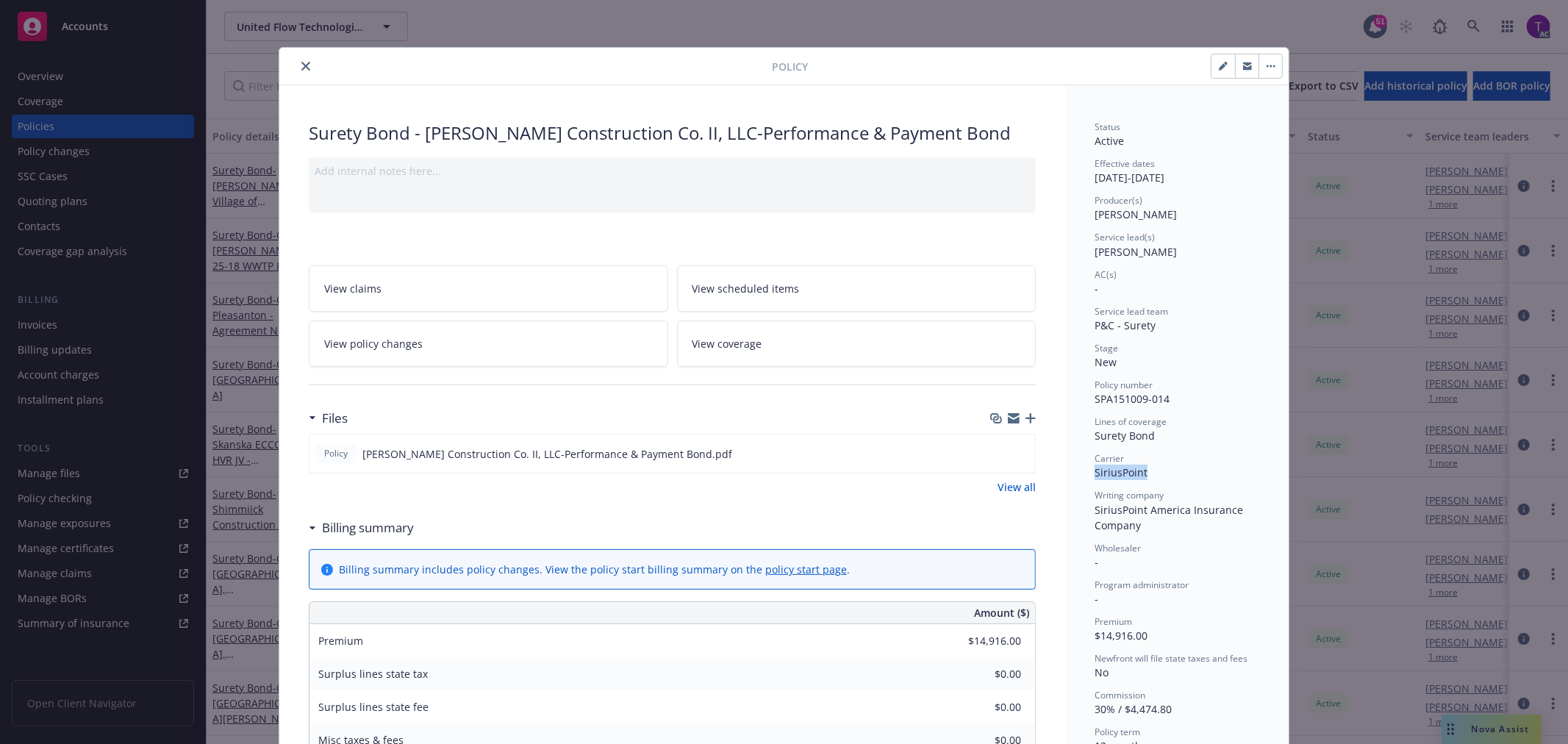
drag, startPoint x: 1156, startPoint y: 478, endPoint x: 1087, endPoint y: 474, distance: 69.1
copy span "SiriusPoint"
click at [302, 62] on icon "close" at bounding box center [305, 65] width 9 height 9
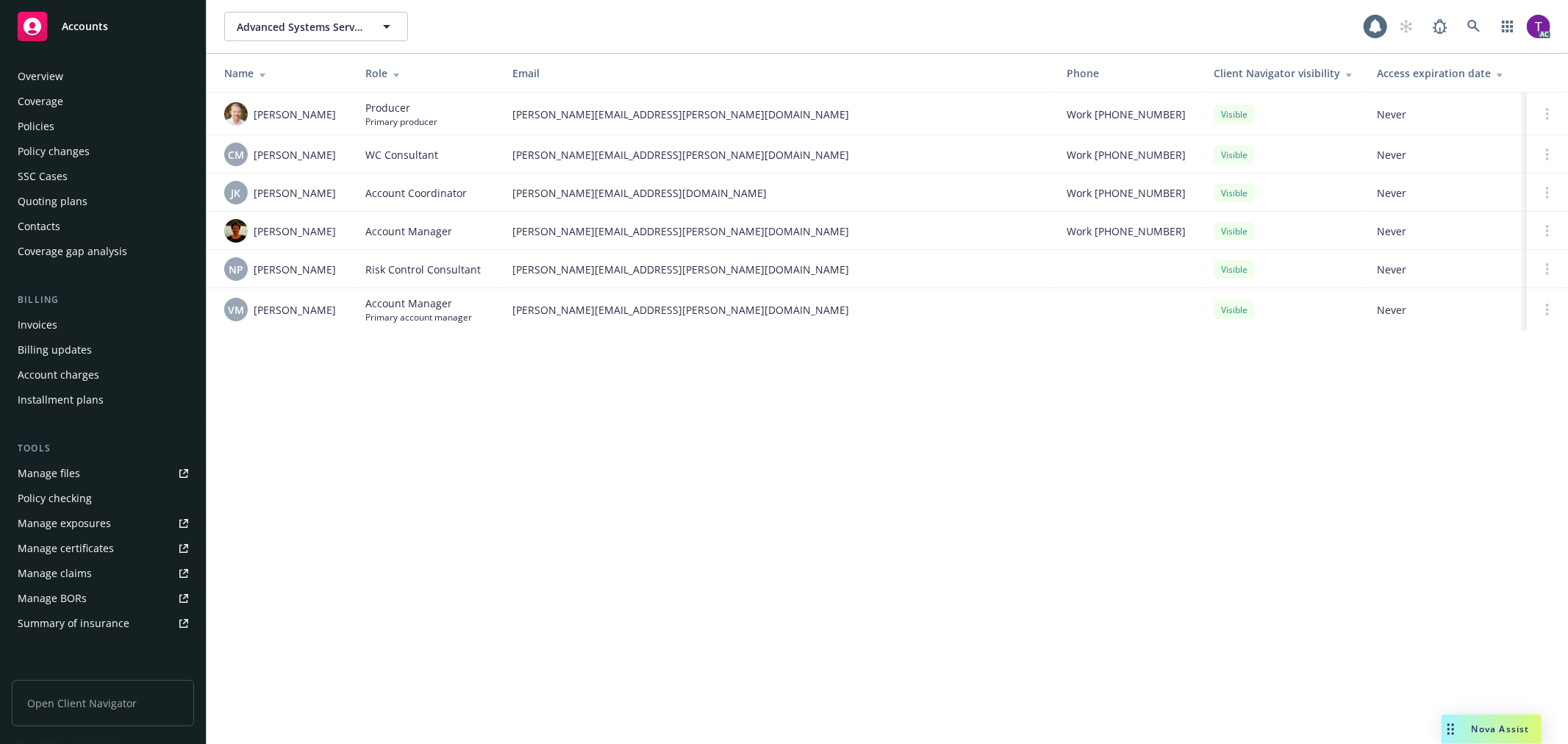
scroll to position [214, 0]
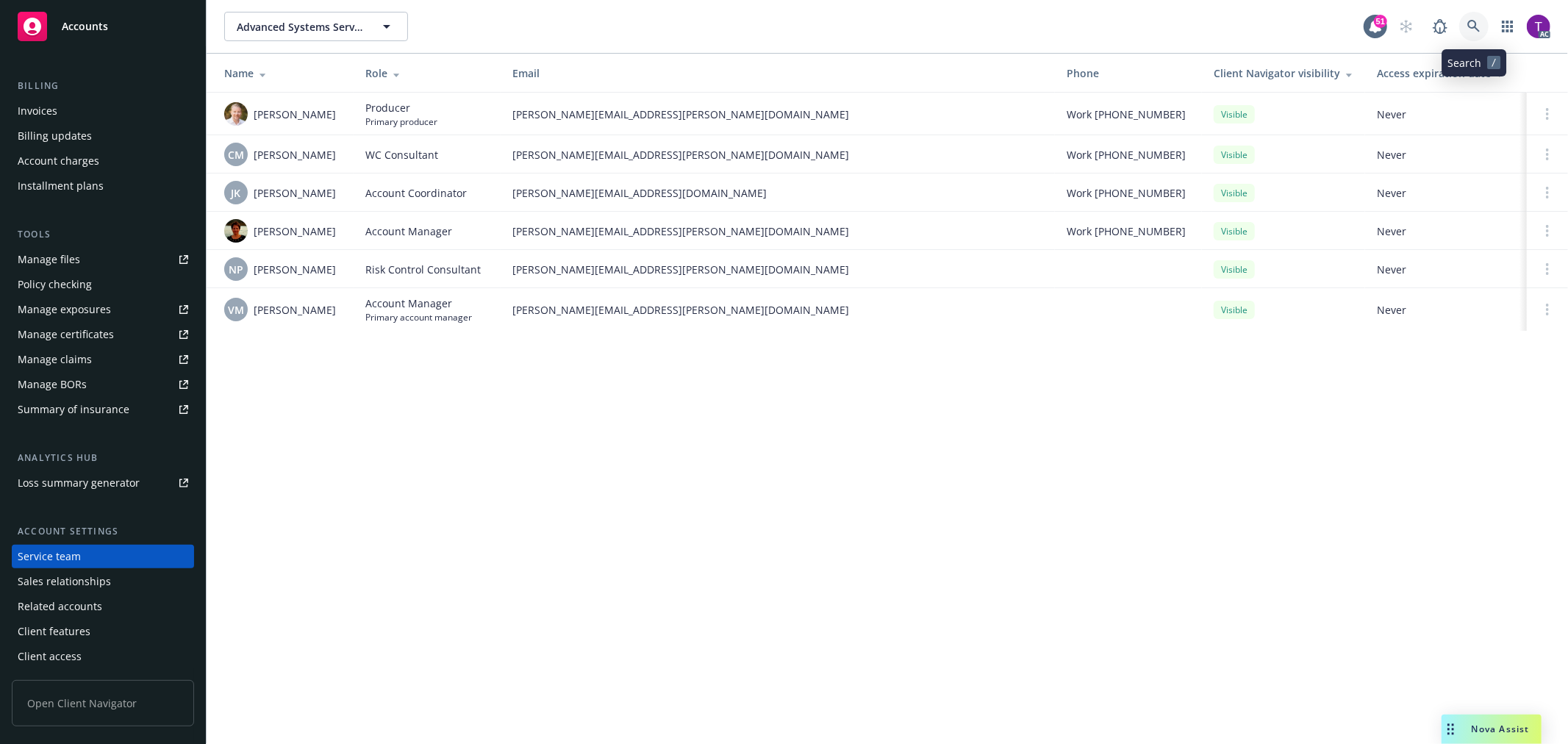
click at [1475, 26] on icon at bounding box center [1473, 26] width 12 height 12
drag, startPoint x: 404, startPoint y: 482, endPoint x: 269, endPoint y: 391, distance: 162.8
click at [1475, 20] on icon at bounding box center [1473, 26] width 13 height 13
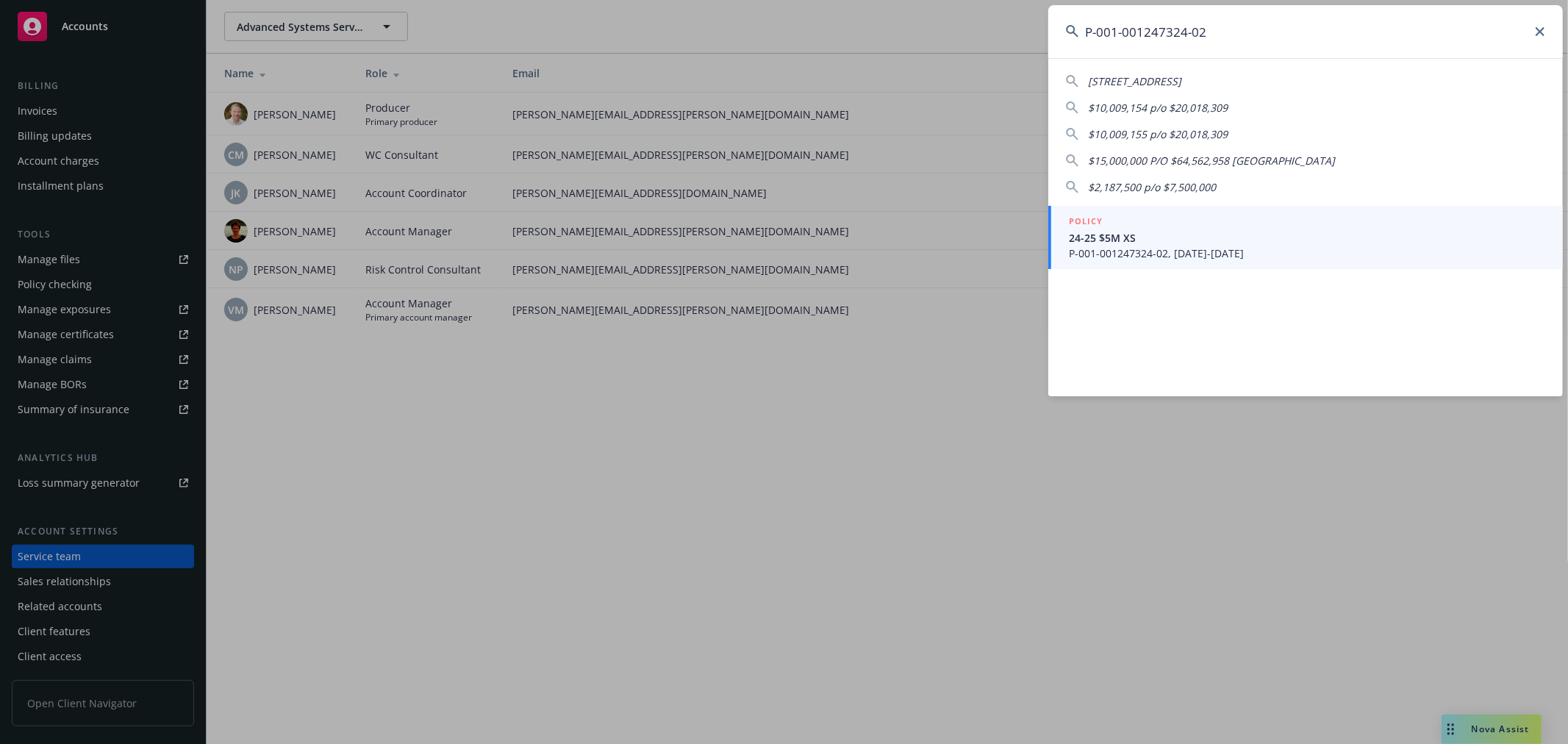
type input "P-001-001247324-02"
click at [1110, 261] on span "P-001-001247324-02, [DATE]-[DATE]" at bounding box center [1307, 254] width 476 height 16
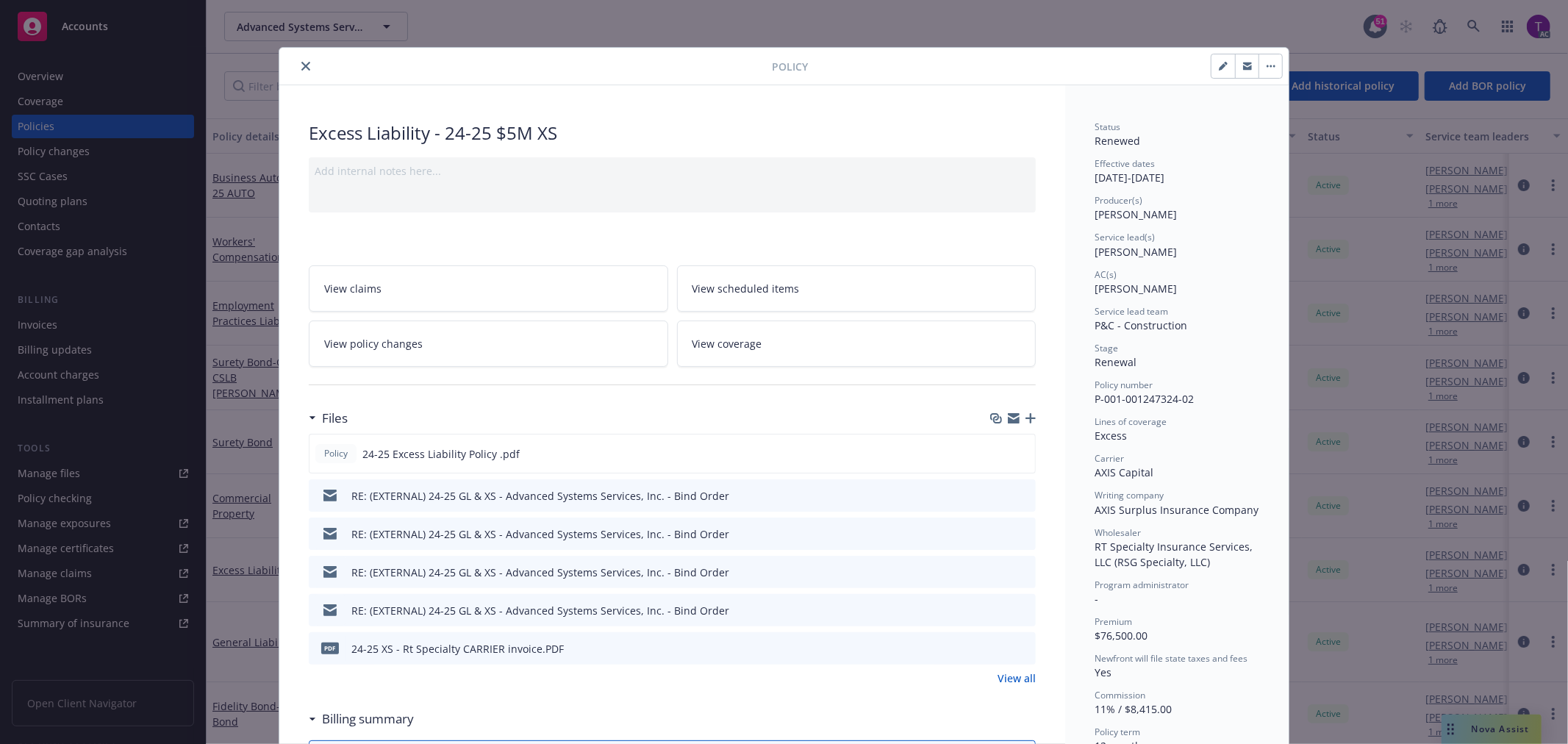
drag, startPoint x: 299, startPoint y: 65, endPoint x: 318, endPoint y: 65, distance: 19.0
click at [301, 65] on icon "close" at bounding box center [305, 65] width 9 height 9
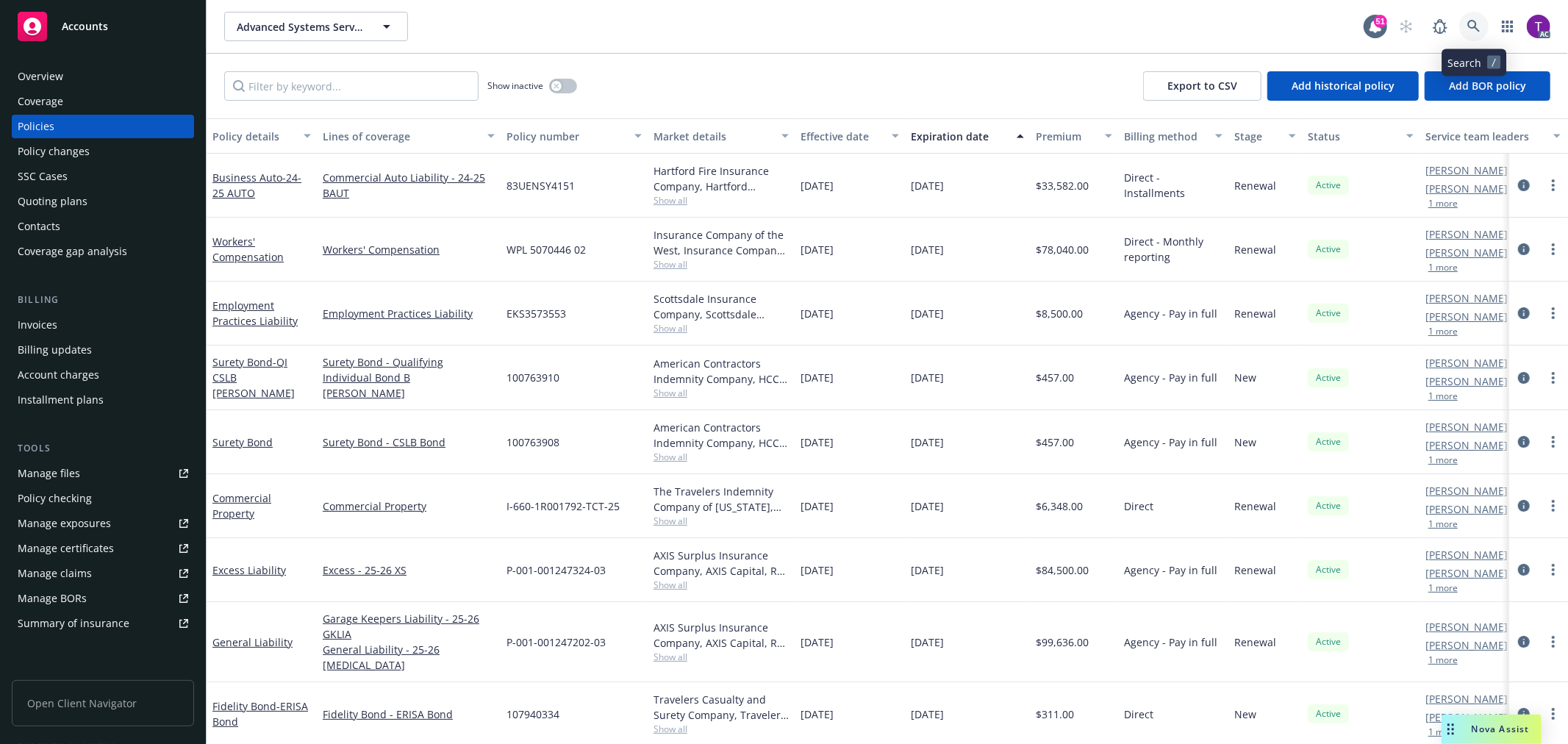
click at [1468, 22] on icon at bounding box center [1473, 26] width 12 height 12
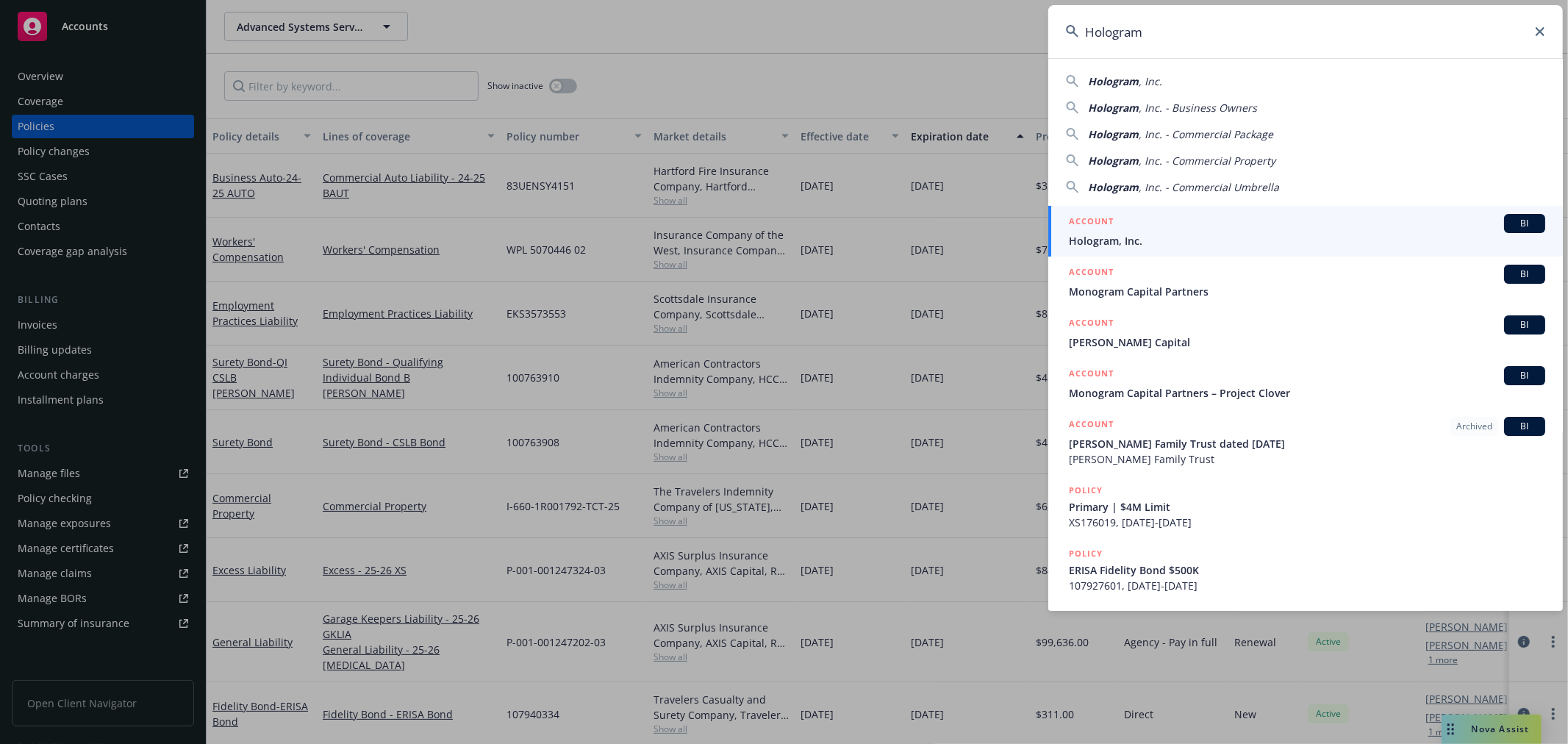
type input "Hologram"
click at [1097, 223] on h5 "ACCOUNT" at bounding box center [1091, 223] width 45 height 18
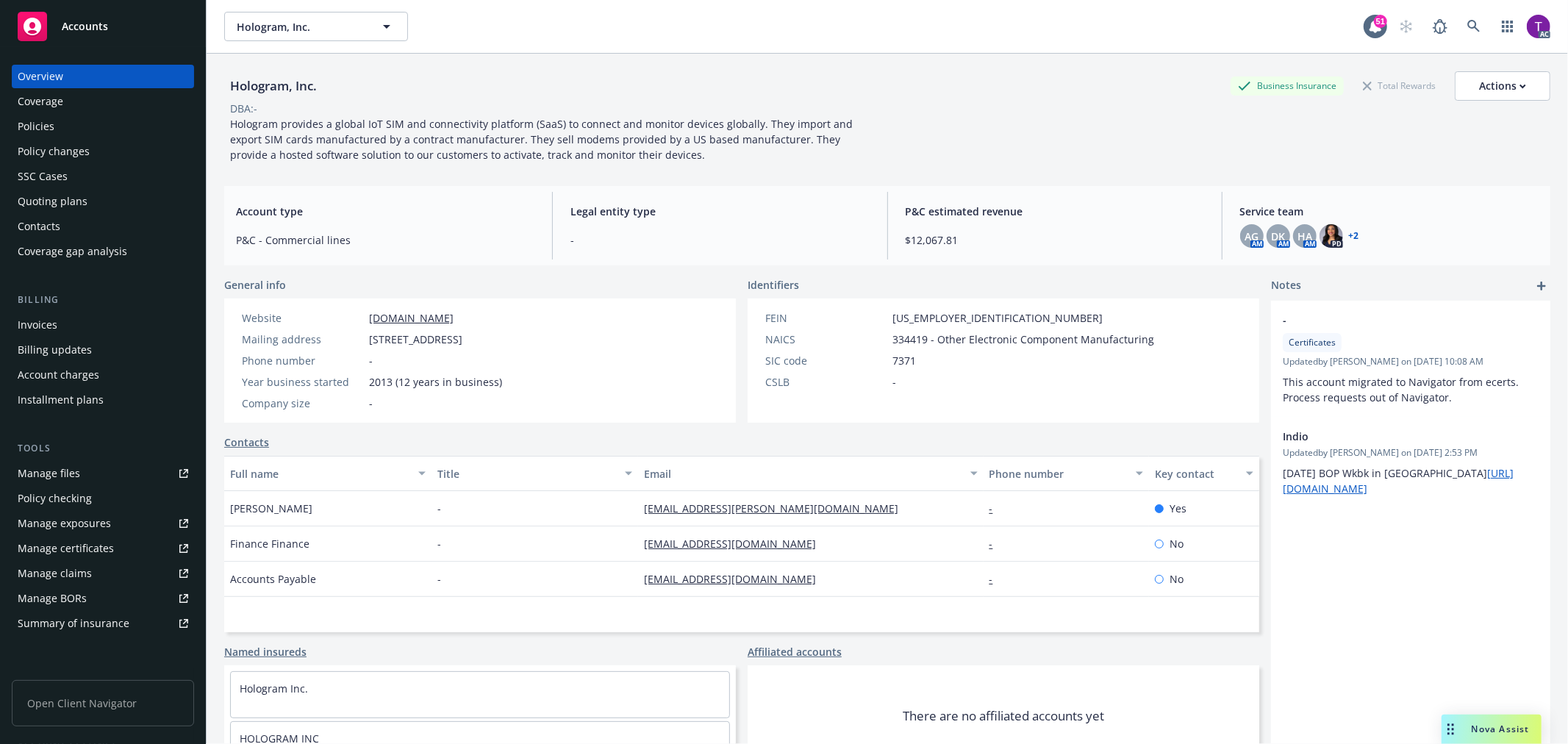
click at [48, 326] on div "Invoices" at bounding box center [37, 325] width 40 height 23
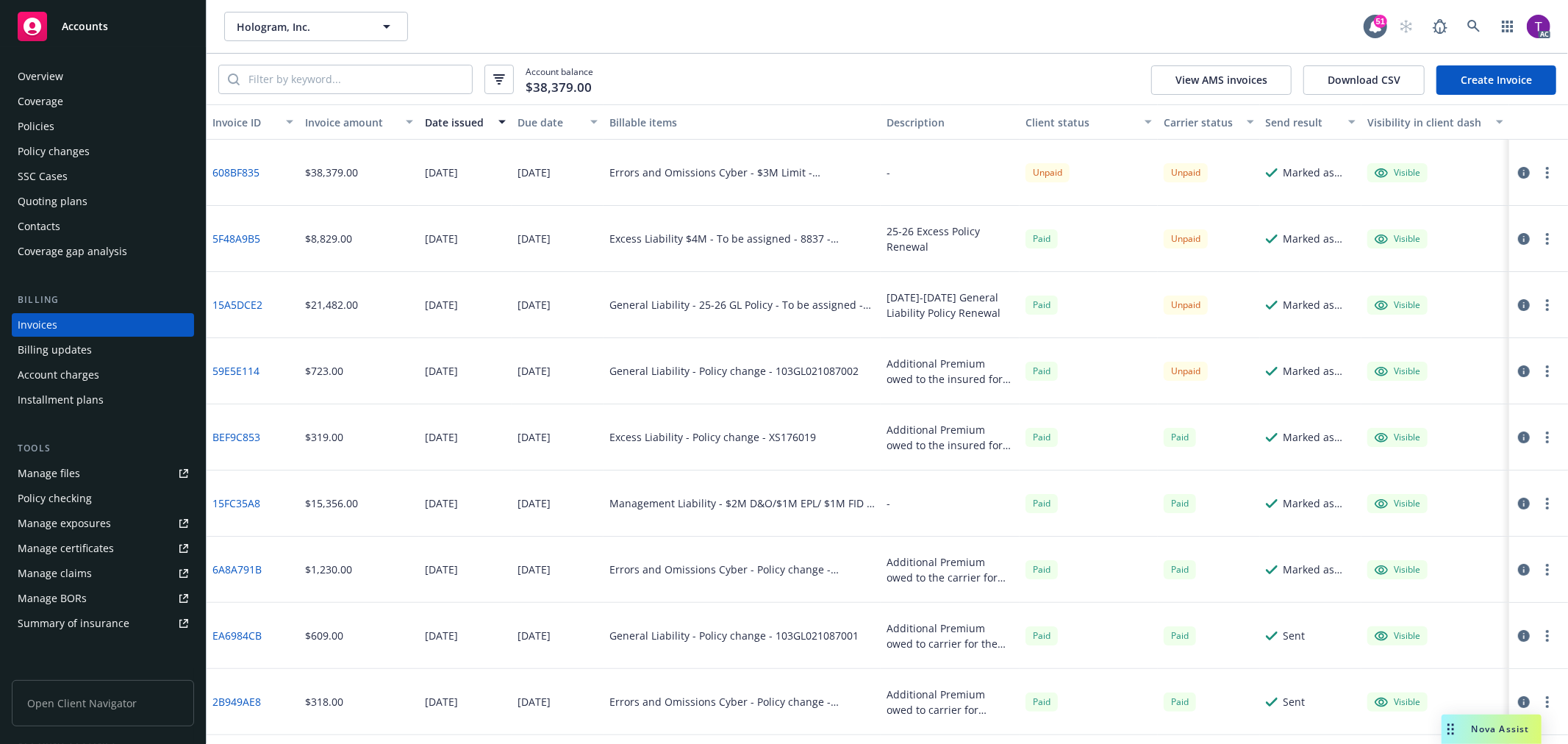
click at [328, 121] on div "Invoice amount" at bounding box center [351, 122] width 92 height 16
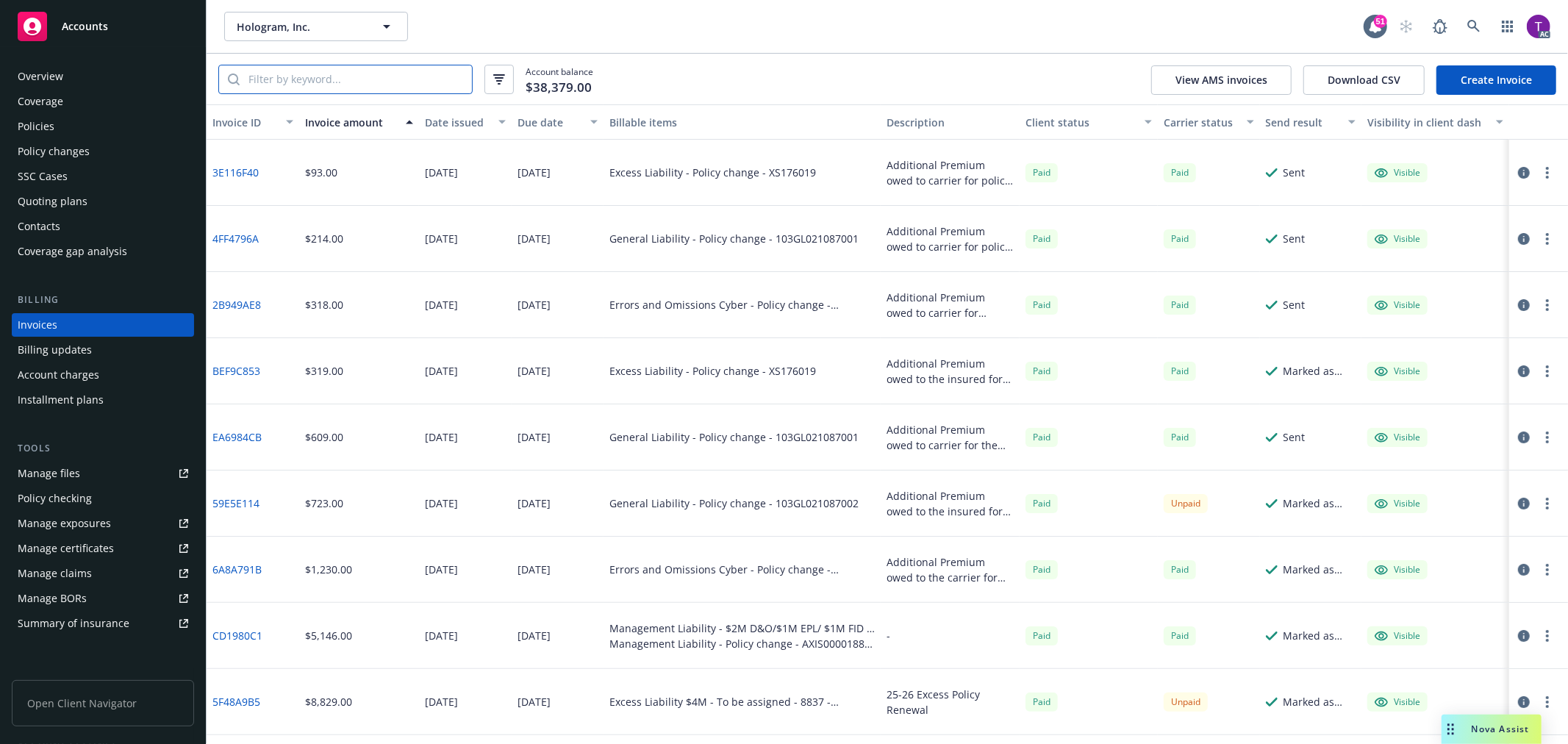
click at [358, 84] on input "search" at bounding box center [355, 79] width 233 height 28
paste input "AXIS00001889002"
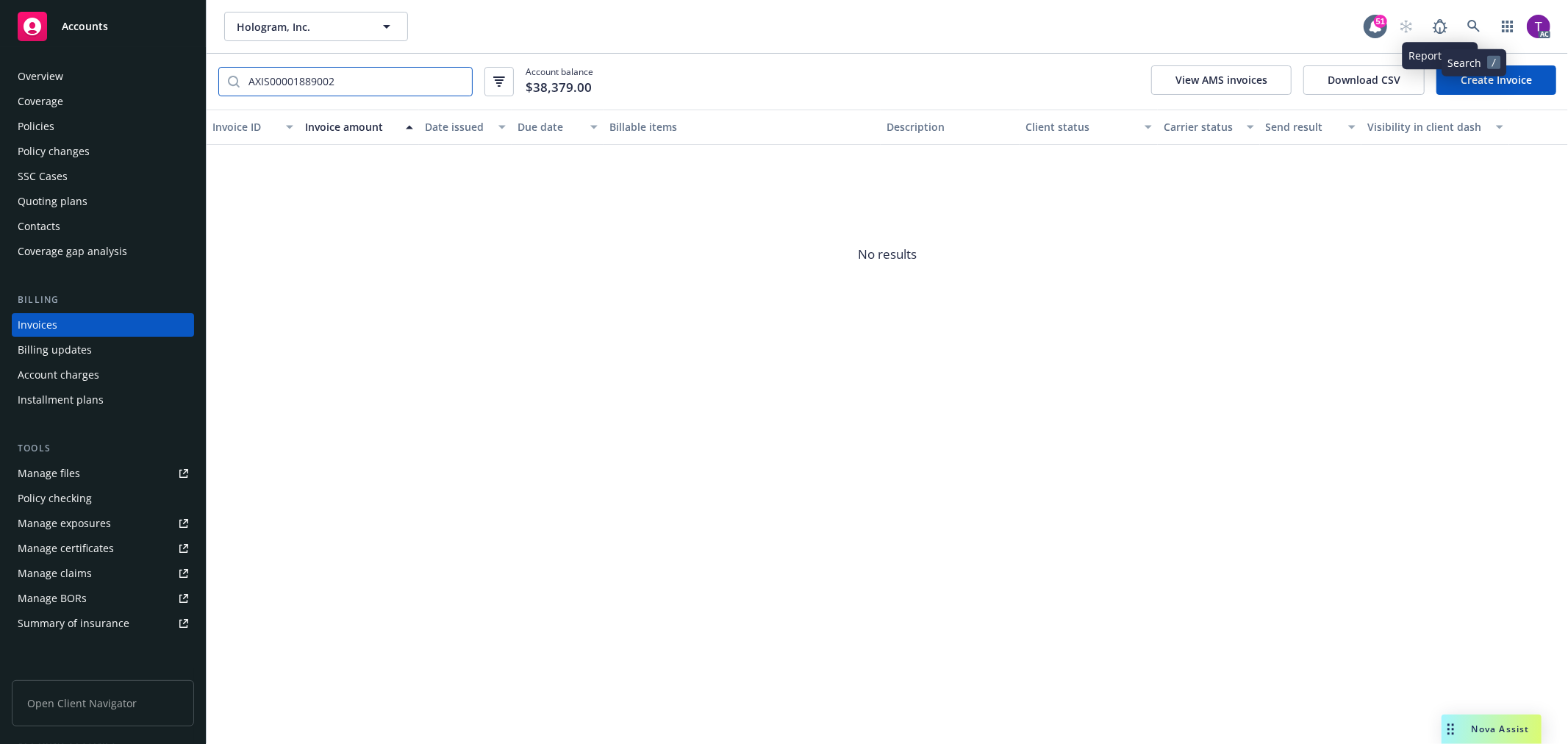
type input "AXIS00001889002"
click at [1472, 16] on link at bounding box center [1474, 26] width 30 height 30
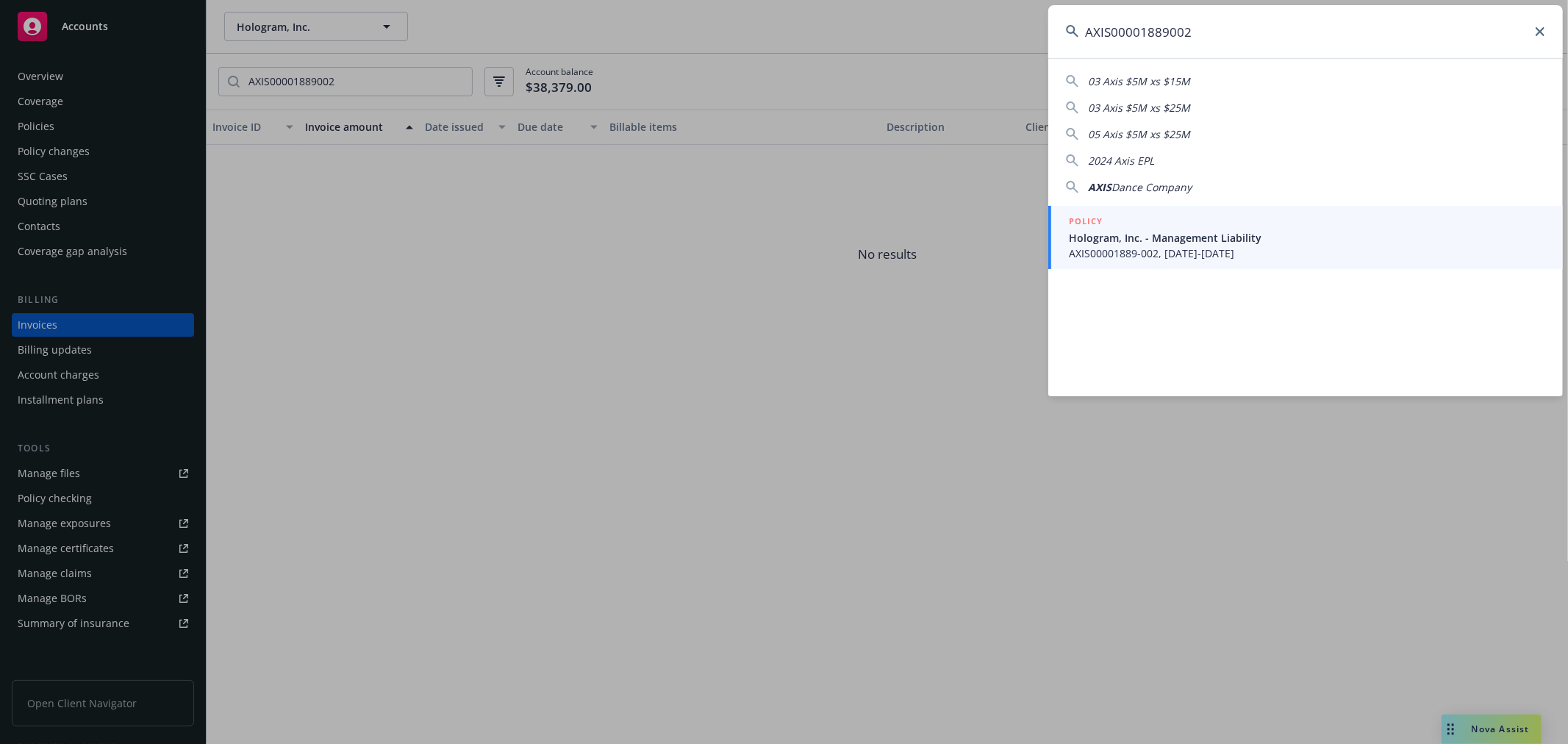
type input "AXIS00001889002"
click at [1147, 253] on span "AXIS00001889-002, 03/29/2024-03/29/2025" at bounding box center [1307, 254] width 476 height 16
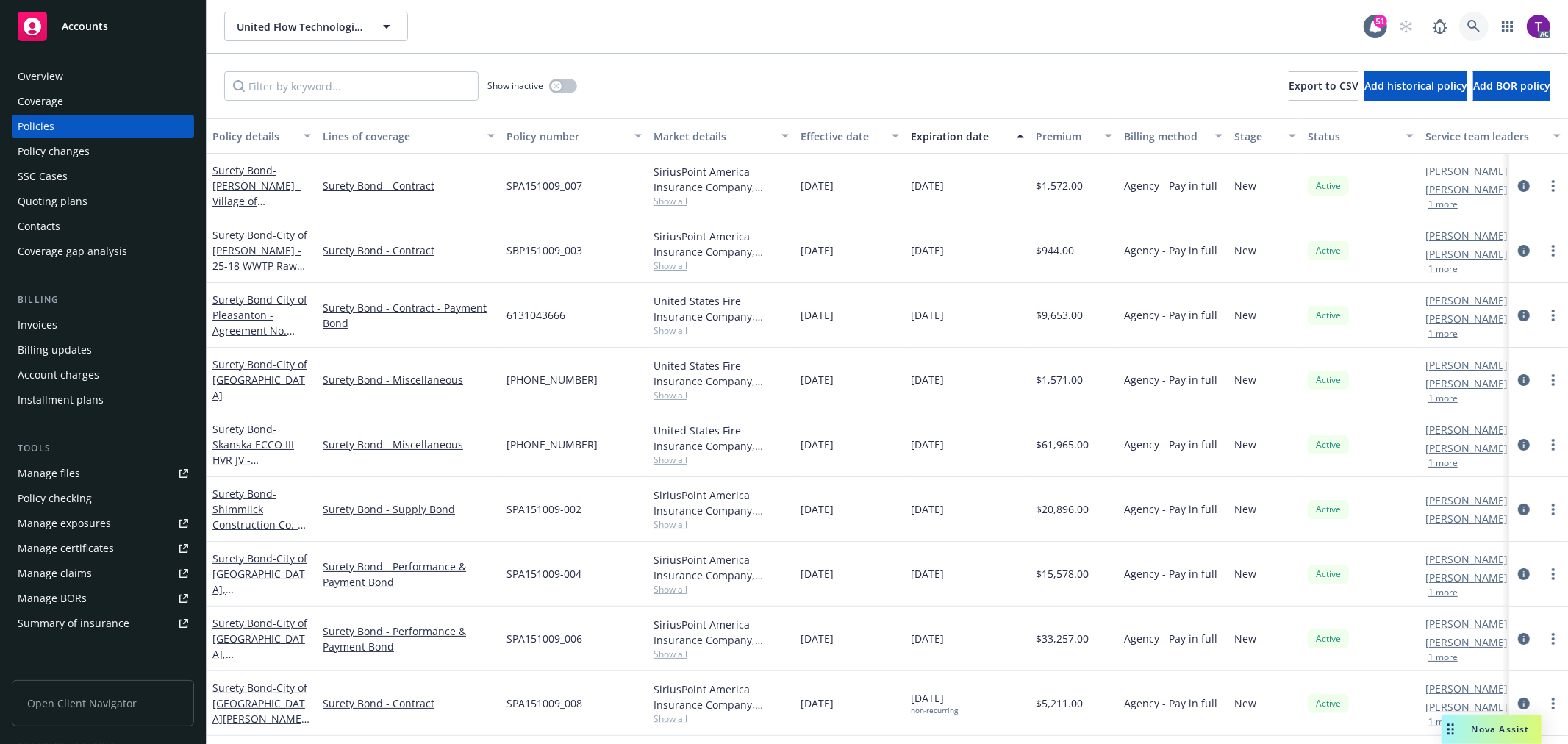
click at [1473, 20] on icon at bounding box center [1473, 26] width 12 height 12
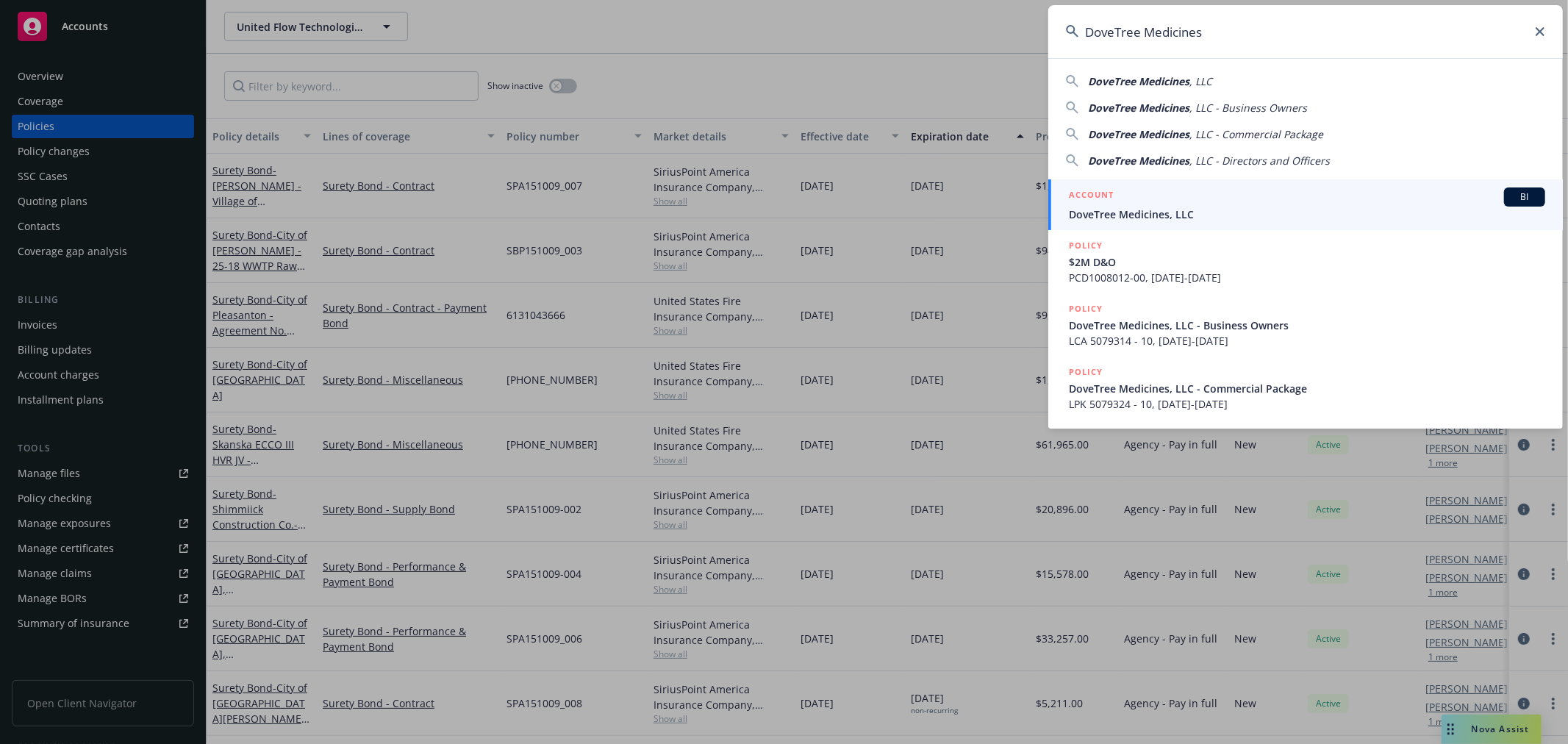
type input "DoveTree Medicines"
click at [1176, 202] on div "ACCOUNT BI" at bounding box center [1307, 197] width 476 height 19
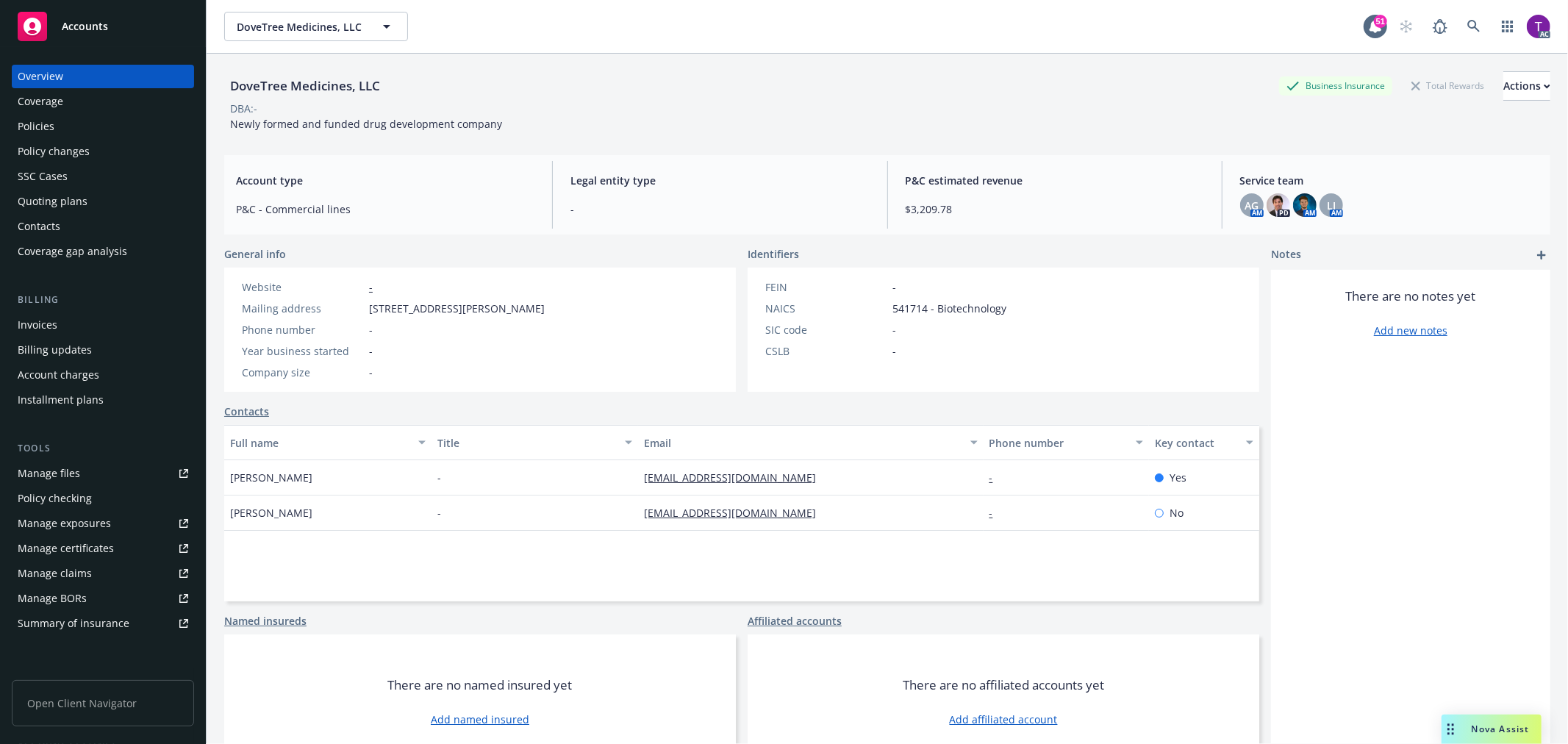
click at [54, 324] on div "Invoices" at bounding box center [37, 325] width 40 height 23
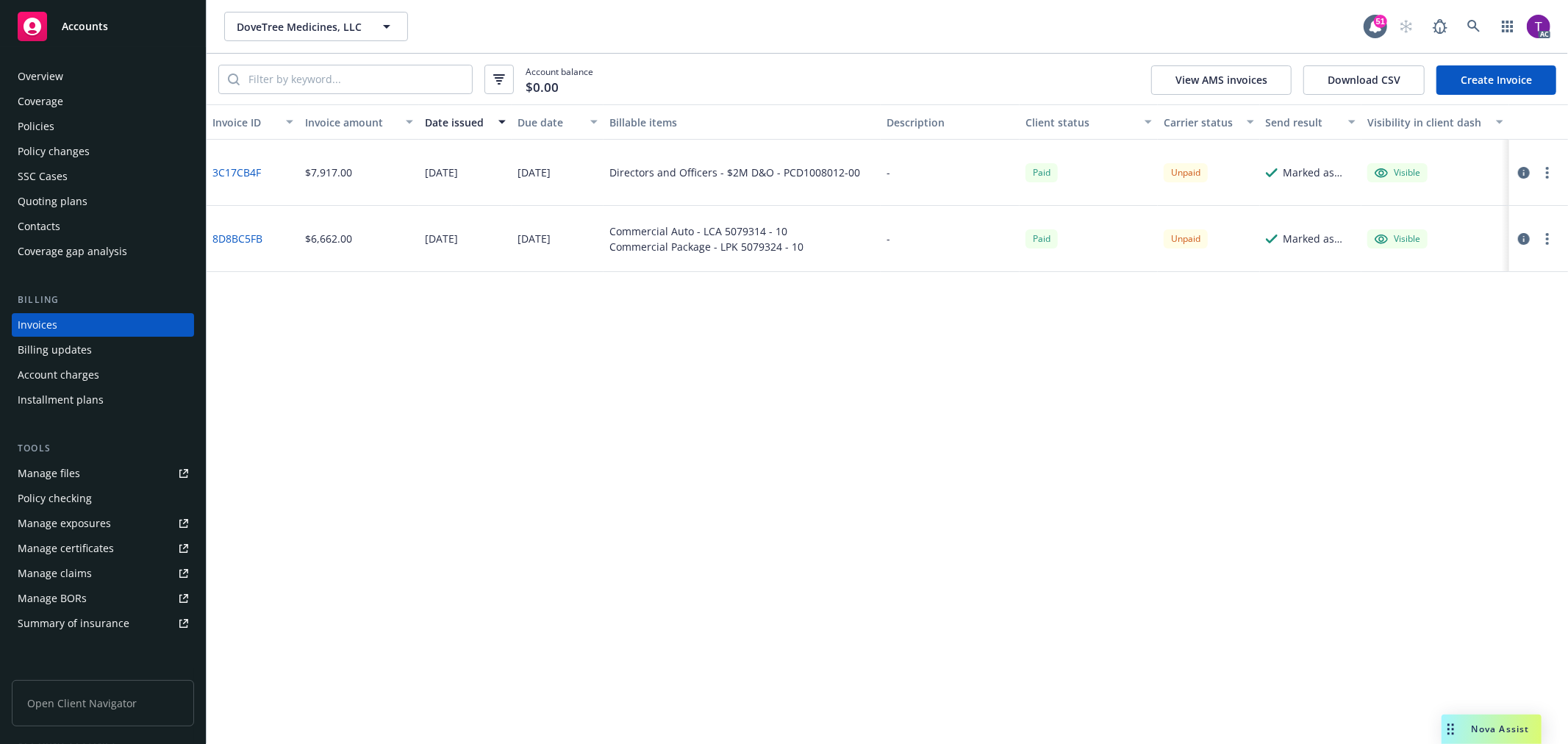
click at [902, 395] on div "Invoice ID Invoice amount Date issued Due date Billable items Description Clien…" at bounding box center [887, 424] width 1361 height 640
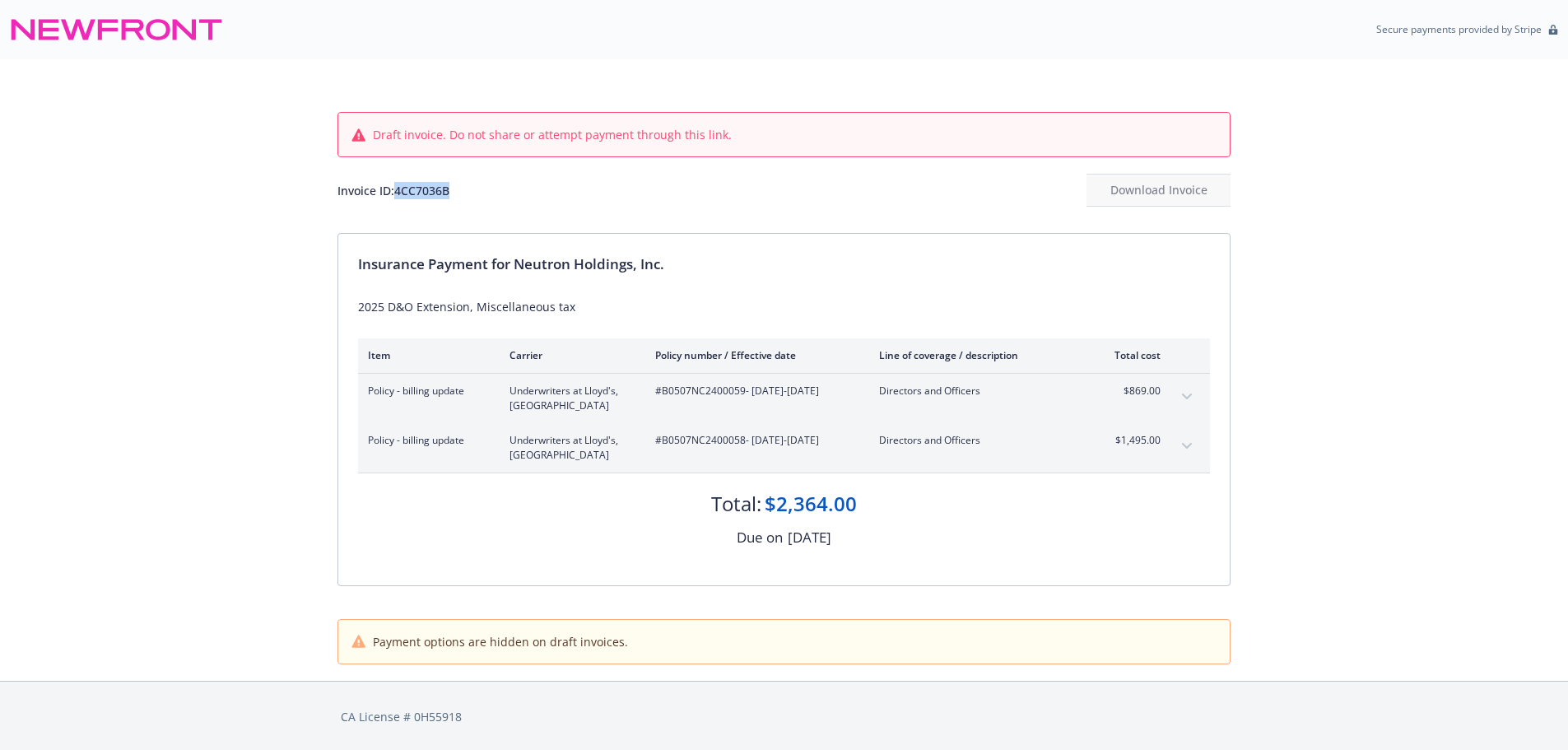
drag, startPoint x: 428, startPoint y: 195, endPoint x: 399, endPoint y: 196, distance: 29.0
click at [399, 196] on div "Invoice ID: 4CC7036B" at bounding box center [393, 191] width 112 height 17
